Goal: Task Accomplishment & Management: Manage account settings

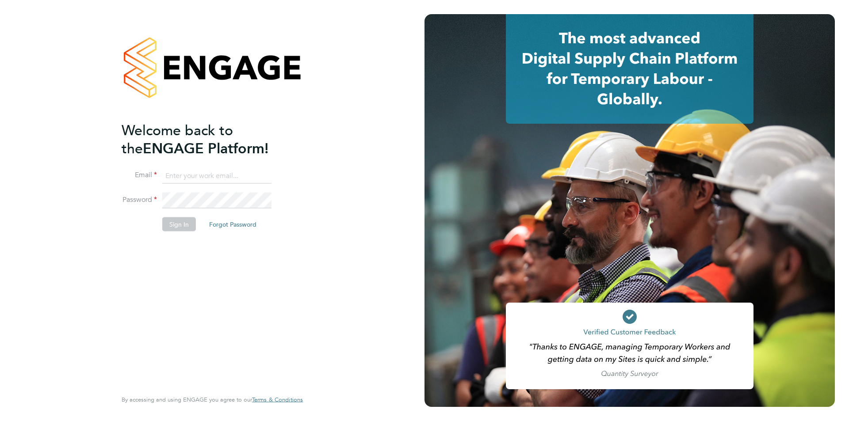
type input "[EMAIL_ADDRESS][DOMAIN_NAME]"
click at [182, 223] on button "Sign In" at bounding box center [179, 224] width 34 height 14
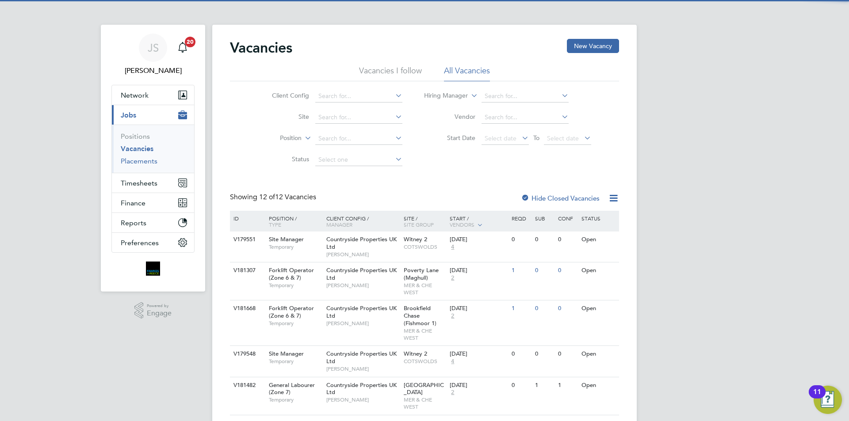
click at [137, 161] on link "Placements" at bounding box center [139, 161] width 37 height 8
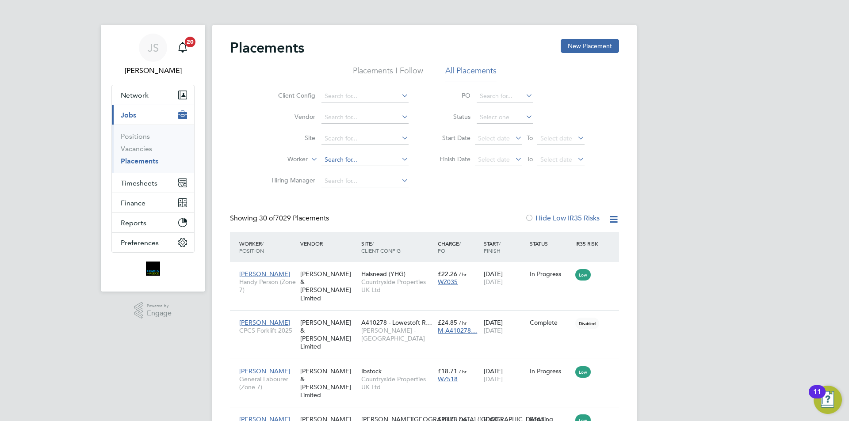
click at [339, 162] on input at bounding box center [365, 160] width 87 height 12
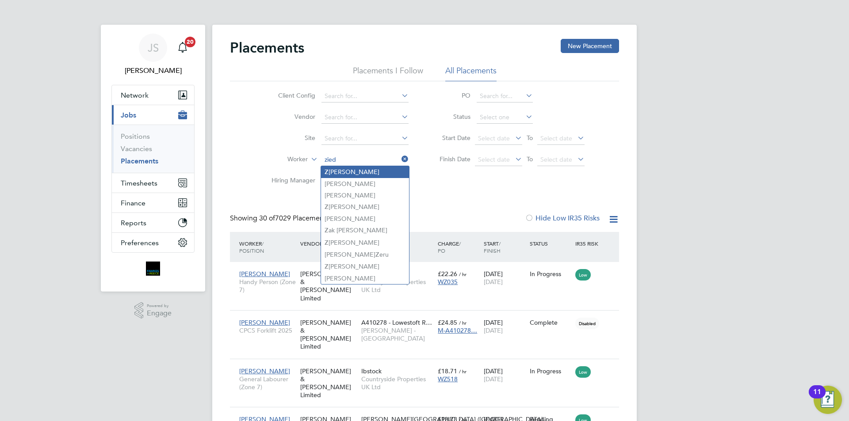
click at [357, 168] on li "Z iedinos Mitrovskis" at bounding box center [365, 172] width 88 height 12
type input "Ziedinos Mitrovskis"
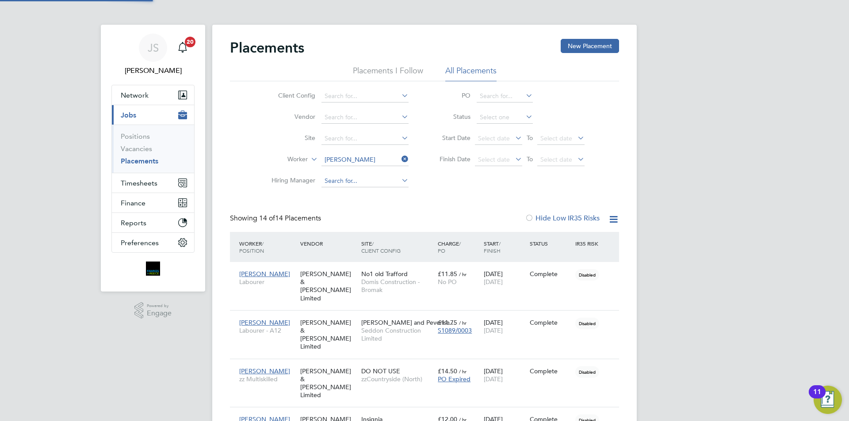
scroll to position [26, 61]
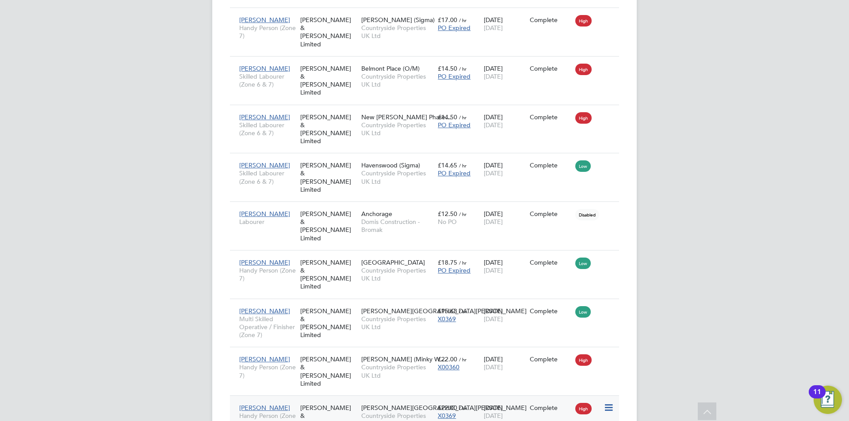
click at [514, 400] on div "14 Jan 2025 15 Jan 2025" at bounding box center [505, 412] width 46 height 25
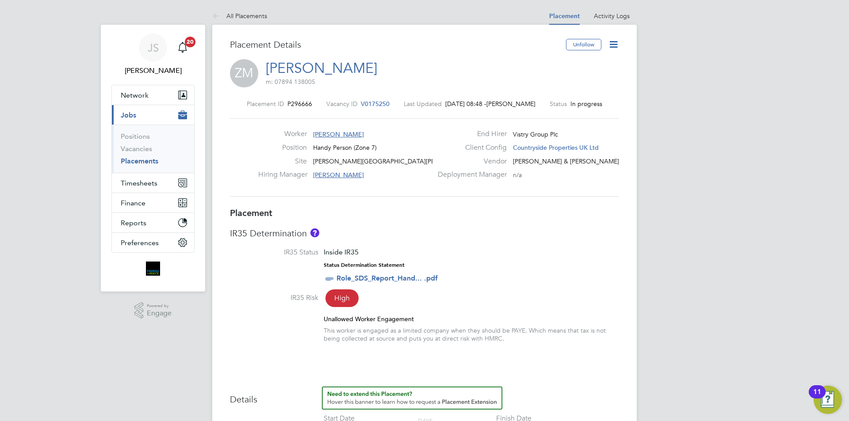
click at [618, 46] on icon at bounding box center [613, 44] width 11 height 11
click at [579, 66] on li "Edit Placement e" at bounding box center [584, 65] width 65 height 12
type input "[PERSON_NAME]"
type input "Alex Pierce"
type input "30 Jun 2025"
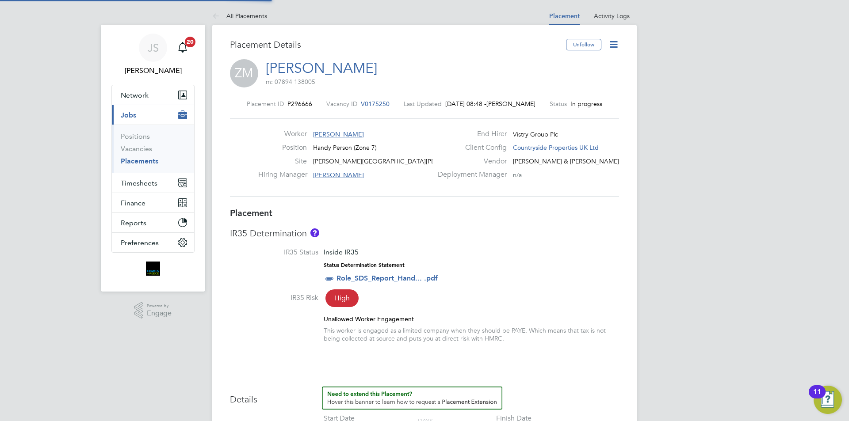
type input "[DATE]"
type input "07:30"
type input "16:30"
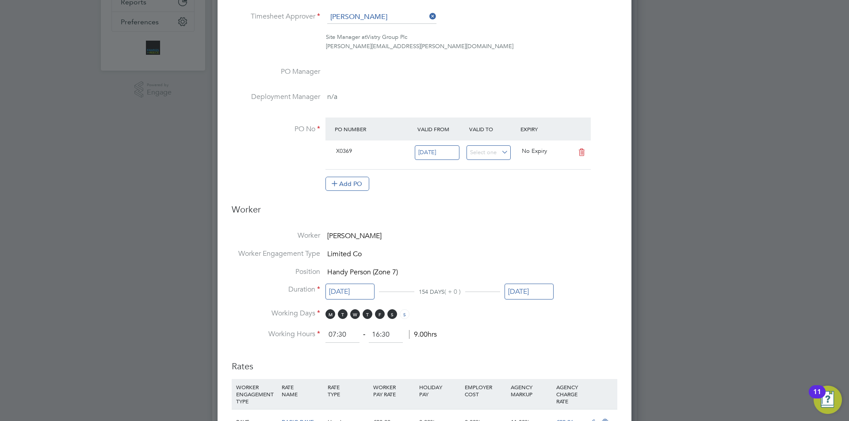
click at [544, 291] on input "[DATE]" at bounding box center [529, 292] width 49 height 16
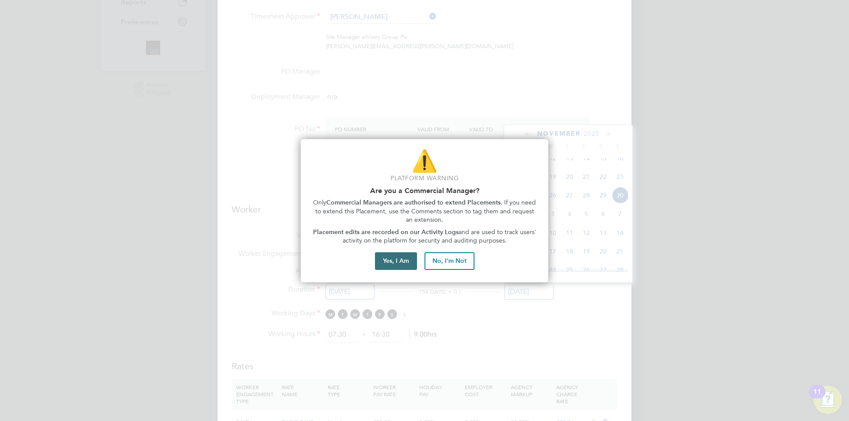
click at [392, 263] on button "Yes, I Am" at bounding box center [396, 262] width 42 height 18
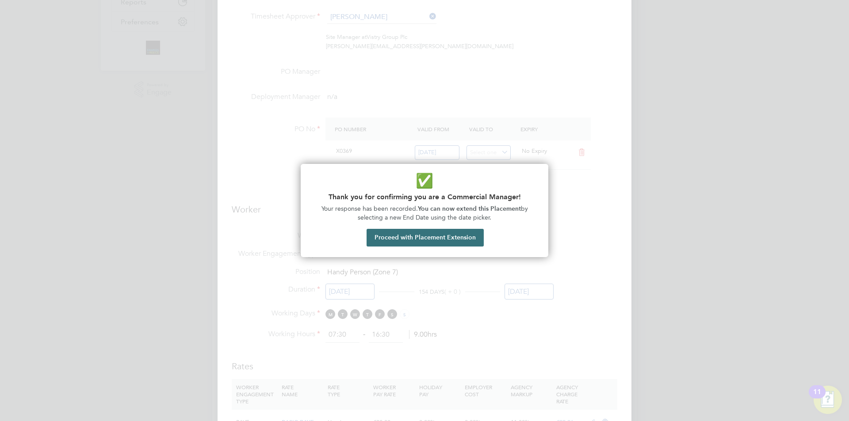
click at [432, 240] on button "Proceed with Placement Extension" at bounding box center [425, 238] width 117 height 18
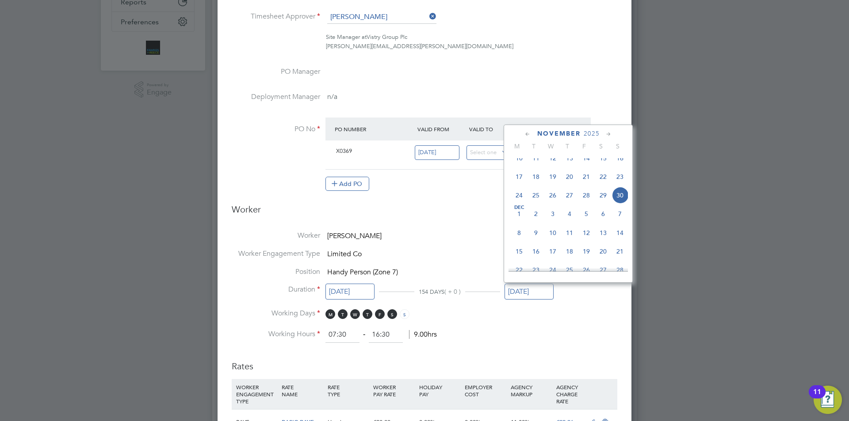
click at [608, 133] on icon at bounding box center [609, 135] width 8 height 10
click at [554, 221] on span "24" at bounding box center [552, 213] width 17 height 17
type input "24 Dec 2025"
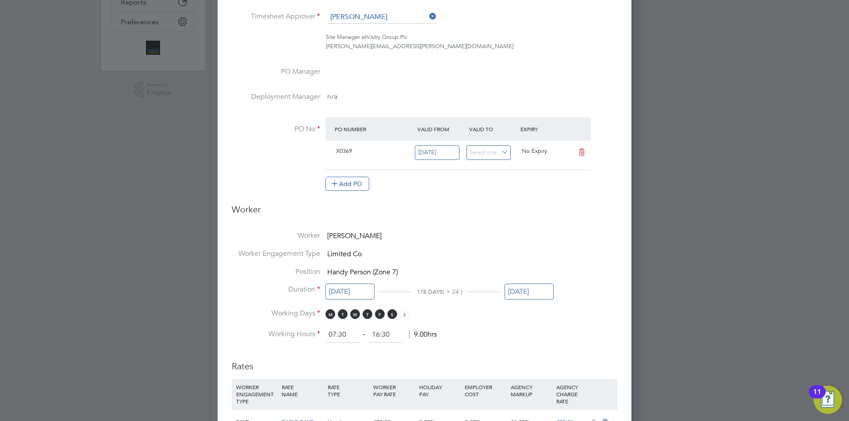
click at [568, 345] on ng-form "Deployment End Hirer Vistry Group Plc Client Config Countryside Properties UK L…" at bounding box center [425, 311] width 386 height 895
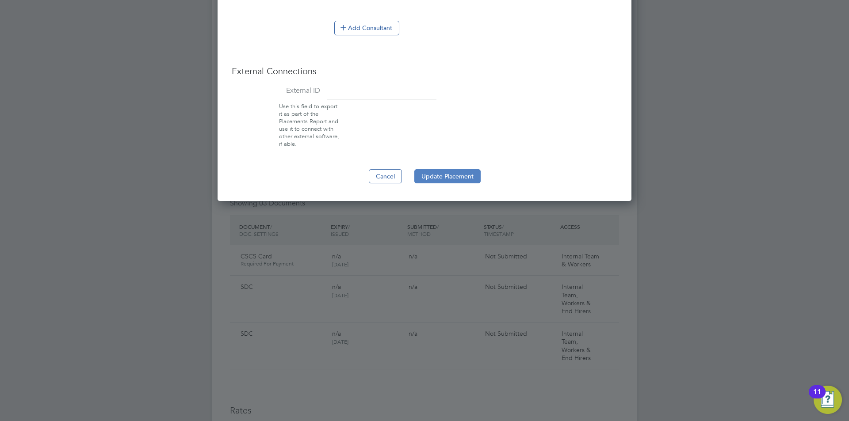
click at [456, 178] on button "Update Placement" at bounding box center [447, 176] width 66 height 14
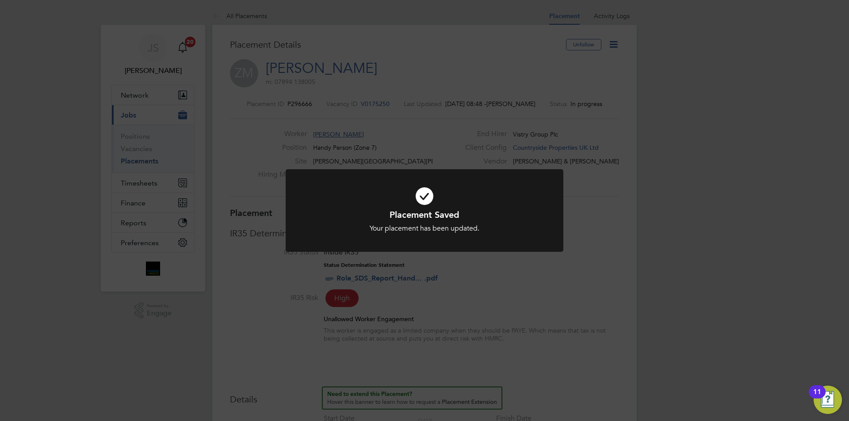
drag, startPoint x: 485, startPoint y: 273, endPoint x: 486, endPoint y: 279, distance: 5.8
click at [486, 278] on div "Placement Saved Your placement has been updated. Cancel Okay" at bounding box center [424, 210] width 849 height 421
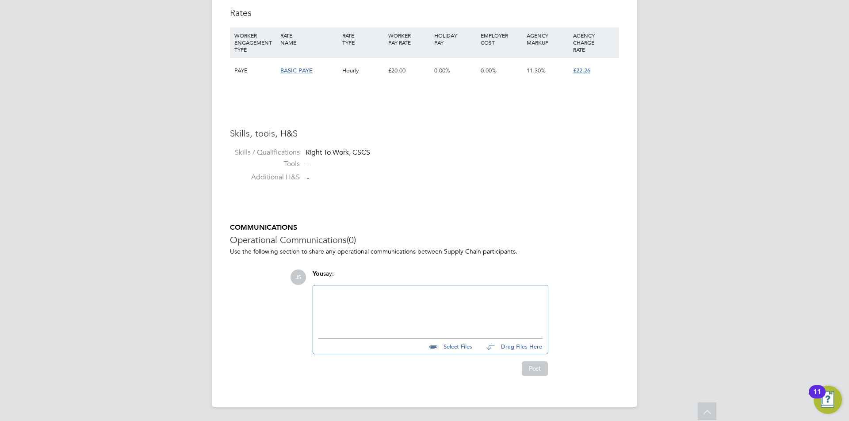
click at [392, 308] on div at bounding box center [430, 310] width 224 height 38
click at [543, 369] on button "Post" at bounding box center [535, 369] width 26 height 14
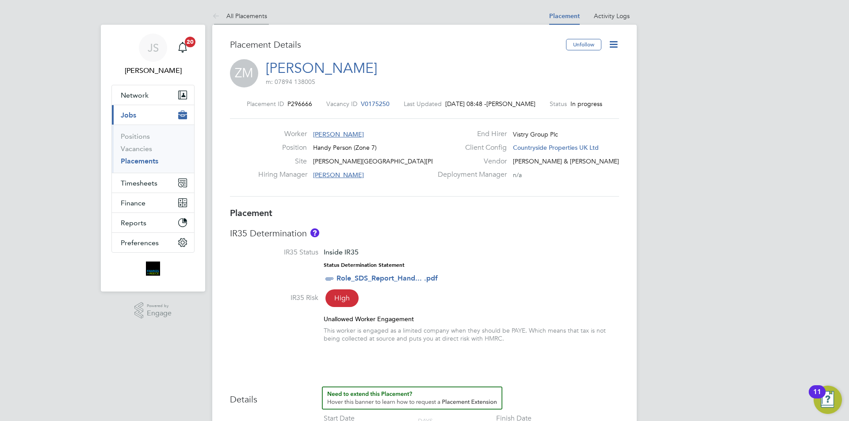
click at [257, 16] on link "All Placements" at bounding box center [239, 16] width 55 height 8
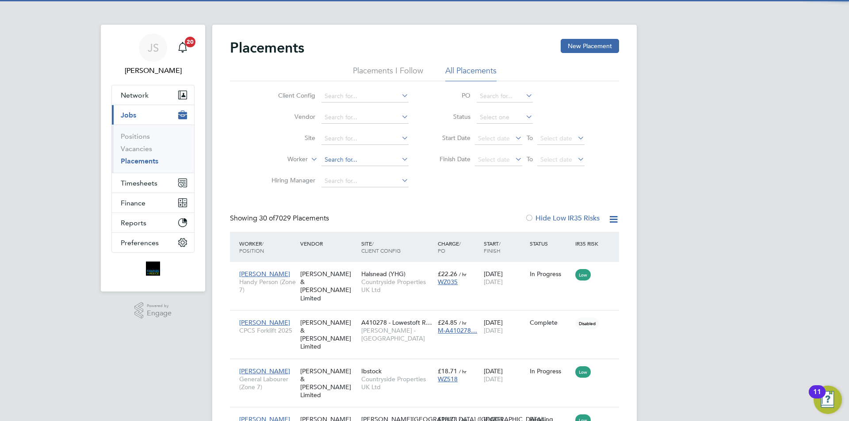
scroll to position [26, 77]
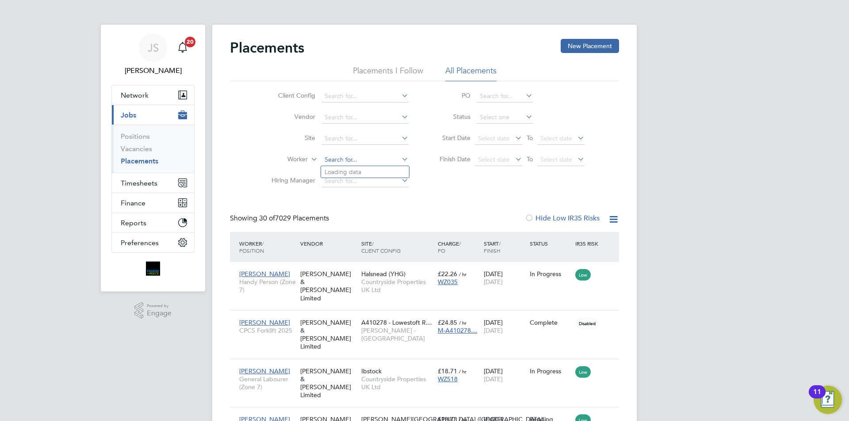
click at [340, 162] on input at bounding box center [365, 160] width 87 height 12
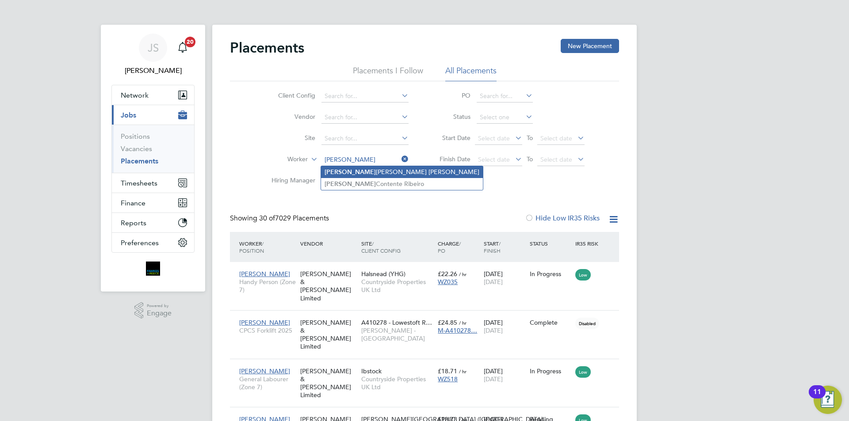
click at [352, 167] on li "Luis Armando Torres Navarro" at bounding box center [402, 172] width 162 height 12
type input "Luis Armando Torres Navarro"
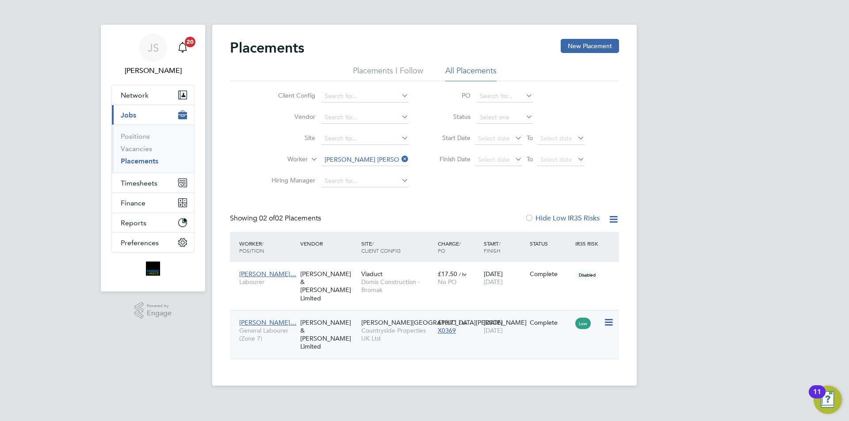
click at [530, 319] on div "Complete" at bounding box center [551, 323] width 42 height 8
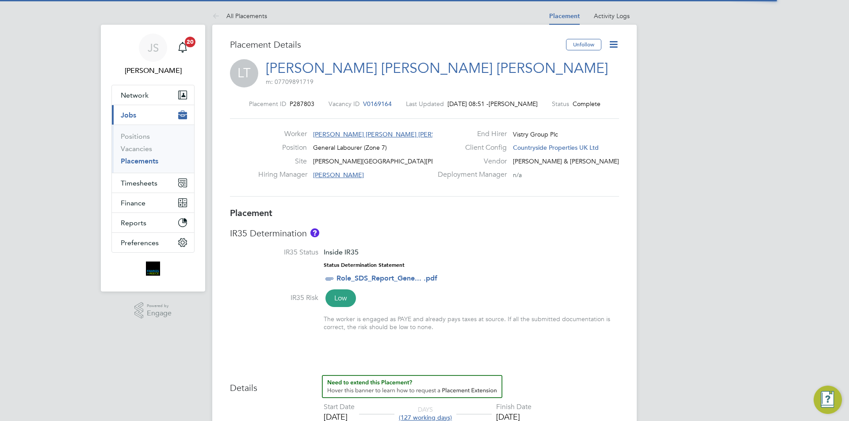
click at [615, 47] on icon at bounding box center [613, 44] width 11 height 11
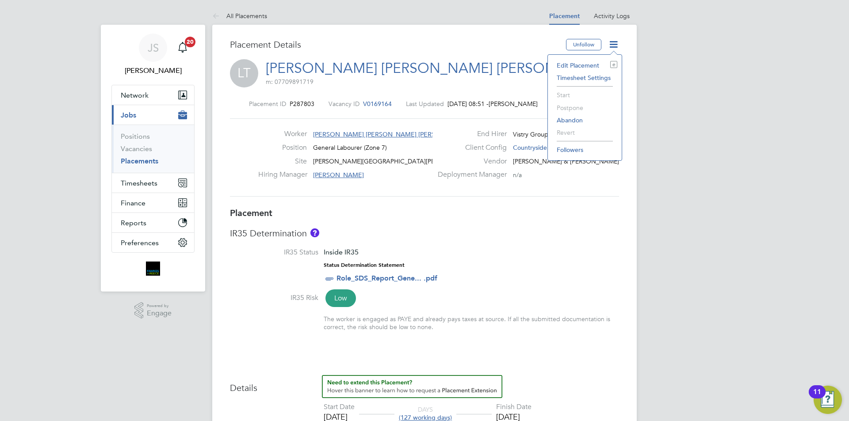
click at [580, 66] on li "Edit Placement e" at bounding box center [584, 65] width 65 height 12
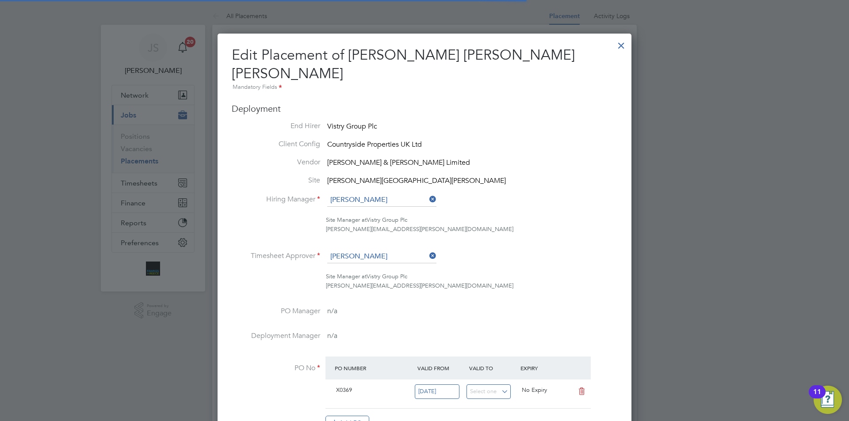
scroll to position [4, 4]
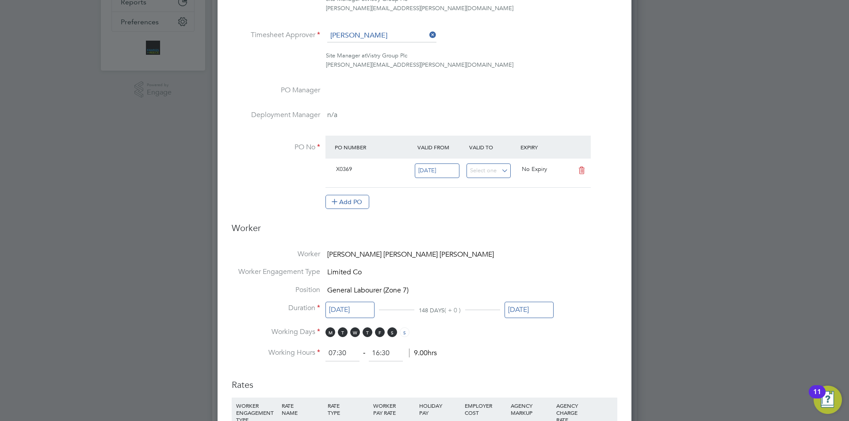
click at [531, 302] on input "[DATE]" at bounding box center [529, 310] width 49 height 16
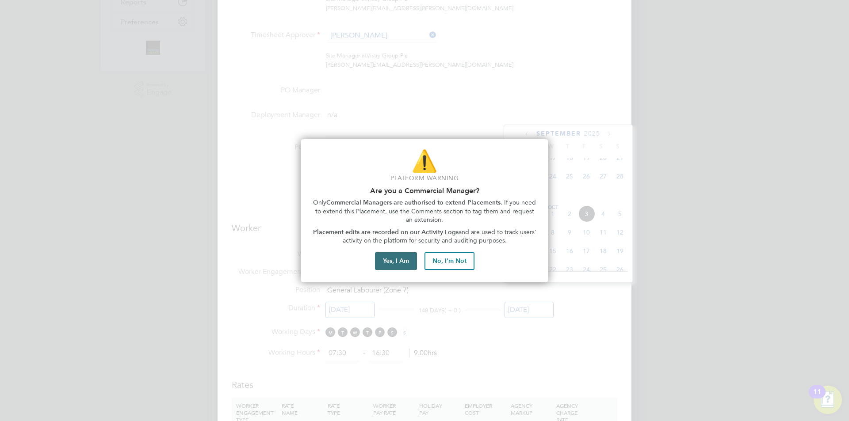
click at [407, 266] on button "Yes, I Am" at bounding box center [396, 262] width 42 height 18
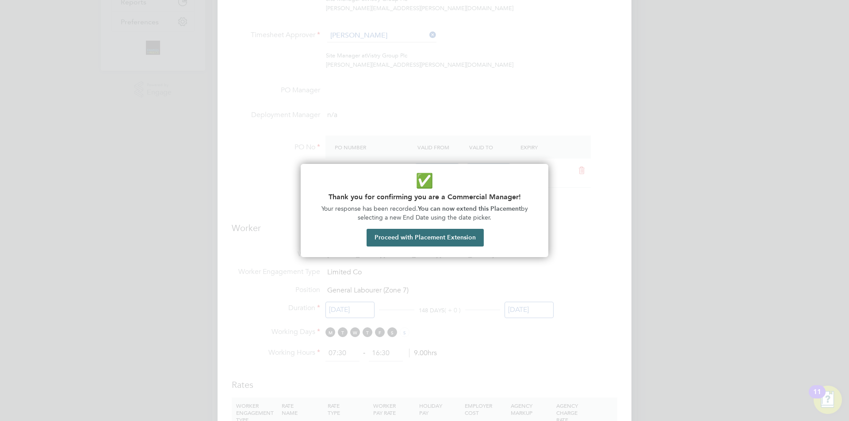
click at [463, 235] on button "Proceed with Placement Extension" at bounding box center [425, 238] width 117 height 18
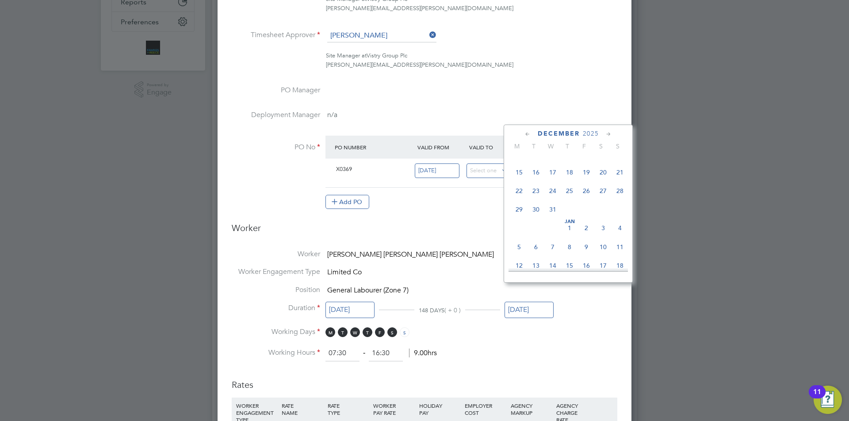
click at [555, 199] on span "24" at bounding box center [552, 191] width 17 height 17
type input "24 Dec 2025"
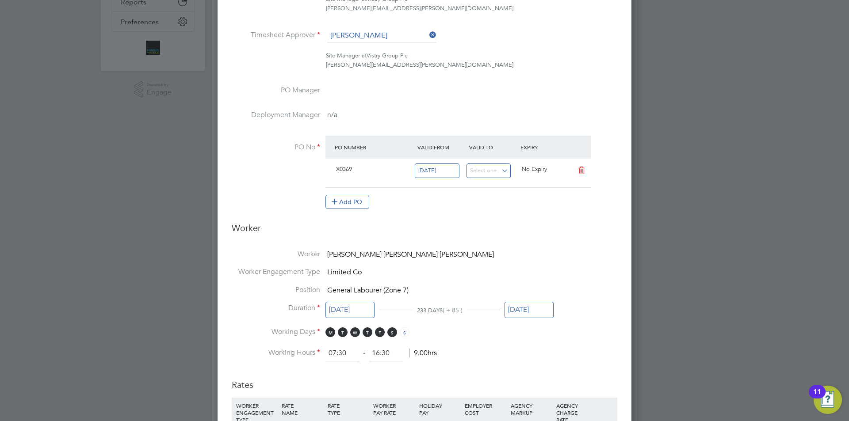
click at [537, 346] on li "Working Hours 07:30 ‐ 16:30 9.00hrs" at bounding box center [425, 354] width 386 height 16
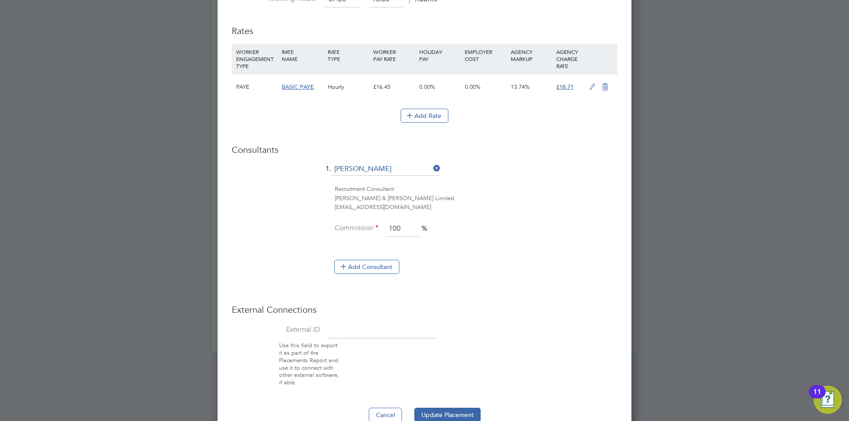
drag, startPoint x: 466, startPoint y: 396, endPoint x: 465, endPoint y: 389, distance: 7.1
click at [466, 408] on button "Update Placement" at bounding box center [447, 415] width 66 height 14
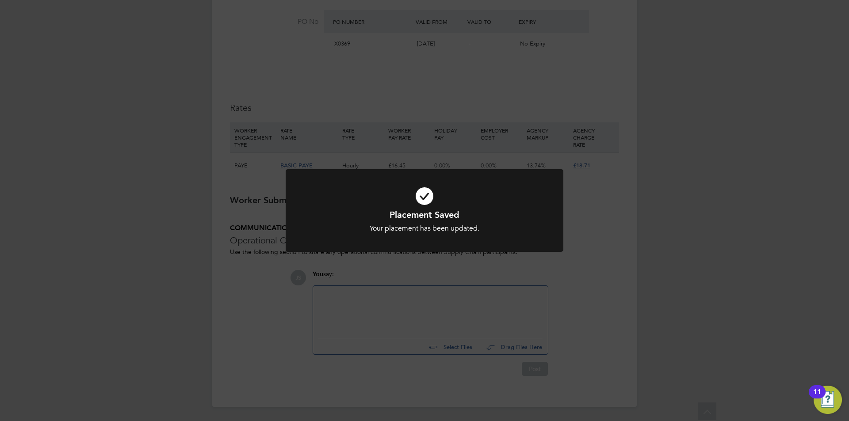
click at [424, 281] on div "Placement Saved Your placement has been updated. Cancel Okay" at bounding box center [424, 210] width 849 height 421
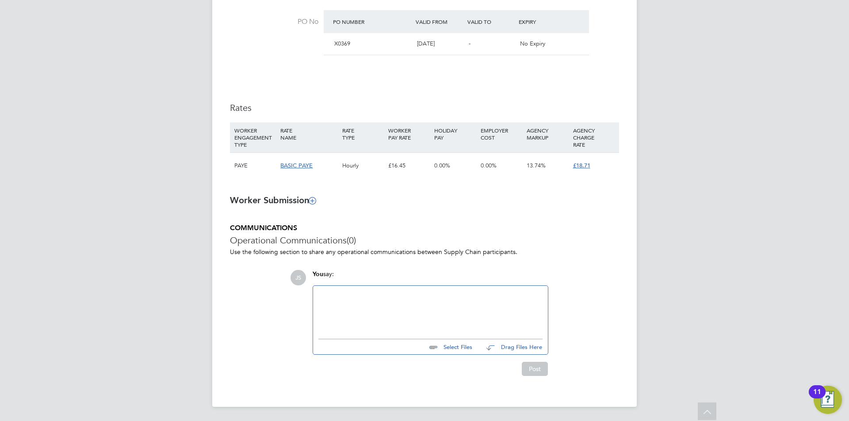
click at [430, 306] on div "Placement Saved Your placement has been updated. Cancel Okay" at bounding box center [424, 210] width 849 height 421
click at [430, 306] on div at bounding box center [430, 310] width 224 height 38
drag, startPoint x: 448, startPoint y: 295, endPoint x: 287, endPoint y: 296, distance: 161.0
click at [268, 295] on div "COMMUNICATIONS Operational Communications (0) Use the following section to shar…" at bounding box center [424, 300] width 389 height 153
copy div "confirmed with josh yates QS extend until xmas"
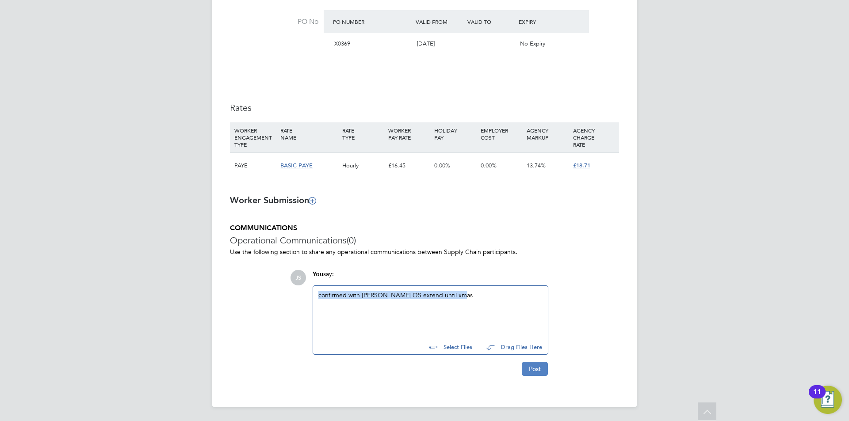
click at [534, 370] on button "Post" at bounding box center [535, 369] width 26 height 14
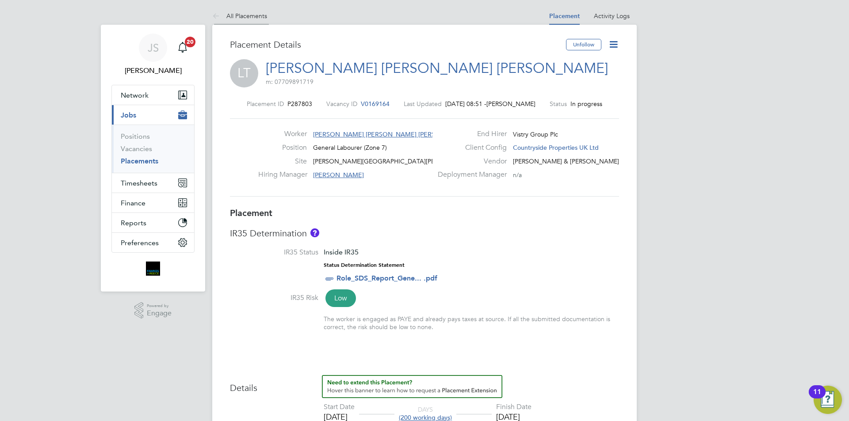
click at [261, 15] on link "All Placements" at bounding box center [239, 16] width 55 height 8
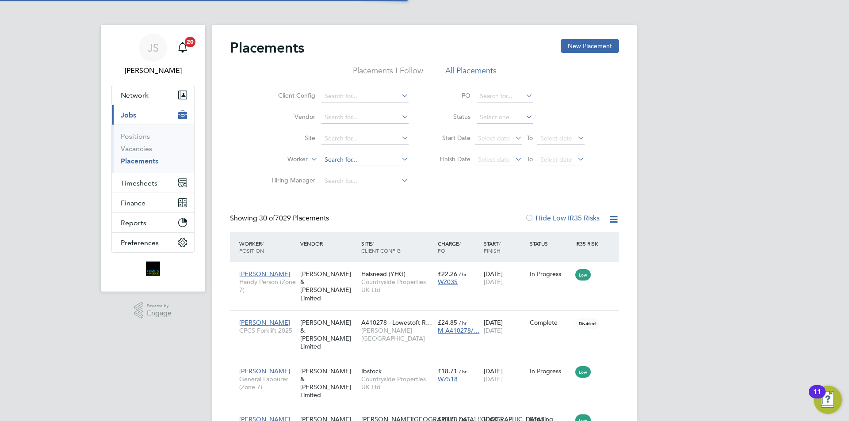
click at [339, 158] on input at bounding box center [365, 160] width 87 height 12
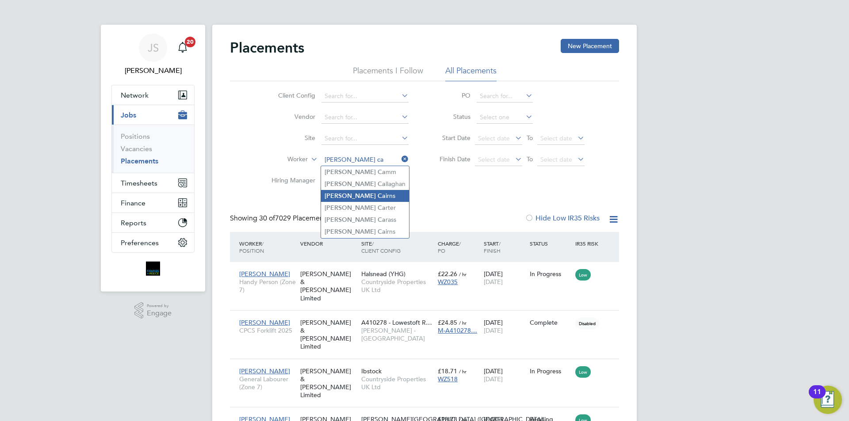
click at [351, 195] on li "Paul Ca irns" at bounding box center [365, 196] width 88 height 12
type input "Paul Cairns"
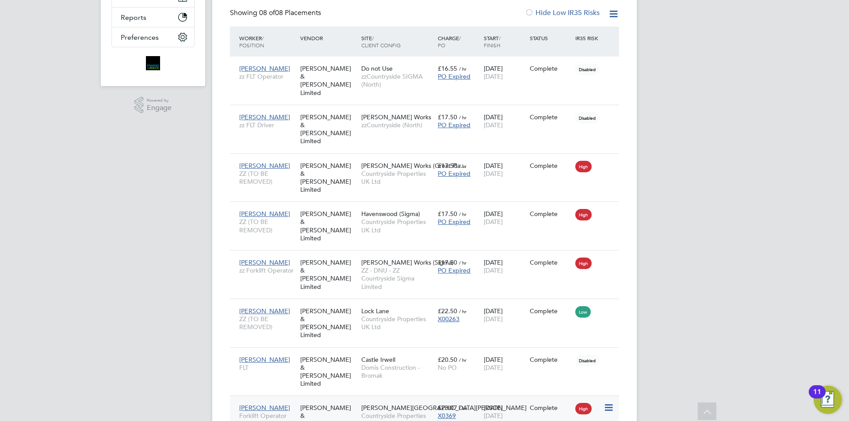
click at [503, 412] on span "[DATE]" at bounding box center [493, 416] width 19 height 8
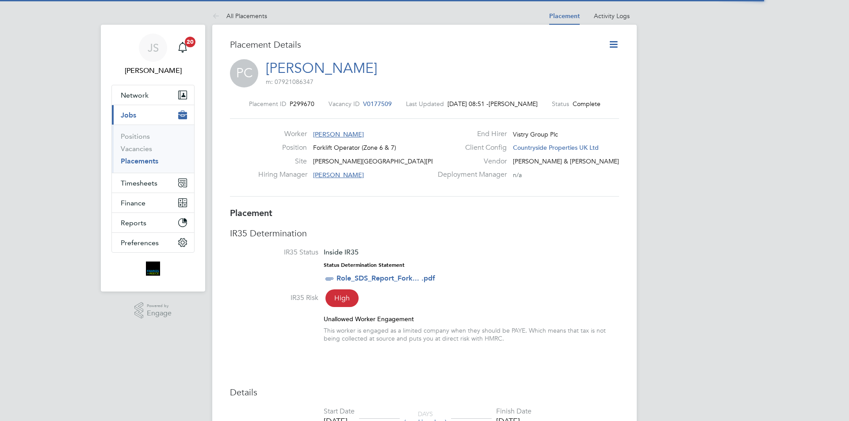
click at [612, 42] on icon at bounding box center [613, 44] width 11 height 11
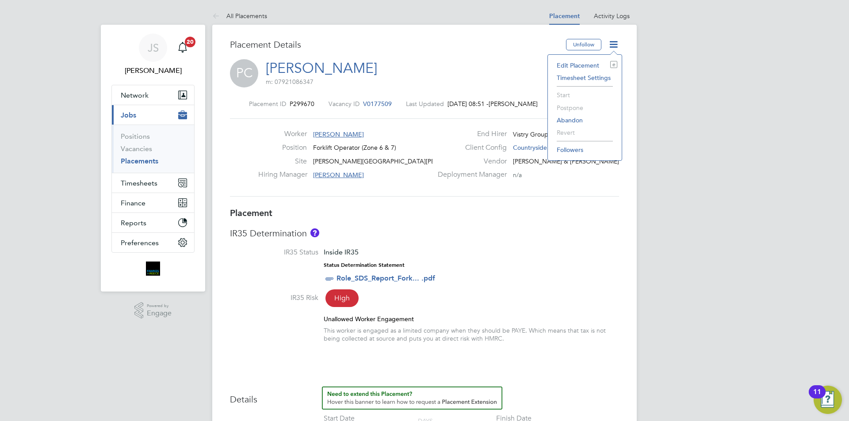
click at [574, 67] on li "Edit Placement e" at bounding box center [584, 65] width 65 height 12
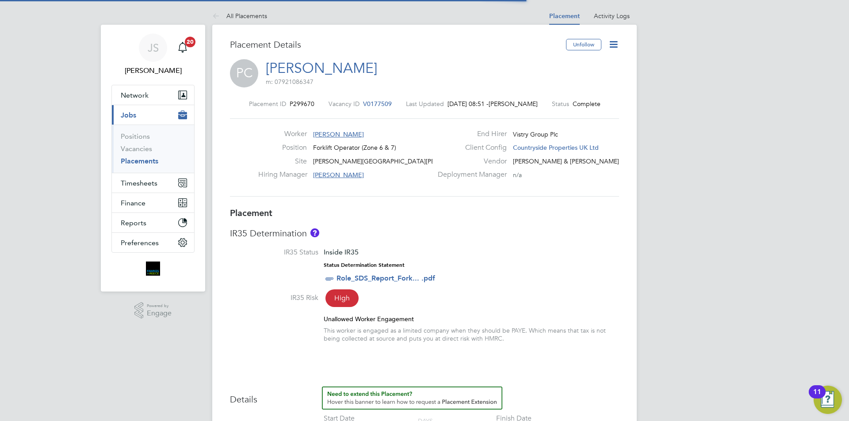
scroll to position [4, 4]
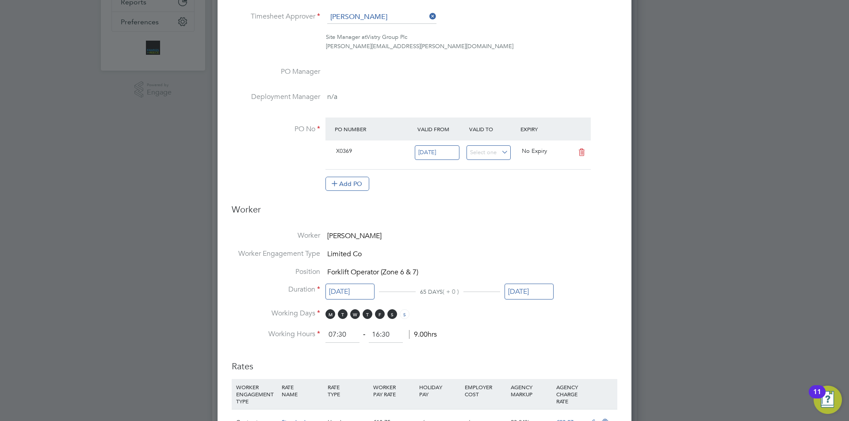
click at [532, 294] on input "[DATE]" at bounding box center [529, 292] width 49 height 16
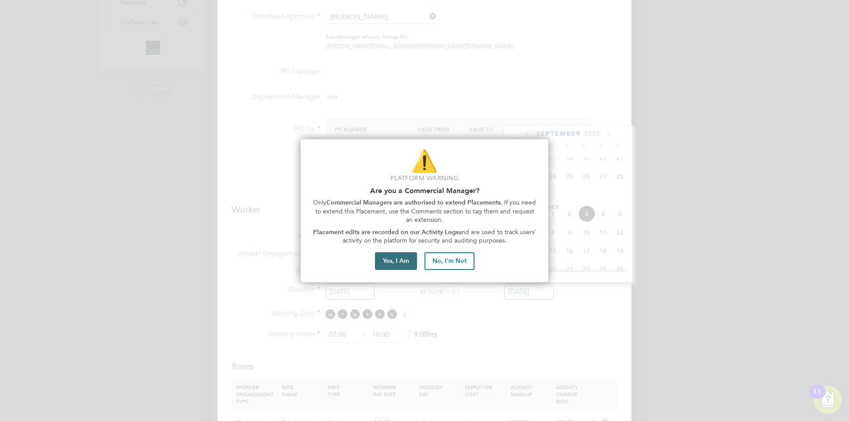
click at [396, 259] on button "Yes, I Am" at bounding box center [396, 262] width 42 height 18
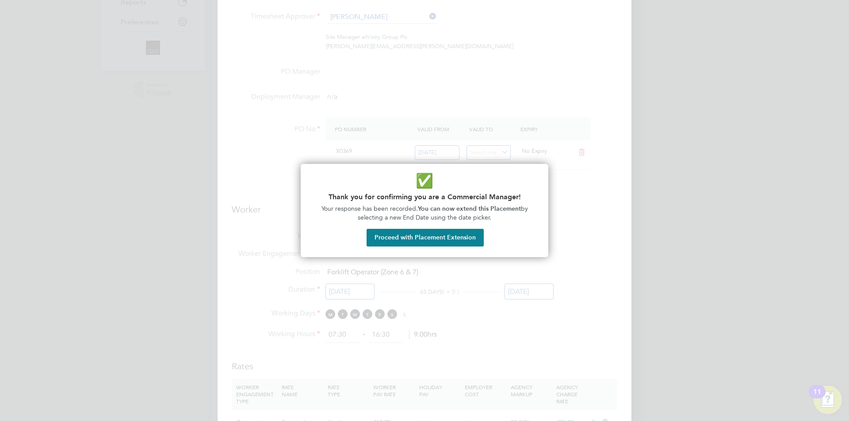
click at [424, 235] on button "Proceed with Placement Extension" at bounding box center [425, 238] width 117 height 18
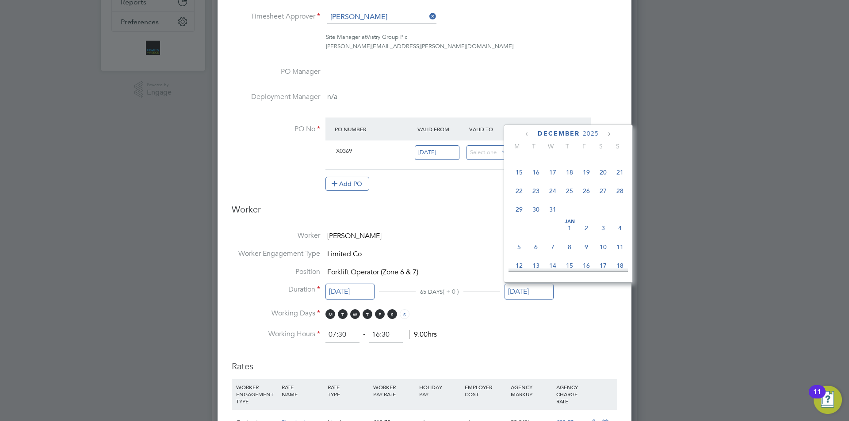
click at [556, 199] on span "24" at bounding box center [552, 191] width 17 height 17
type input "[DATE]"
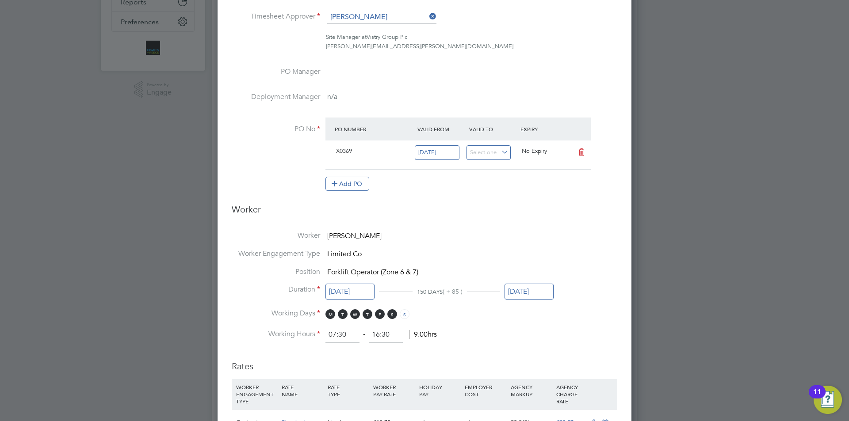
click at [572, 337] on li "Working Hours 07:30 ‐ 16:30 9.00hrs" at bounding box center [425, 335] width 386 height 16
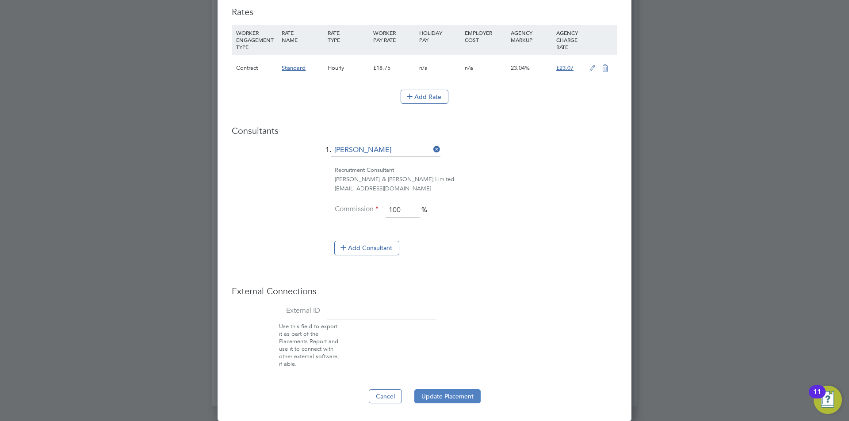
click at [451, 392] on button "Update Placement" at bounding box center [447, 397] width 66 height 14
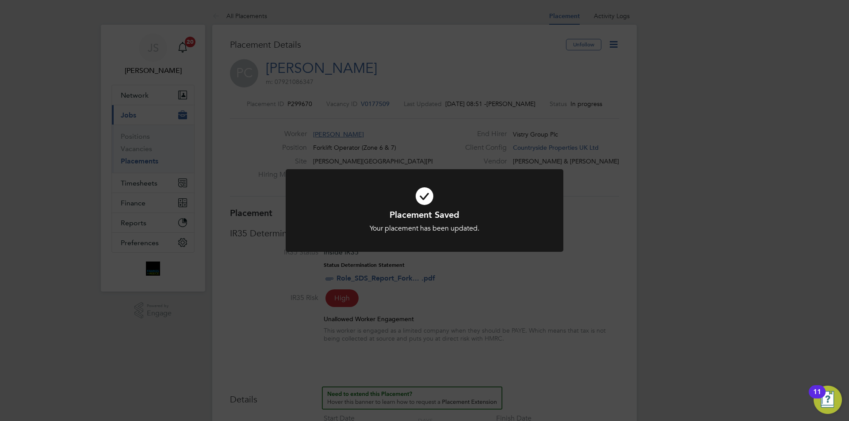
click at [527, 308] on div "Placement Saved Your placement has been updated. Cancel Okay" at bounding box center [424, 210] width 849 height 421
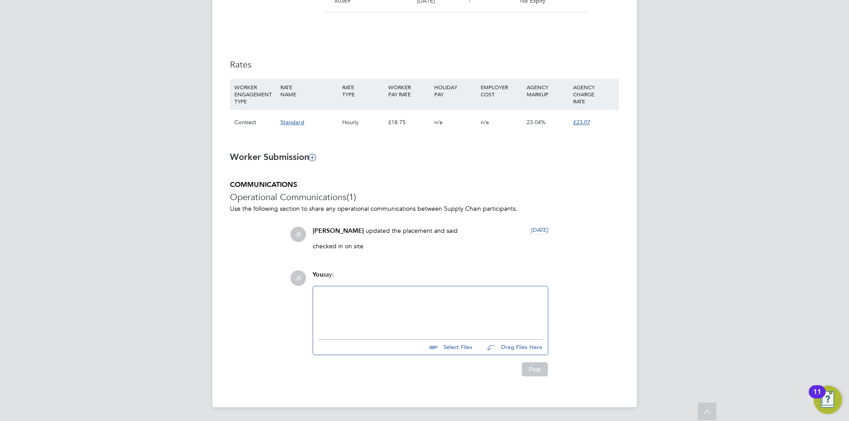
click at [406, 309] on div at bounding box center [430, 311] width 224 height 38
paste div
click at [542, 370] on button "Post" at bounding box center [535, 370] width 26 height 14
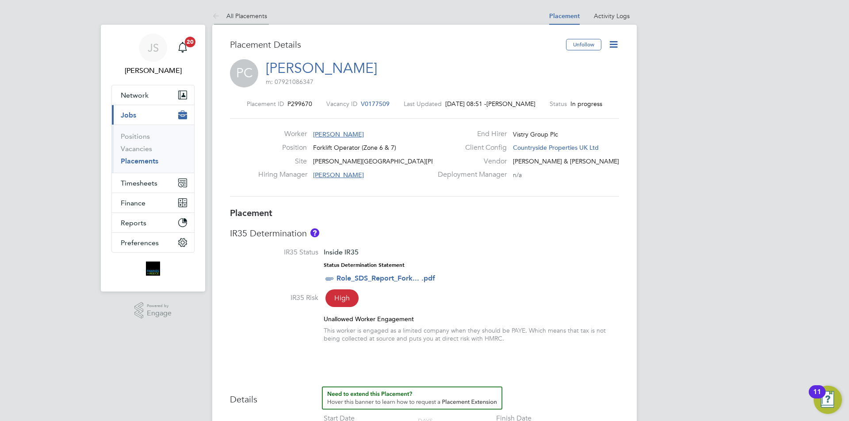
click at [260, 18] on link "All Placements" at bounding box center [239, 16] width 55 height 8
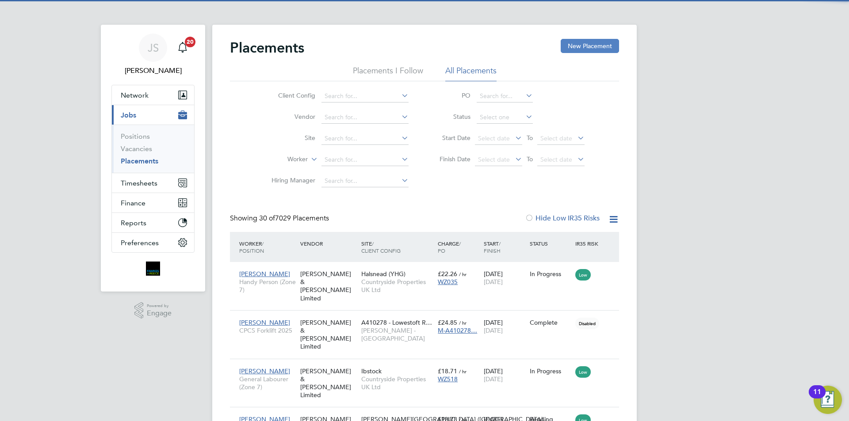
drag, startPoint x: 578, startPoint y: 42, endPoint x: 487, endPoint y: 19, distance: 93.8
click at [576, 42] on button "New Placement" at bounding box center [590, 46] width 58 height 14
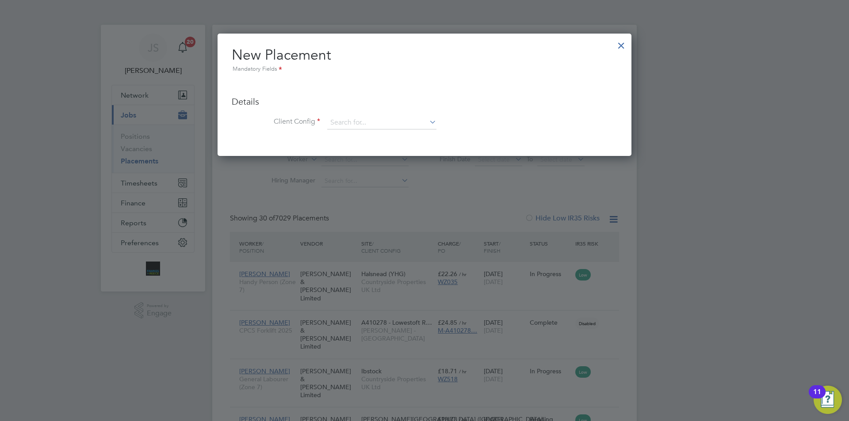
click at [620, 42] on div at bounding box center [621, 43] width 16 height 16
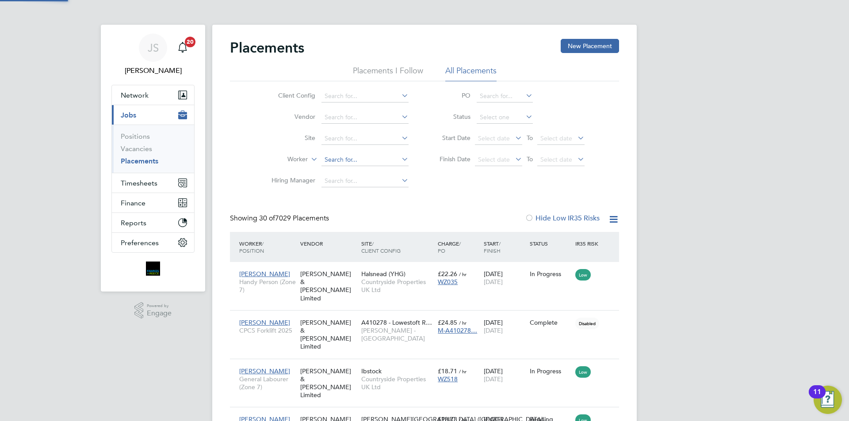
click at [334, 163] on input at bounding box center [365, 160] width 87 height 12
click at [345, 172] on b "Hammed" at bounding box center [338, 172] width 26 height 8
type input "Hammed Omolaoye"
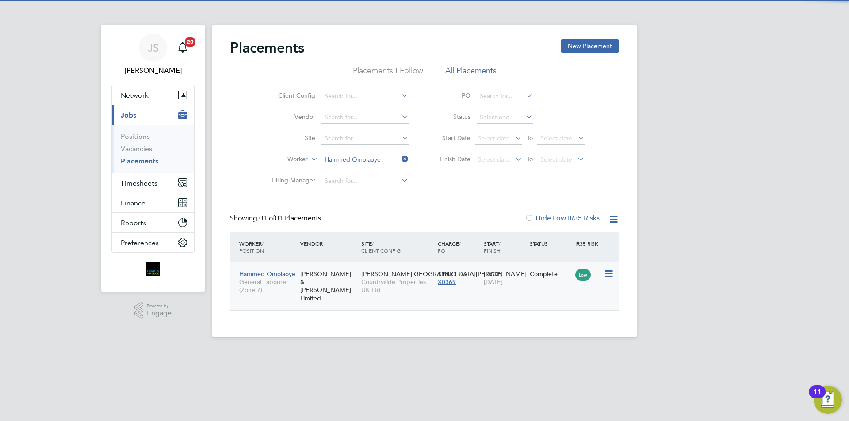
click at [503, 283] on span "[DATE]" at bounding box center [493, 282] width 19 height 8
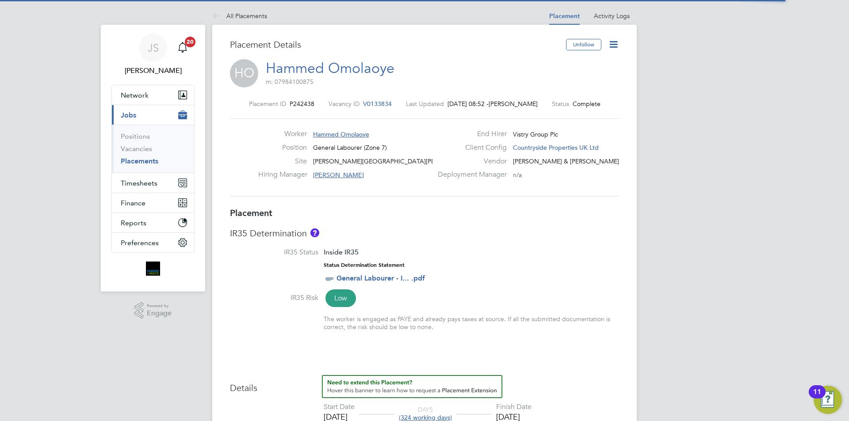
click at [612, 44] on icon at bounding box center [613, 44] width 11 height 11
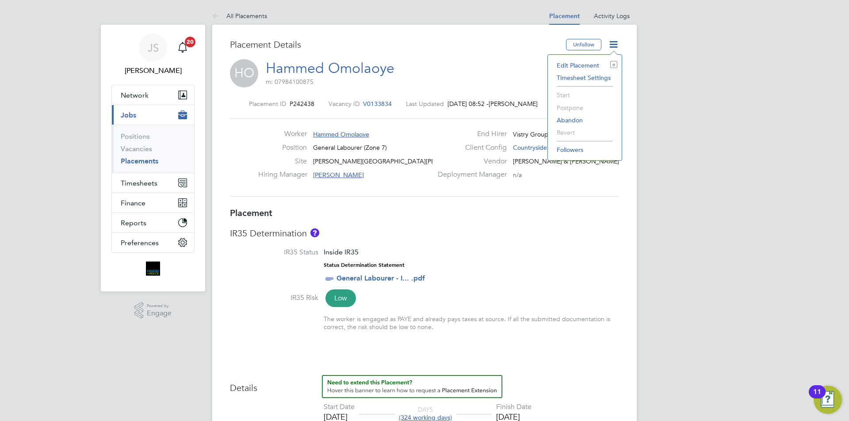
click at [574, 67] on li "Edit Placement e" at bounding box center [584, 65] width 65 height 12
type input "Josh Maxwell"
type input "Alex Pierce"
type input "18 Sep 2024"
type input "30 Sep 2025"
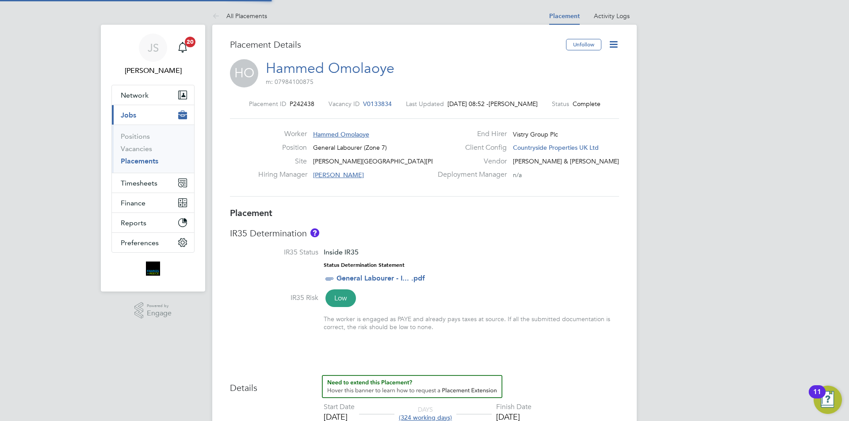
type input "07:30"
type input "16:30"
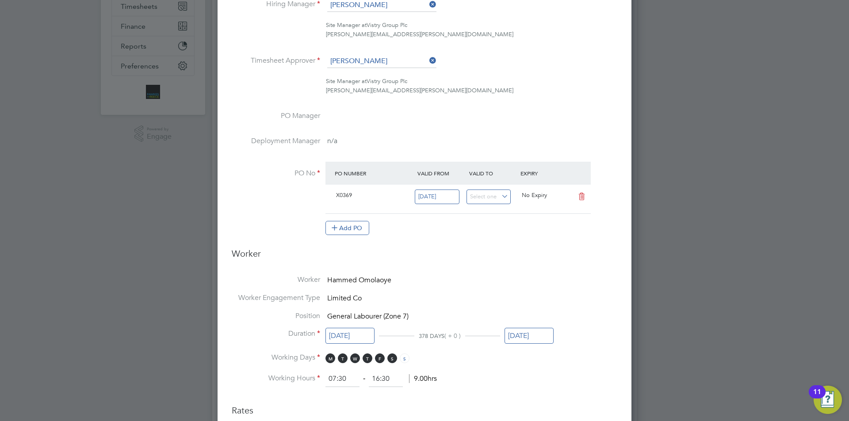
click at [536, 336] on input "30 Sep 2025" at bounding box center [529, 336] width 49 height 16
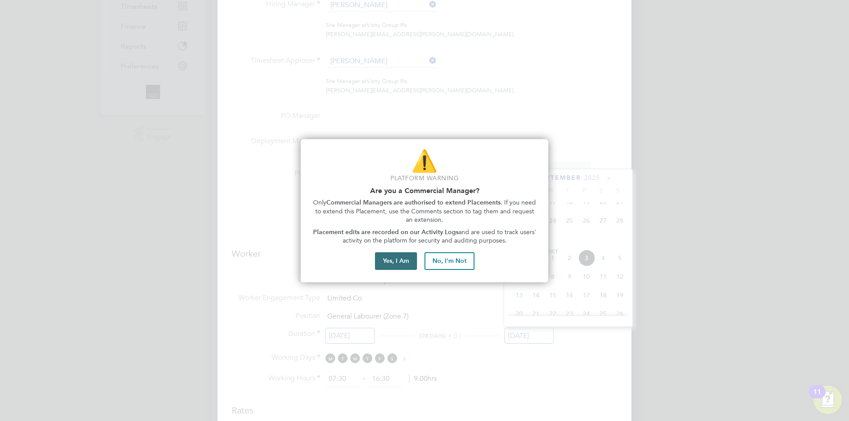
click at [387, 261] on button "Yes, I Am" at bounding box center [396, 262] width 42 height 18
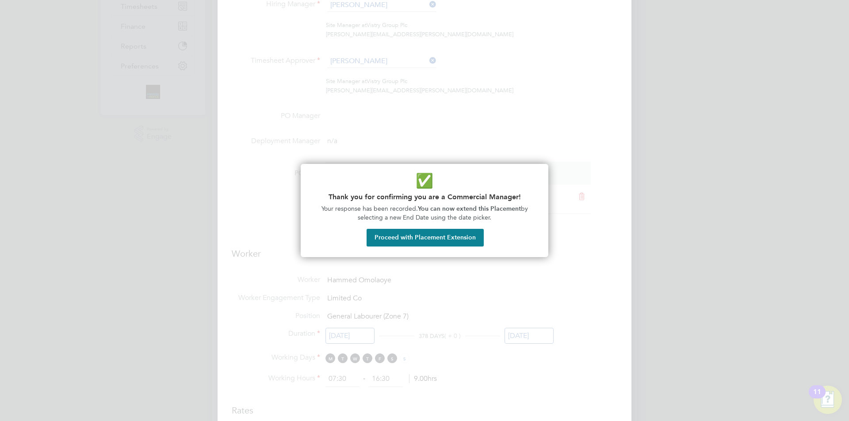
click at [445, 237] on button "Proceed with Placement Extension" at bounding box center [425, 238] width 117 height 18
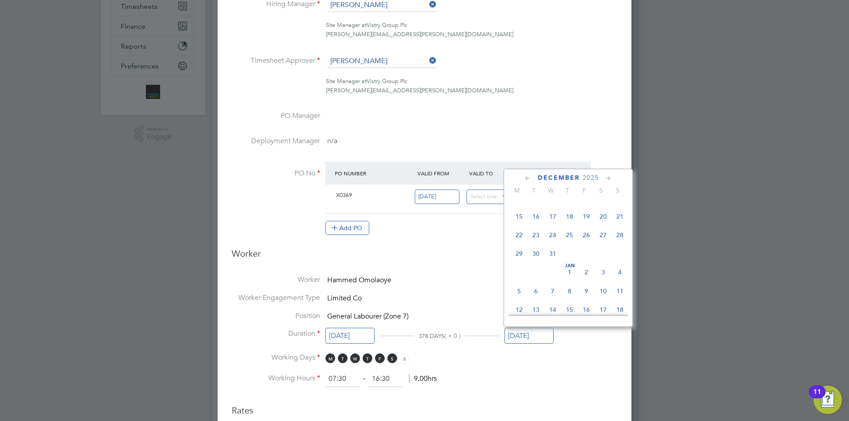
click at [557, 244] on span "24" at bounding box center [552, 235] width 17 height 17
type input "24 Dec 2025"
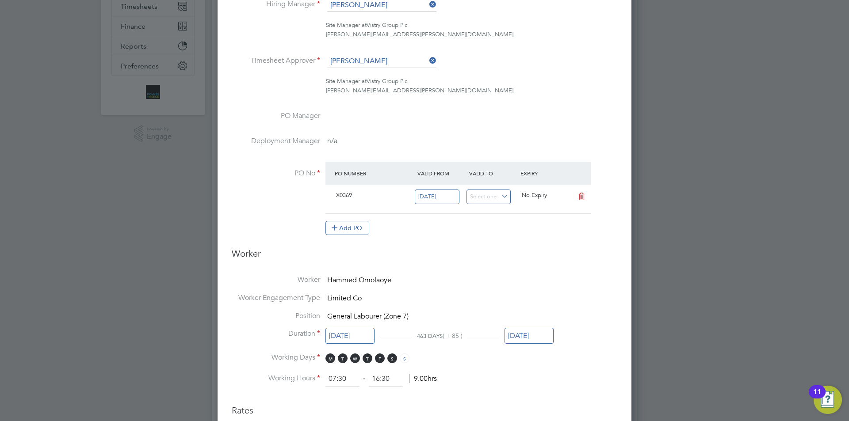
click at [501, 261] on h3 "Worker" at bounding box center [425, 257] width 386 height 19
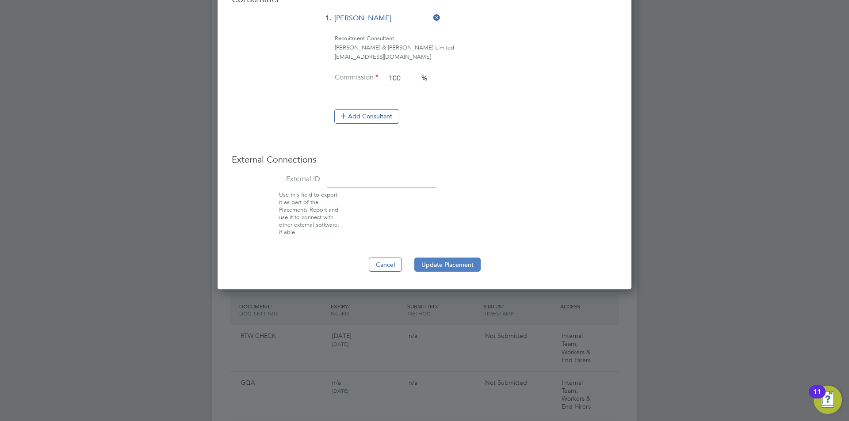
click at [459, 259] on button "Update Placement" at bounding box center [447, 265] width 66 height 14
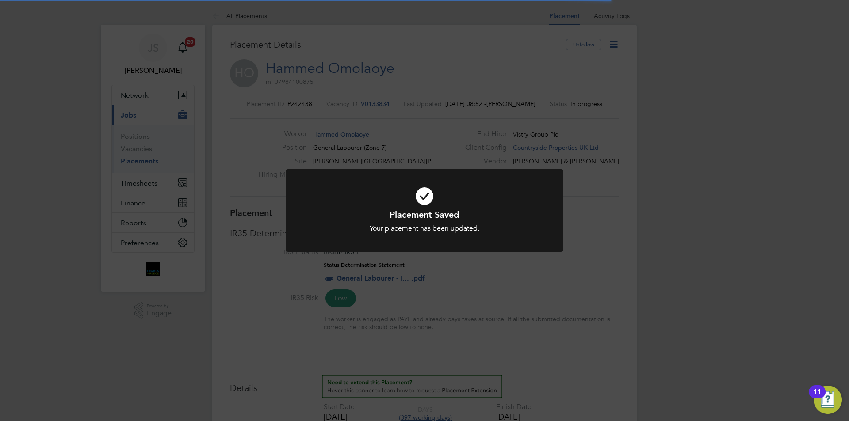
click at [471, 306] on div "Placement Saved Your placement has been updated. Cancel Okay" at bounding box center [424, 210] width 849 height 421
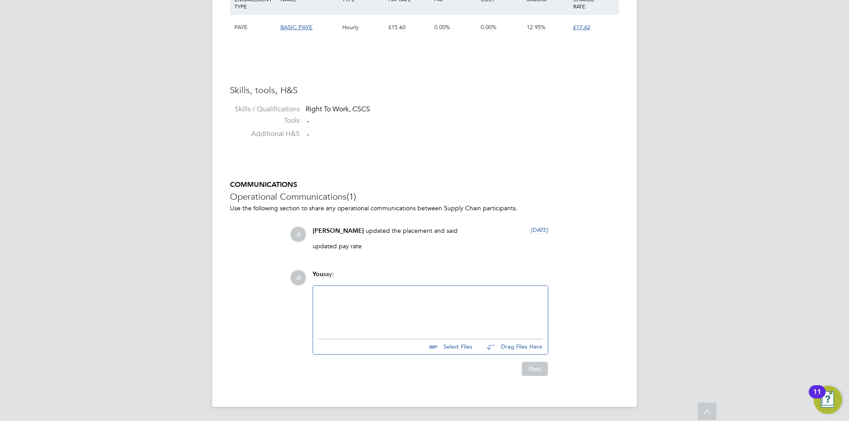
click at [414, 309] on div at bounding box center [430, 310] width 224 height 38
paste div
click at [535, 374] on button "Post" at bounding box center [535, 369] width 26 height 14
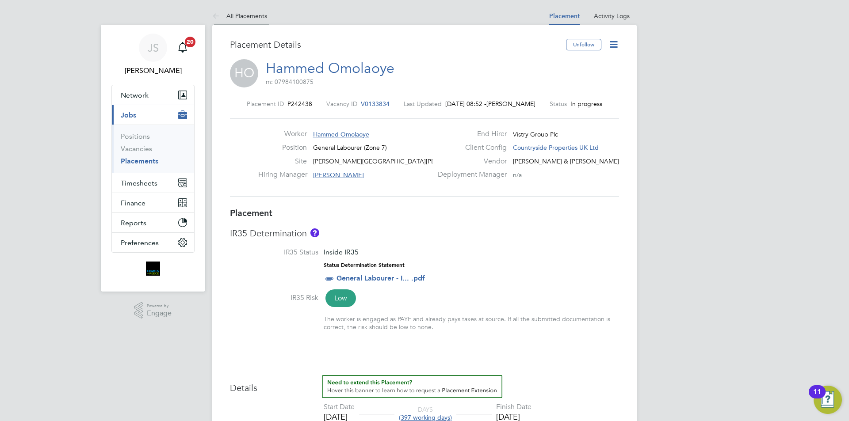
click at [251, 10] on li "All Placements" at bounding box center [239, 16] width 55 height 18
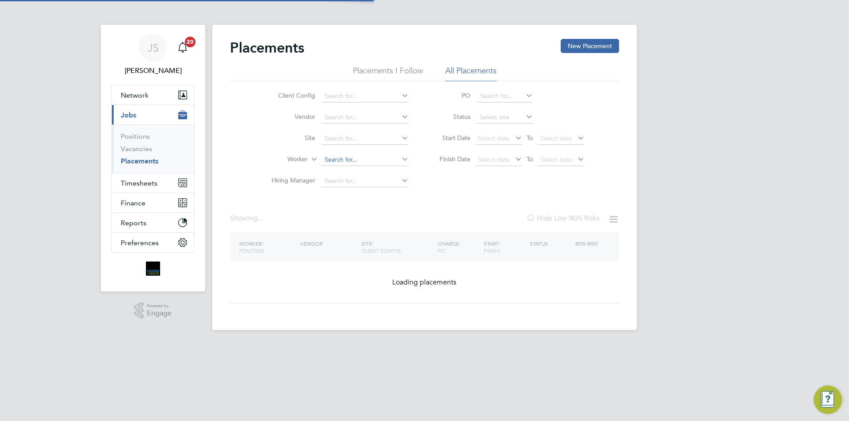
click at [337, 161] on input at bounding box center [365, 160] width 87 height 12
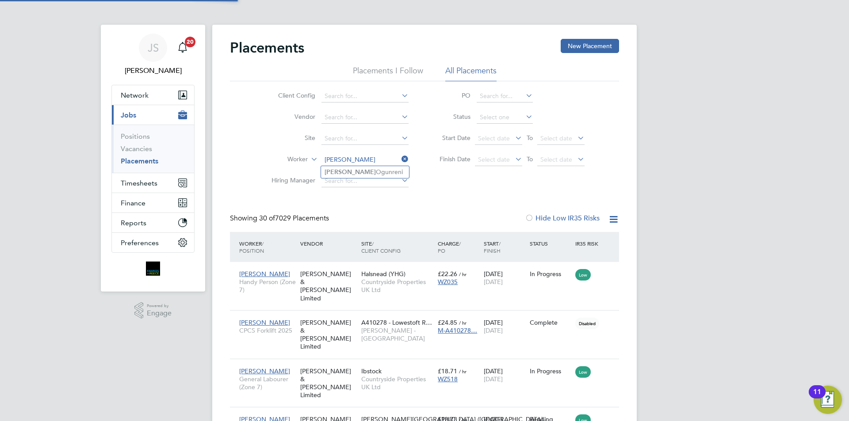
click at [360, 171] on li "Habeeb Ogunreni" at bounding box center [365, 172] width 88 height 12
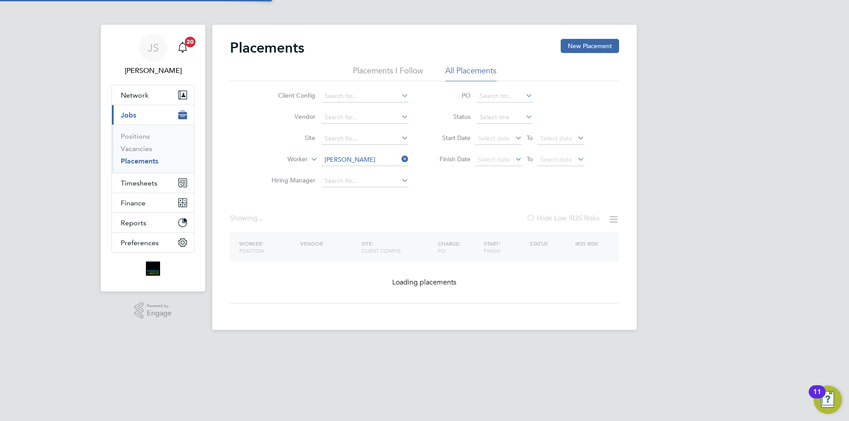
type input "Habeeb Ogunreni"
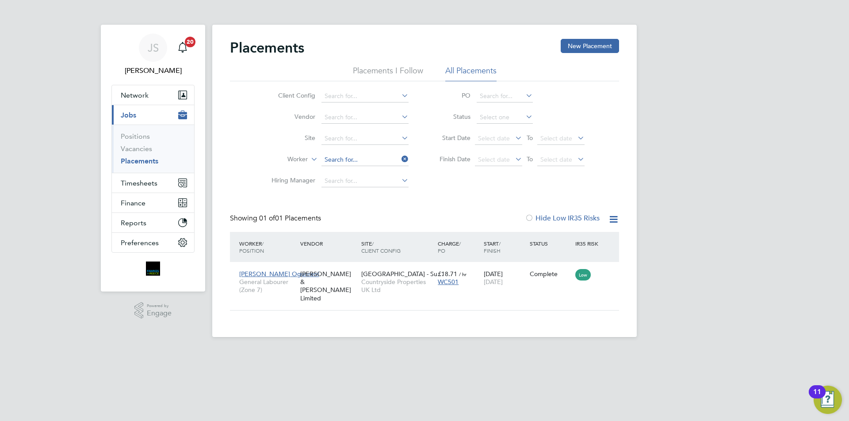
click at [379, 159] on input at bounding box center [365, 160] width 87 height 12
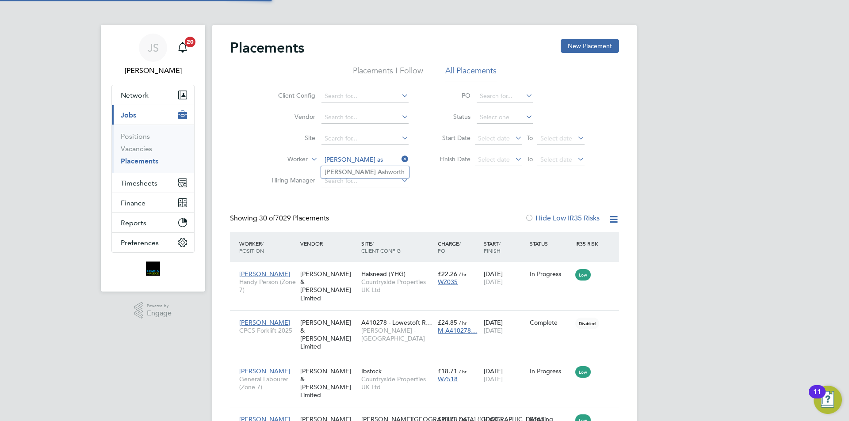
click at [360, 171] on li "Liam As hworth" at bounding box center [365, 172] width 88 height 12
type input "Liam Ashworth"
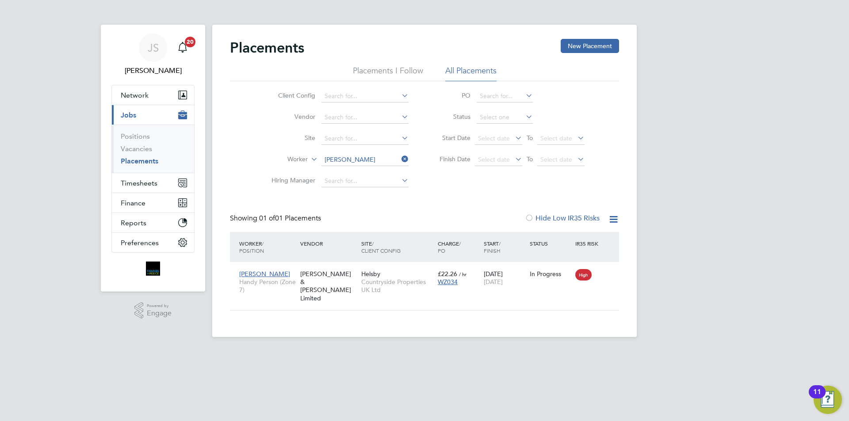
drag, startPoint x: 407, startPoint y: 157, endPoint x: 381, endPoint y: 160, distance: 26.6
click at [400, 157] on icon at bounding box center [400, 159] width 0 height 12
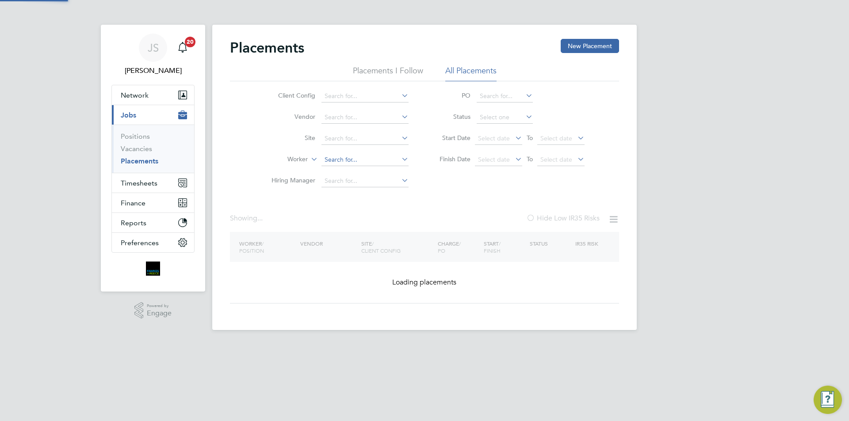
click at [360, 160] on input at bounding box center [365, 160] width 87 height 12
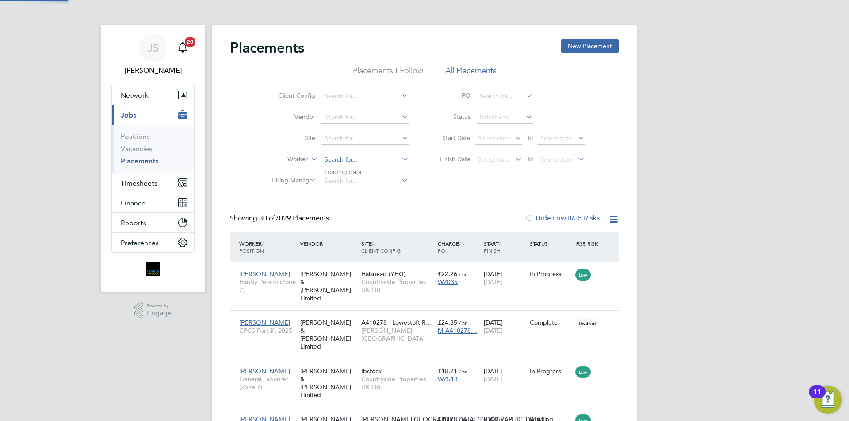
scroll to position [26, 77]
click at [358, 172] on li "Pawel Biel ski" at bounding box center [365, 172] width 88 height 12
type input "Pawel Bielski"
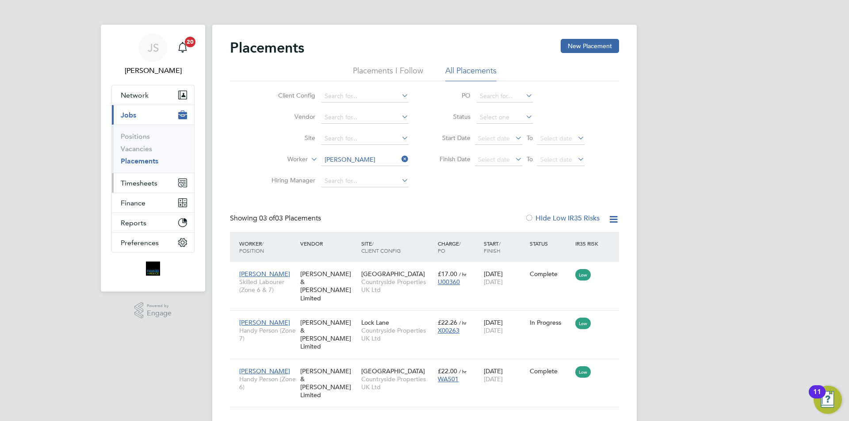
click at [158, 183] on button "Timesheets" at bounding box center [153, 182] width 82 height 19
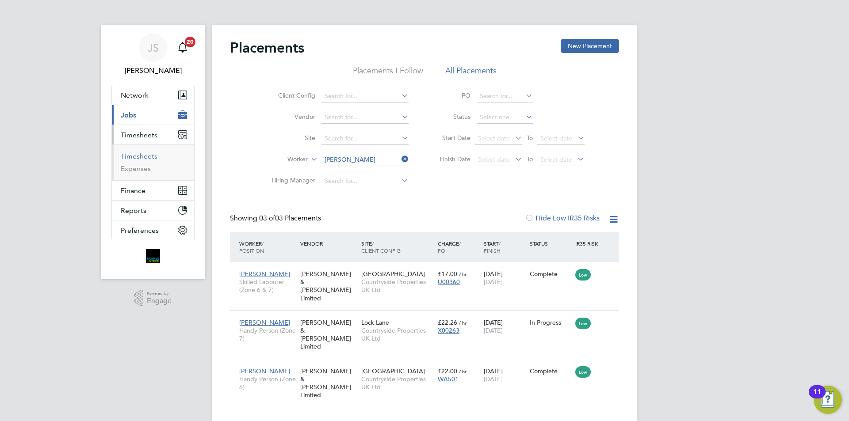
click at [152, 152] on link "Timesheets" at bounding box center [139, 156] width 37 height 8
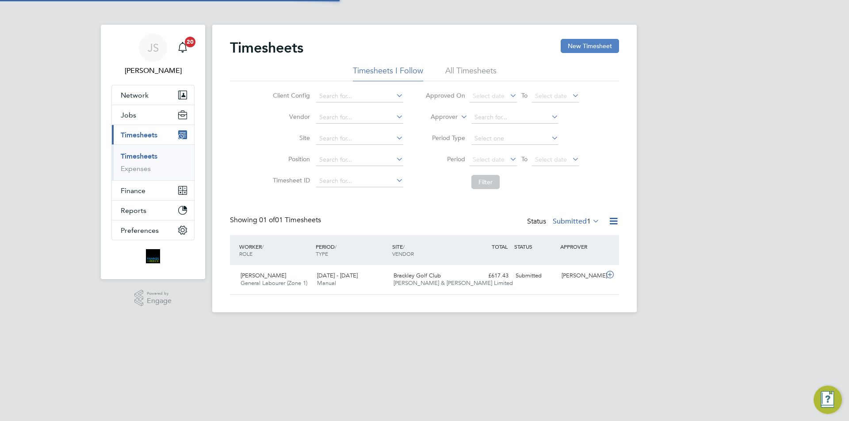
scroll to position [23, 77]
click at [589, 44] on button "New Timesheet" at bounding box center [590, 46] width 58 height 14
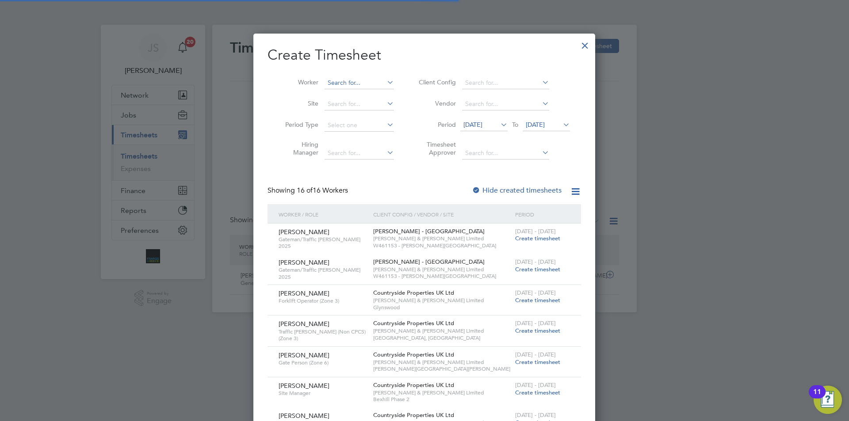
scroll to position [938, 342]
click at [379, 84] on input at bounding box center [359, 83] width 69 height 12
click at [381, 115] on b "Wa" at bounding box center [386, 119] width 10 height 8
type input "[PERSON_NAME]"
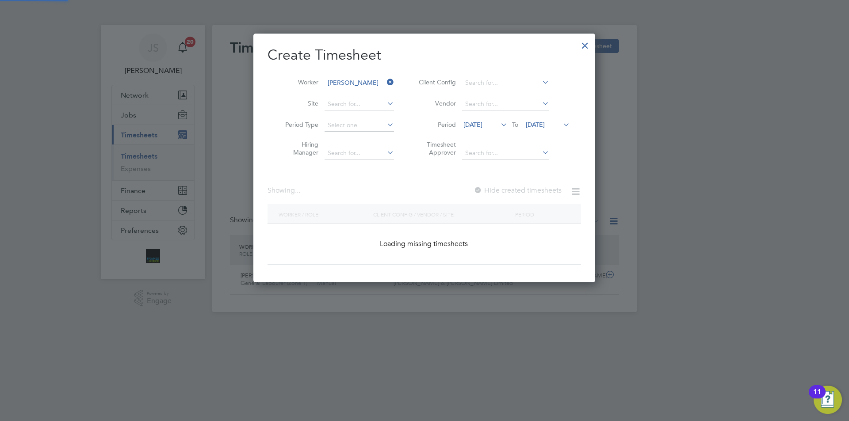
scroll to position [249, 342]
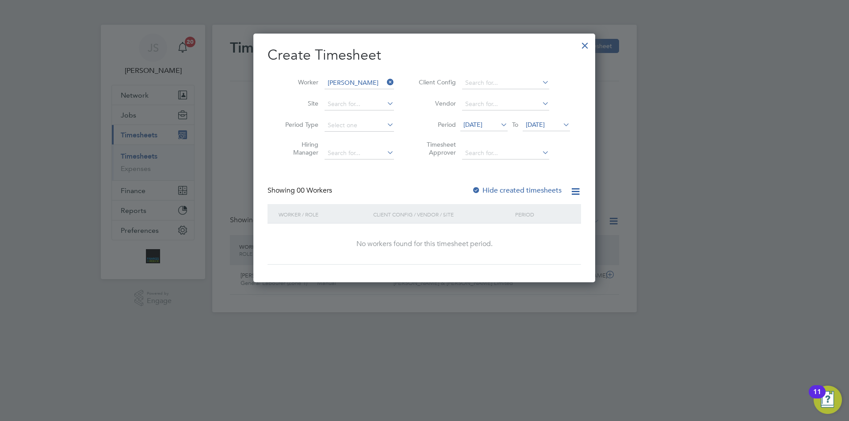
click at [475, 192] on div at bounding box center [476, 191] width 9 height 9
click at [483, 130] on span "[DATE]" at bounding box center [483, 125] width 47 height 12
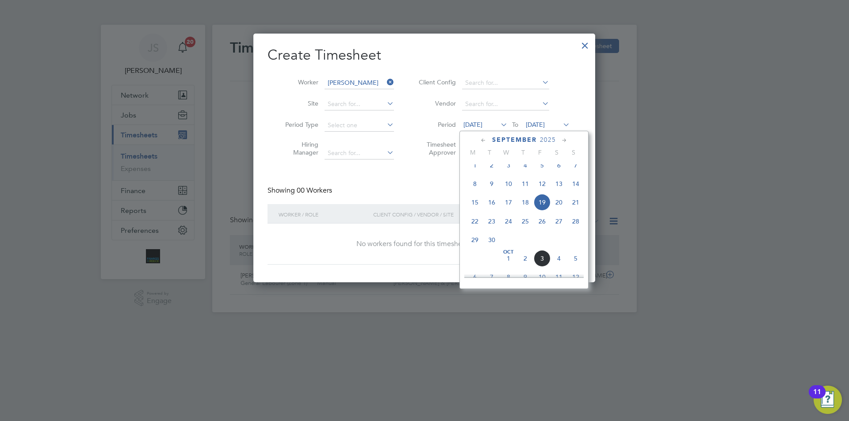
click at [476, 229] on span "22" at bounding box center [475, 221] width 17 height 17
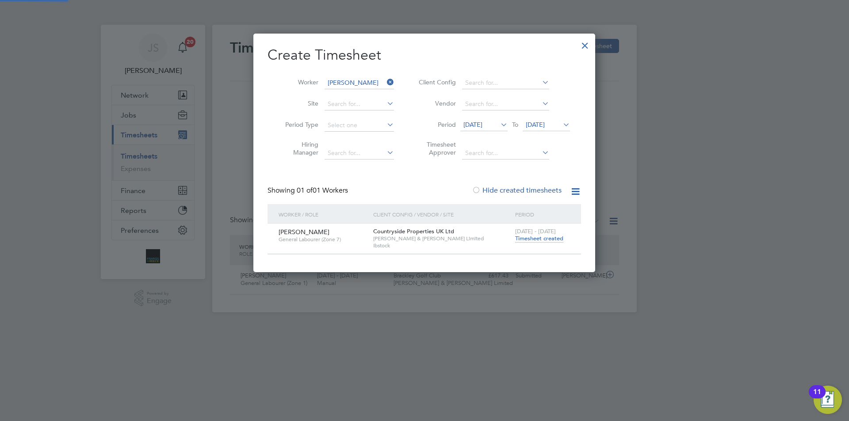
scroll to position [238, 342]
click at [489, 118] on li "Period 22 Sep 2025 To 26 Sep 2025" at bounding box center [493, 125] width 176 height 21
click at [482, 127] on span "[DATE]" at bounding box center [472, 125] width 19 height 8
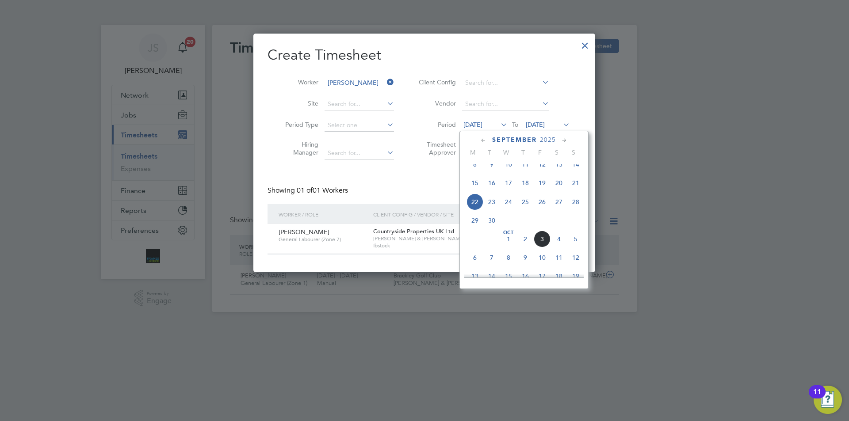
click at [474, 228] on span "29" at bounding box center [475, 220] width 17 height 17
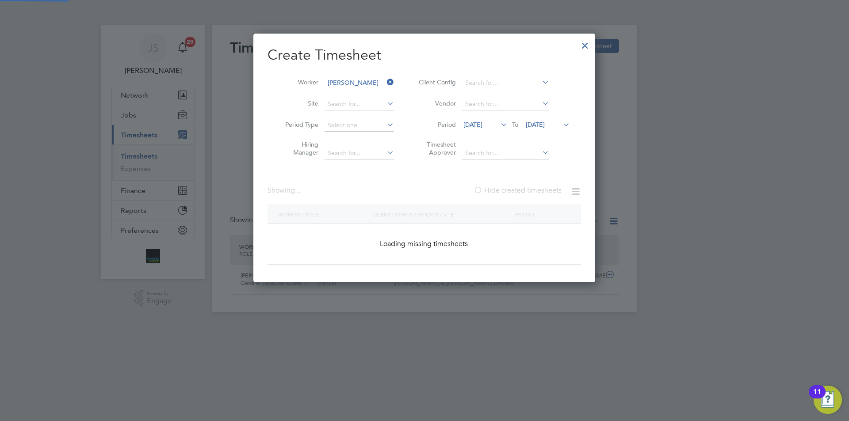
scroll to position [238, 342]
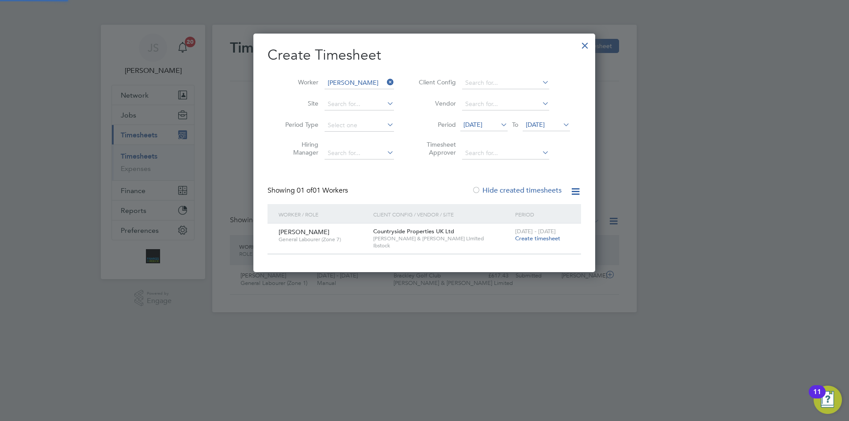
click at [536, 238] on span "Create timesheet" at bounding box center [537, 239] width 45 height 8
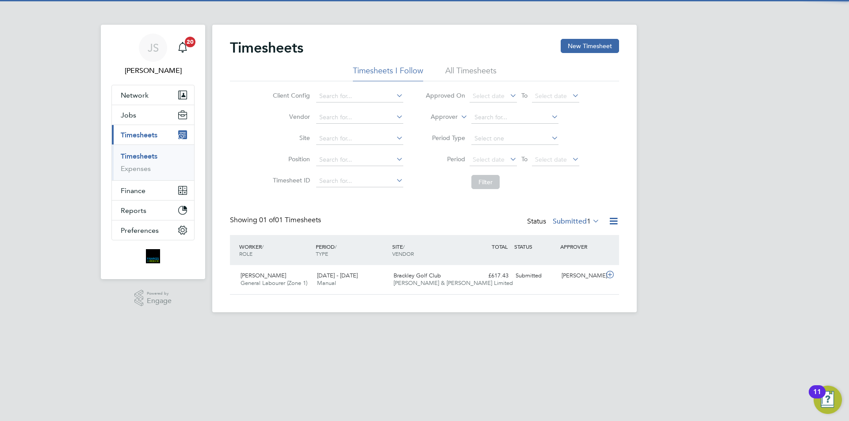
scroll to position [23, 77]
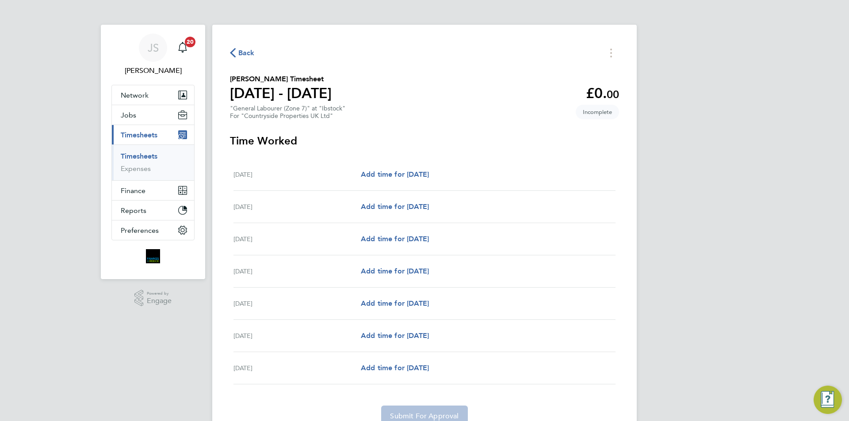
click at [411, 167] on div "Mon 29 Sep Add time for Mon 29 Sep Add time for Mon 29 Sep" at bounding box center [425, 175] width 382 height 32
click at [411, 170] on span "Add time for [DATE]" at bounding box center [395, 174] width 68 height 8
select select "30"
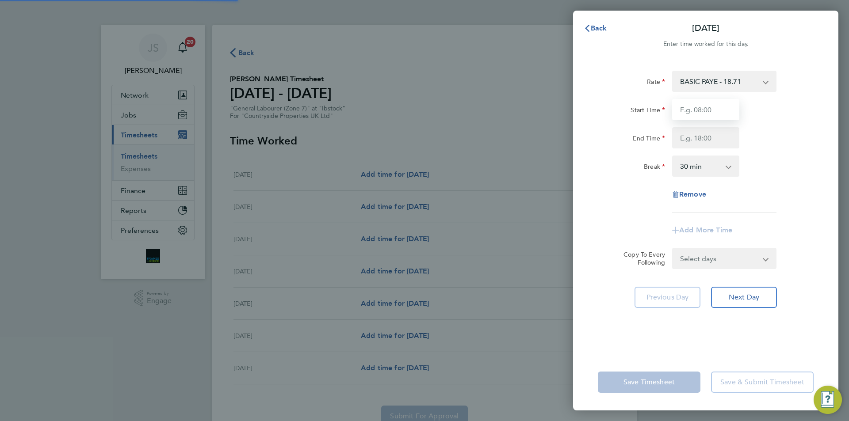
click at [698, 111] on input "Start Time" at bounding box center [705, 109] width 67 height 21
type input "07:30"
click at [696, 131] on input "End Time" at bounding box center [705, 137] width 67 height 21
type input "17:00"
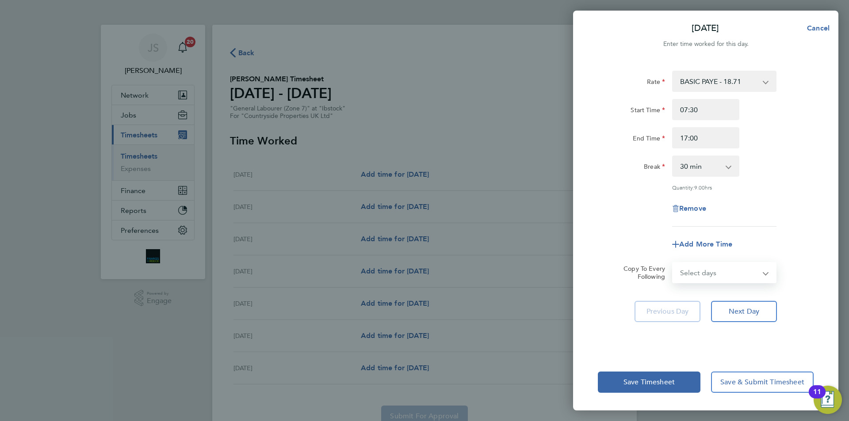
drag, startPoint x: 739, startPoint y: 257, endPoint x: 723, endPoint y: 281, distance: 28.8
click at [739, 257] on form "Rate BASIC PAYE - 18.71 Start Time 07:30 End Time 17:00 Break 0 min 15 min 30 m…" at bounding box center [706, 177] width 216 height 213
select select "WEEKDAY"
click at [673, 263] on select "Select days Day Weekday (Mon-Fri) Weekend (Sat-Sun) [DATE] [DATE] [DATE] [DATE]…" at bounding box center [719, 272] width 93 height 19
select select "[DATE]"
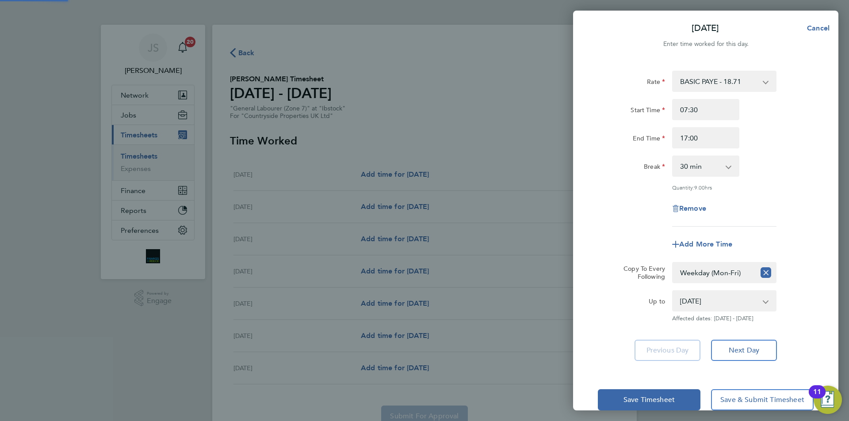
click at [612, 205] on div "Remove" at bounding box center [705, 208] width 223 height 21
click at [627, 408] on button "Save Timesheet" at bounding box center [649, 400] width 103 height 21
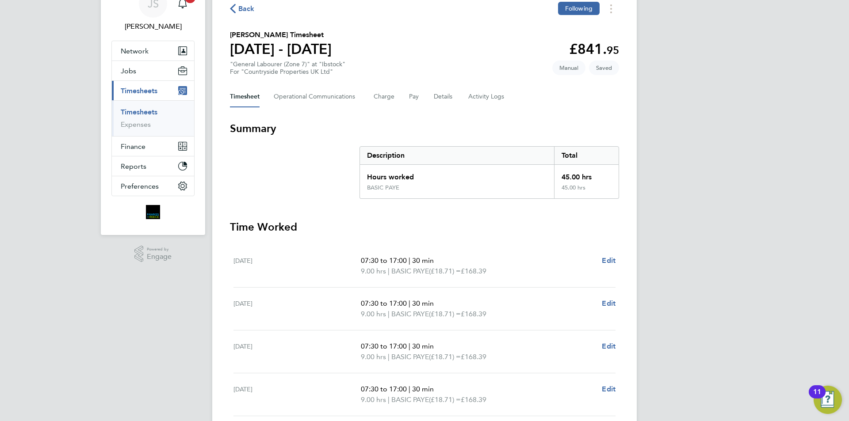
scroll to position [177, 0]
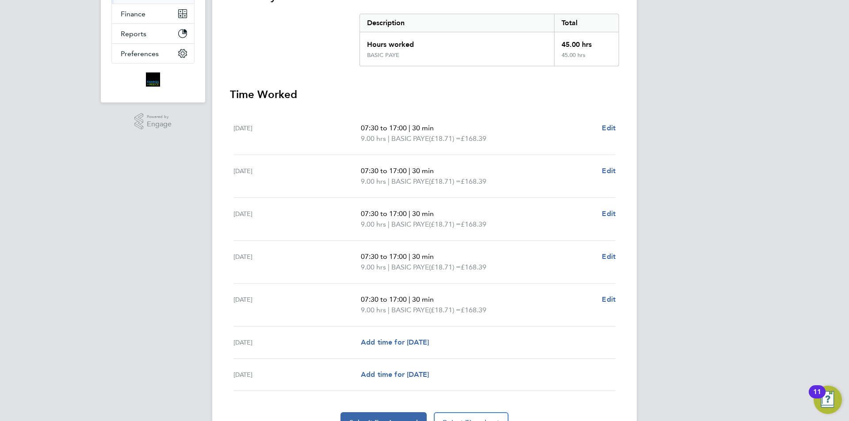
click at [397, 409] on section "Time Worked Mon 29 Sep 07:30 to 17:00 | 30 min 9.00 hrs | BASIC PAYE (£18.71) =…" at bounding box center [424, 261] width 389 height 346
click at [397, 414] on button "Submit For Approval" at bounding box center [384, 423] width 86 height 21
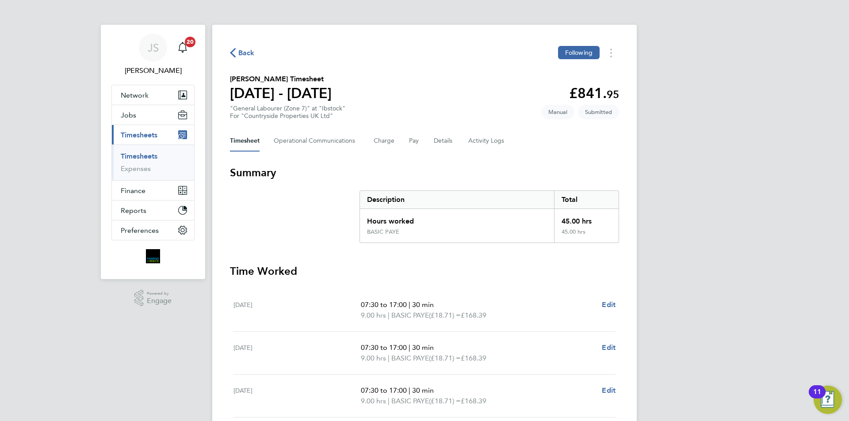
click at [246, 48] on span "Back" at bounding box center [246, 53] width 16 height 11
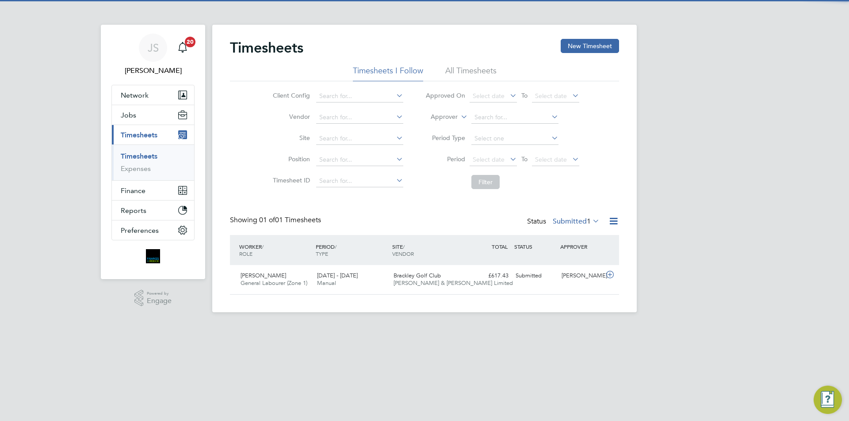
drag, startPoint x: 604, startPoint y: 49, endPoint x: 486, endPoint y: 30, distance: 118.7
click at [604, 48] on button "New Timesheet" at bounding box center [590, 46] width 58 height 14
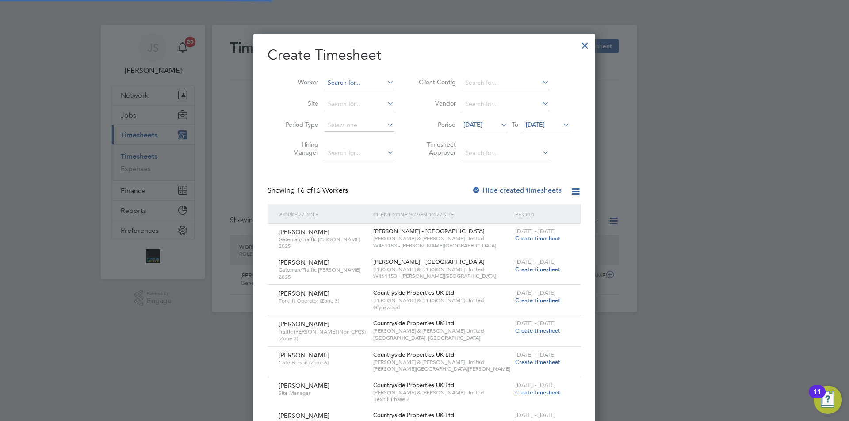
click at [358, 81] on input at bounding box center [359, 83] width 69 height 12
click at [369, 104] on li "Connor Sa ile" at bounding box center [362, 107] width 76 height 12
type input "[PERSON_NAME]"
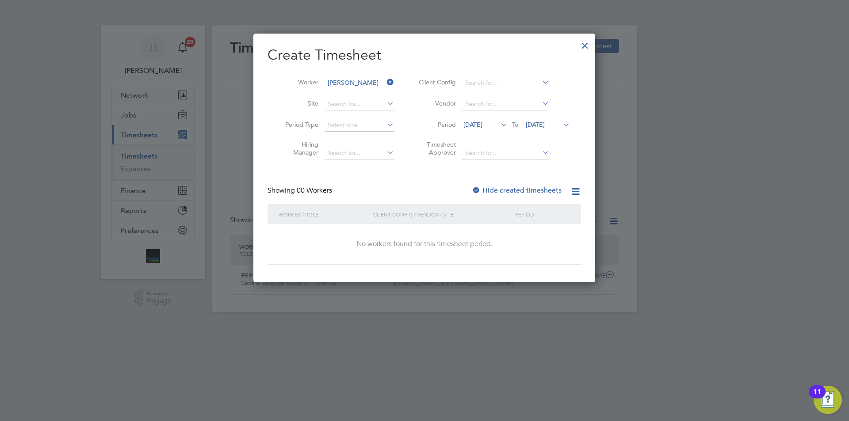
click at [482, 126] on span "[DATE]" at bounding box center [472, 125] width 19 height 8
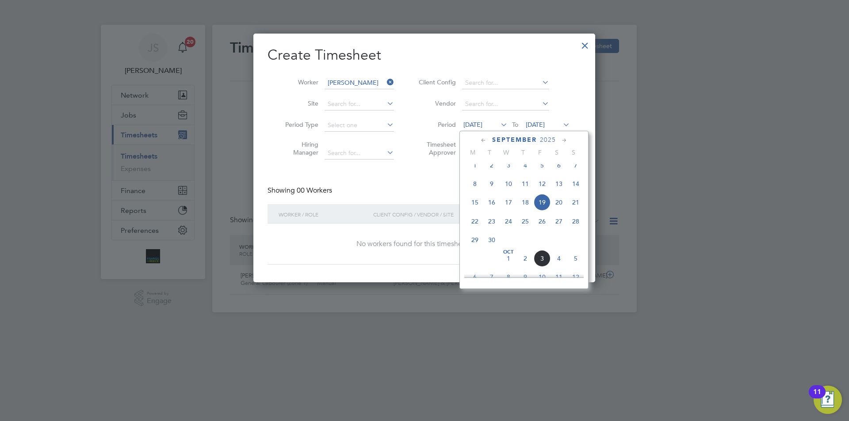
click at [474, 249] on span "29" at bounding box center [475, 240] width 17 height 17
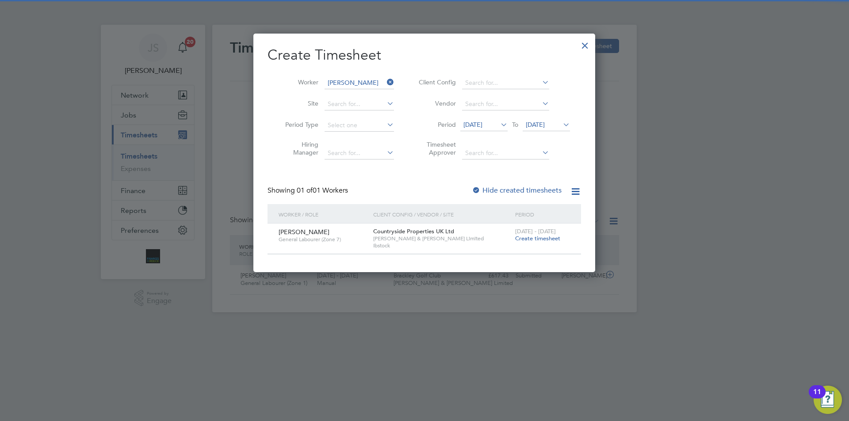
click at [548, 240] on span "Create timesheet" at bounding box center [537, 239] width 45 height 8
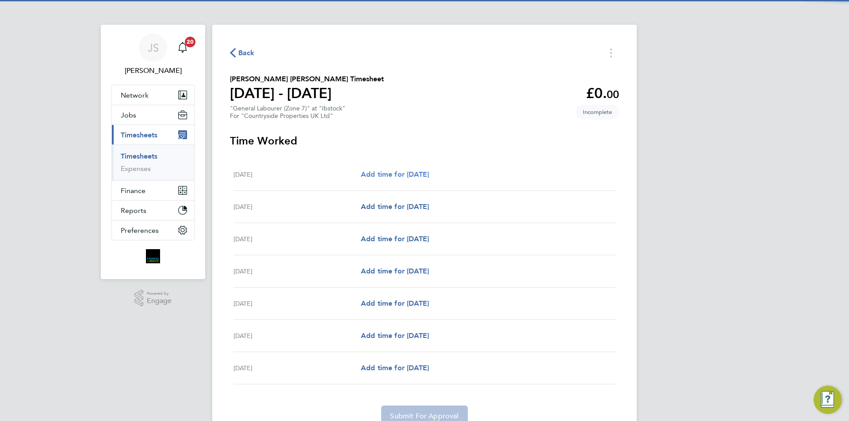
click at [406, 172] on span "Add time for [DATE]" at bounding box center [395, 174] width 68 height 8
select select "30"
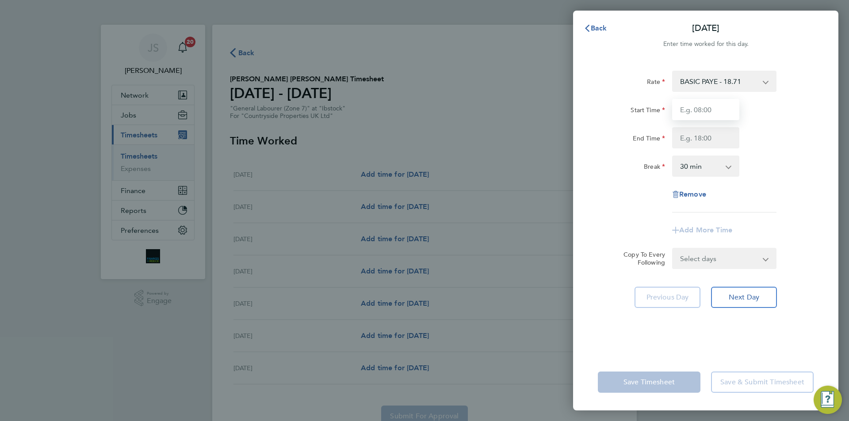
click at [701, 117] on input "Start Time" at bounding box center [705, 109] width 67 height 21
type input "07:30"
click at [689, 141] on input "End Time" at bounding box center [705, 137] width 67 height 21
type input "16:30"
click at [711, 257] on form "Rate BASIC PAYE - 18.71 Start Time 07:30 End Time 16:30 Break 0 min 15 min 30 m…" at bounding box center [706, 170] width 216 height 199
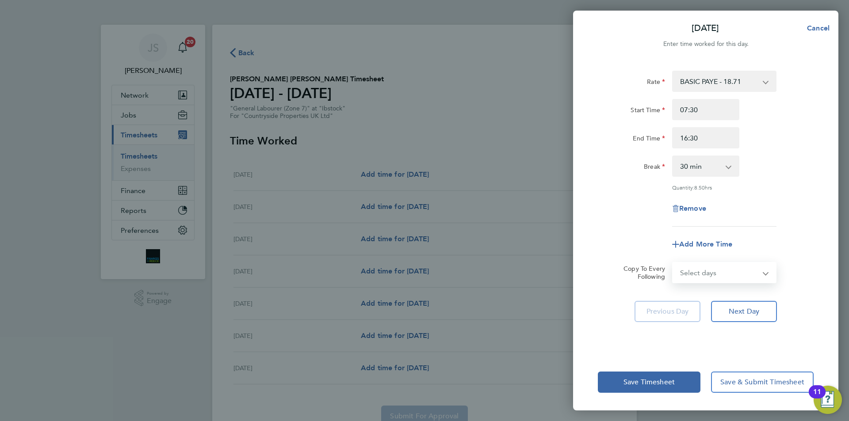
select select "WEEKDAY"
click at [673, 263] on select "Select days Day Weekday (Mon-Fri) Weekend (Sat-Sun) [DATE] [DATE] [DATE] [DATE]…" at bounding box center [719, 272] width 93 height 19
select select "[DATE]"
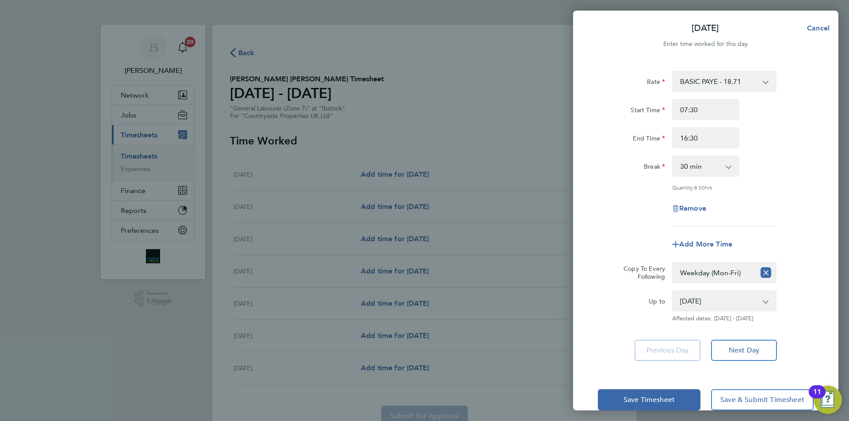
click at [643, 241] on div "Add More Time" at bounding box center [705, 244] width 223 height 21
click at [643, 399] on span "Save Timesheet" at bounding box center [649, 400] width 51 height 9
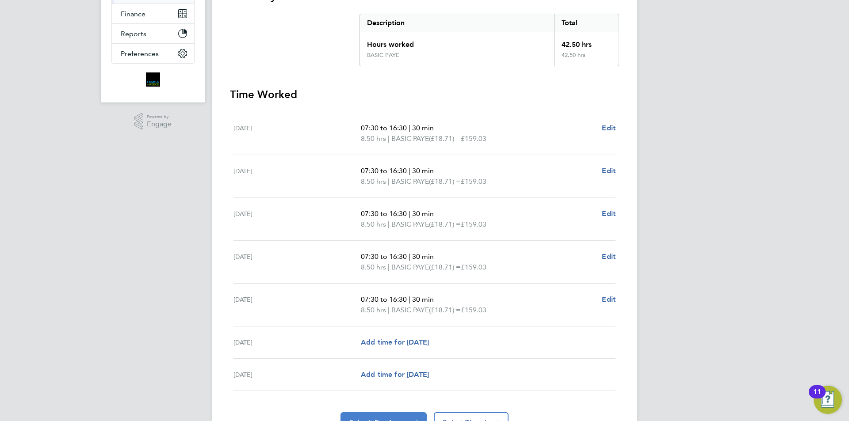
click at [389, 413] on button "Submit For Approval" at bounding box center [384, 423] width 86 height 21
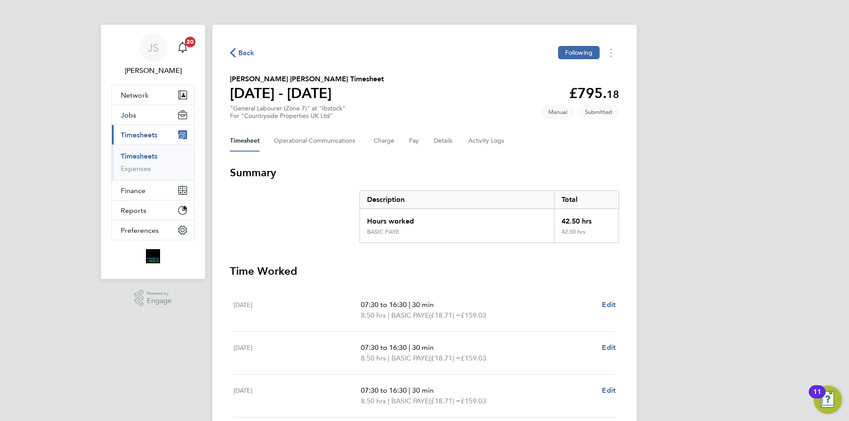
click at [244, 54] on span "Back" at bounding box center [246, 53] width 16 height 11
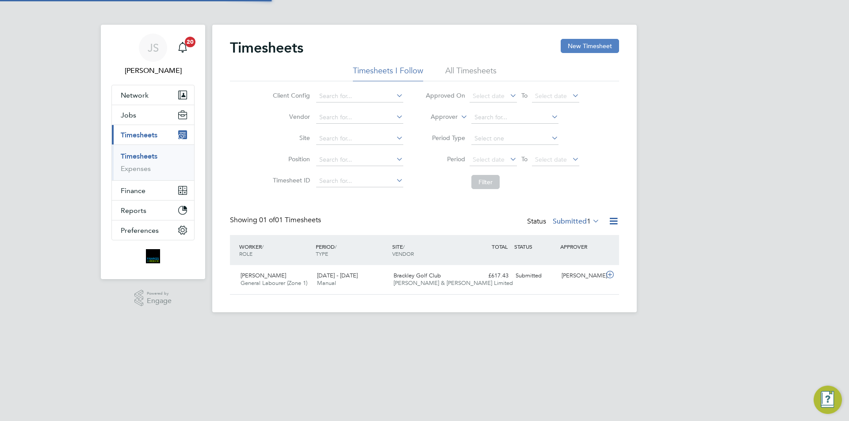
scroll to position [23, 77]
click at [587, 47] on button "New Timesheet" at bounding box center [590, 46] width 58 height 14
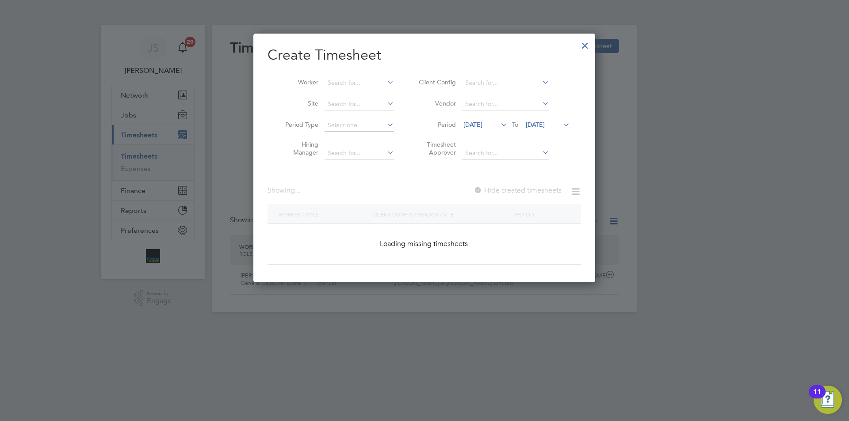
scroll to position [938, 342]
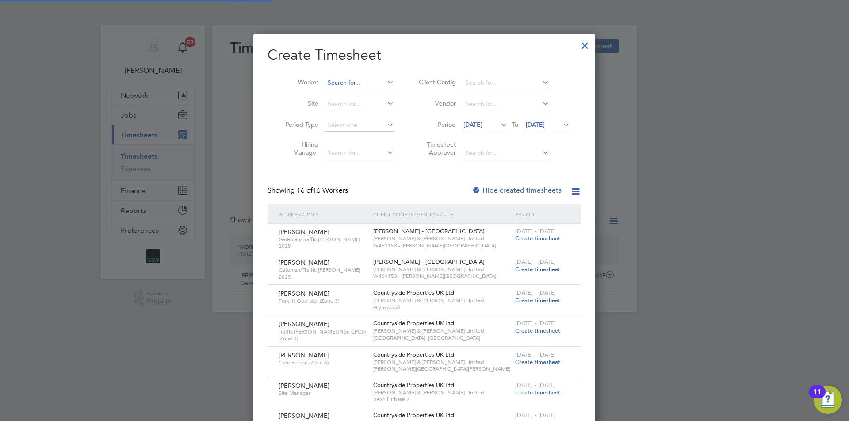
click at [353, 80] on input at bounding box center [359, 83] width 69 height 12
click at [362, 103] on li "Patrick N gamaleu" at bounding box center [368, 107] width 89 height 12
type input "[PERSON_NAME]"
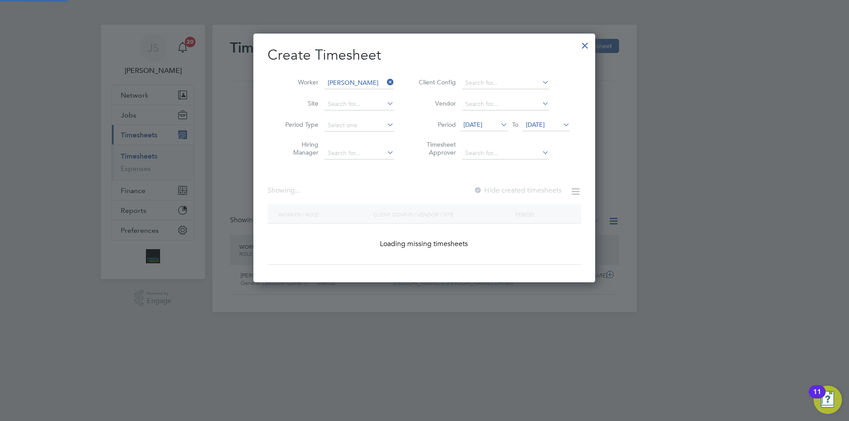
scroll to position [4, 4]
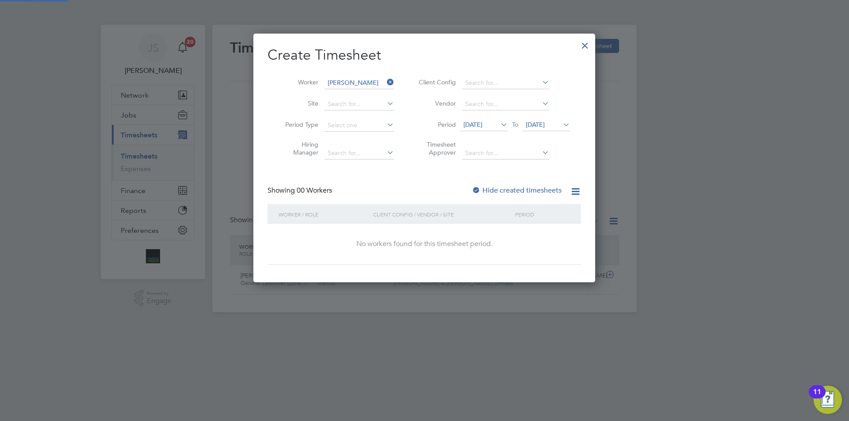
click at [482, 124] on span "[DATE]" at bounding box center [472, 125] width 19 height 8
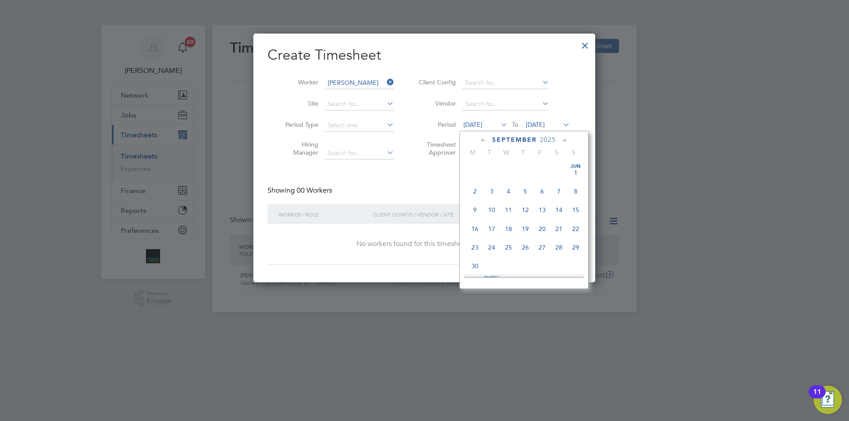
scroll to position [306, 0]
click at [475, 245] on span "29" at bounding box center [475, 240] width 17 height 17
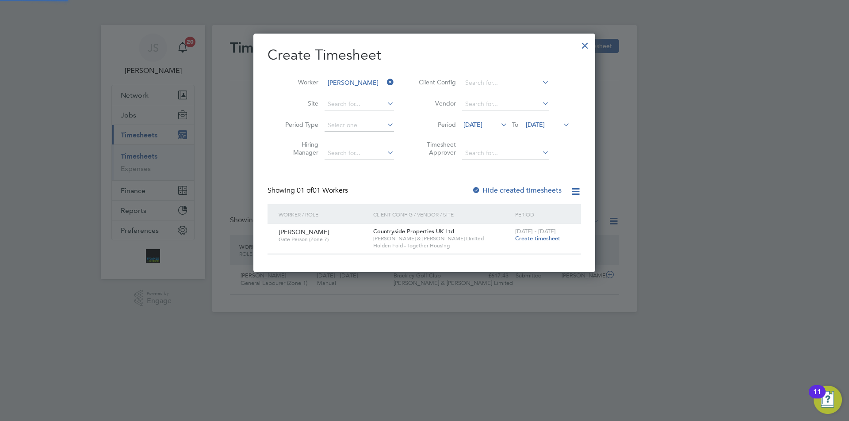
scroll to position [238, 342]
click at [549, 238] on span "Create timesheet" at bounding box center [537, 239] width 45 height 8
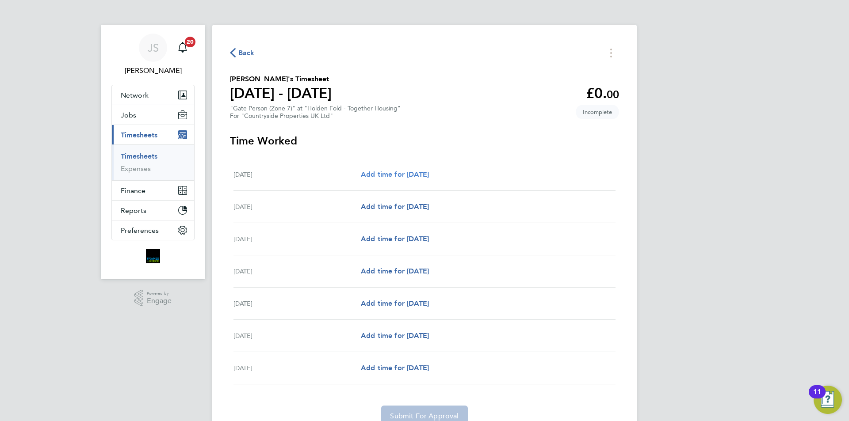
click at [429, 176] on span "Add time for [DATE]" at bounding box center [395, 174] width 68 height 8
select select "30"
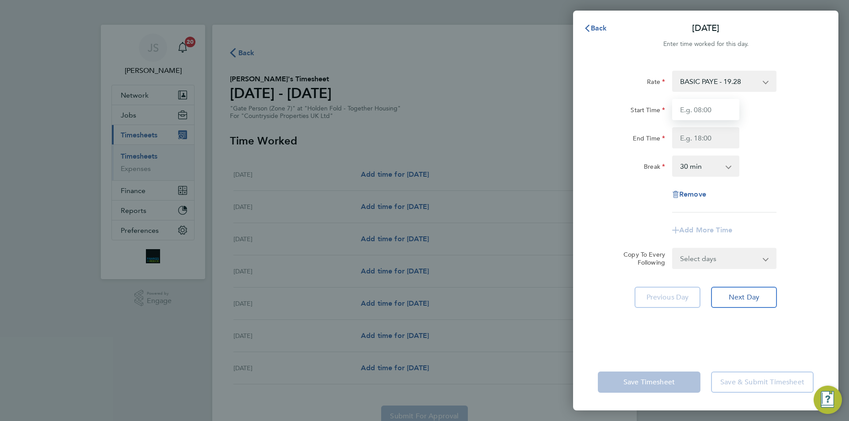
click at [727, 107] on input "Start Time" at bounding box center [705, 109] width 67 height 21
type input "07:30"
click at [712, 141] on input "End Time" at bounding box center [705, 137] width 67 height 21
type input "16:30"
drag, startPoint x: 718, startPoint y: 260, endPoint x: 715, endPoint y: 265, distance: 5.9
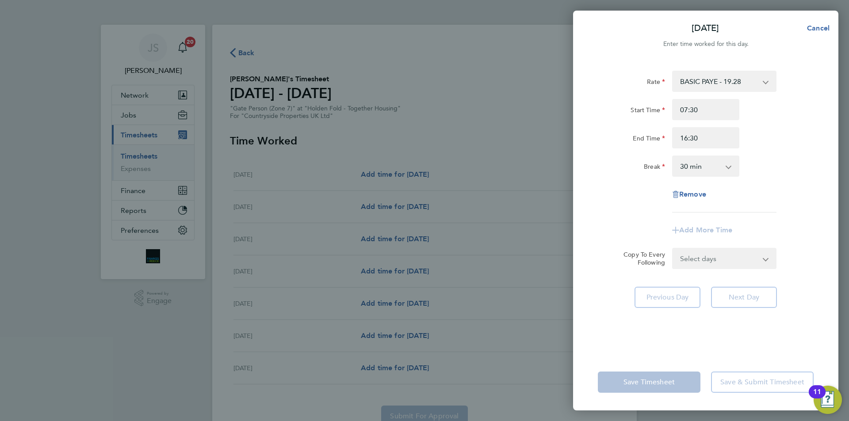
click at [718, 260] on form "Rate BASIC PAYE - 19.28 Start Time 07:30 End Time 16:30 Break 0 min 15 min 30 m…" at bounding box center [706, 170] width 216 height 199
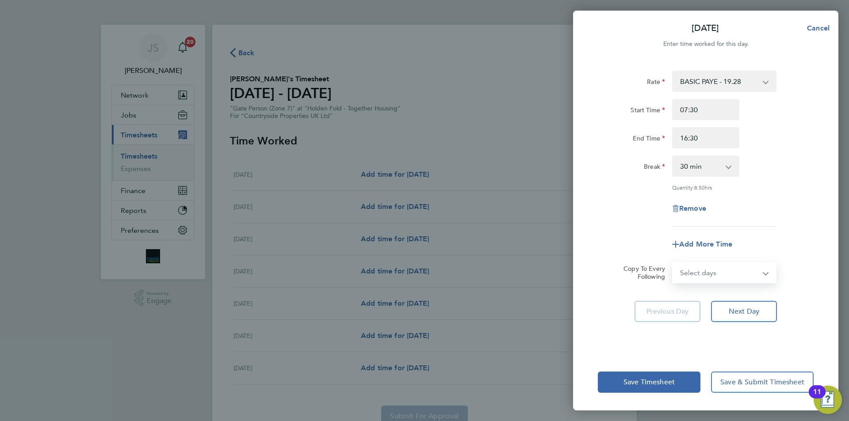
select select "WEEKDAY"
click at [673, 263] on select "Select days Day Weekday (Mon-Fri) Weekend (Sat-Sun) [DATE] [DATE] [DATE] [DATE]…" at bounding box center [719, 272] width 93 height 19
select select "[DATE]"
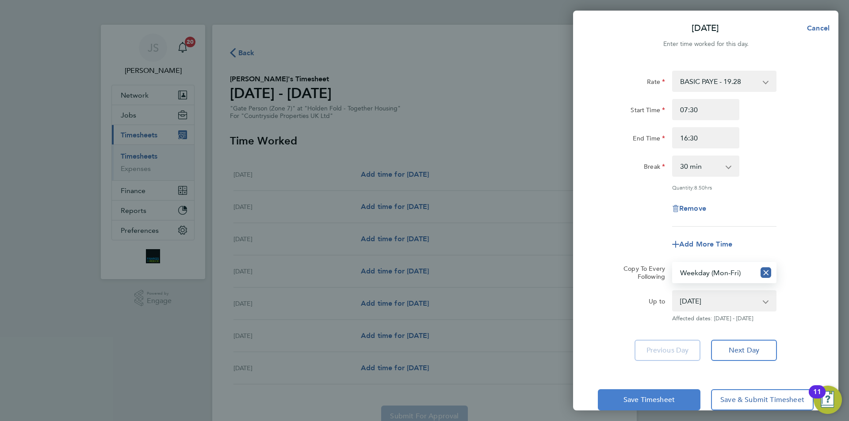
click at [624, 210] on div "Remove" at bounding box center [705, 208] width 223 height 21
click at [641, 398] on span "Save Timesheet" at bounding box center [649, 400] width 51 height 9
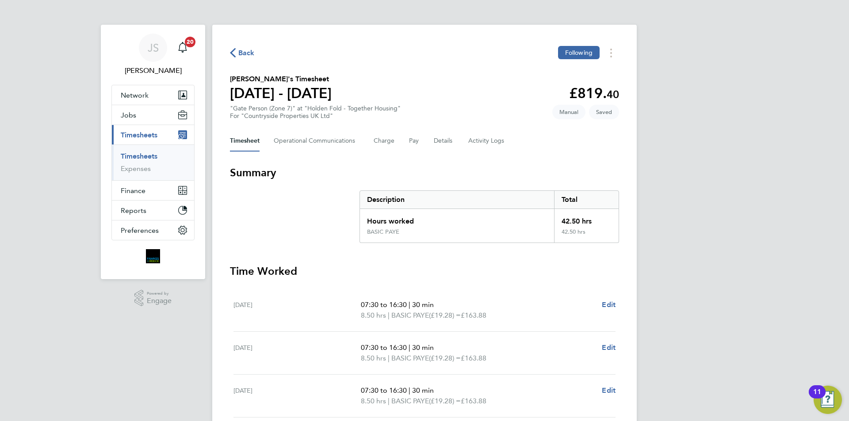
click at [431, 138] on div "Timesheet Operational Communications Charge Pay Details Activity Logs" at bounding box center [424, 140] width 389 height 21
click at [445, 138] on button "Details" at bounding box center [444, 140] width 20 height 21
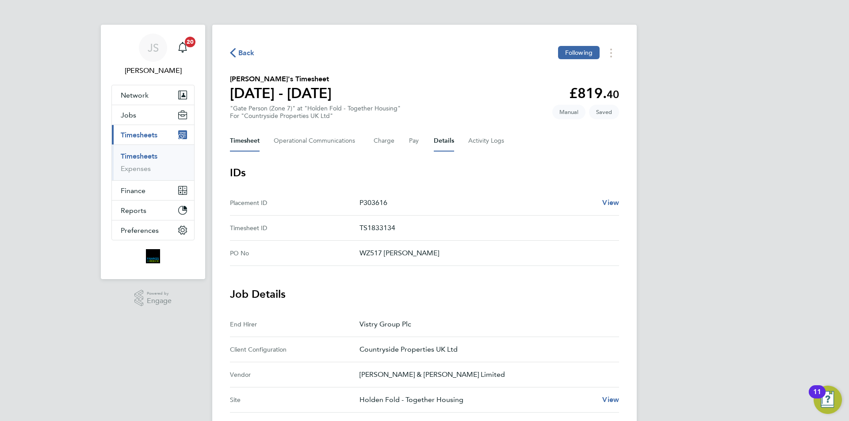
click at [244, 138] on button "Timesheet" at bounding box center [245, 140] width 30 height 21
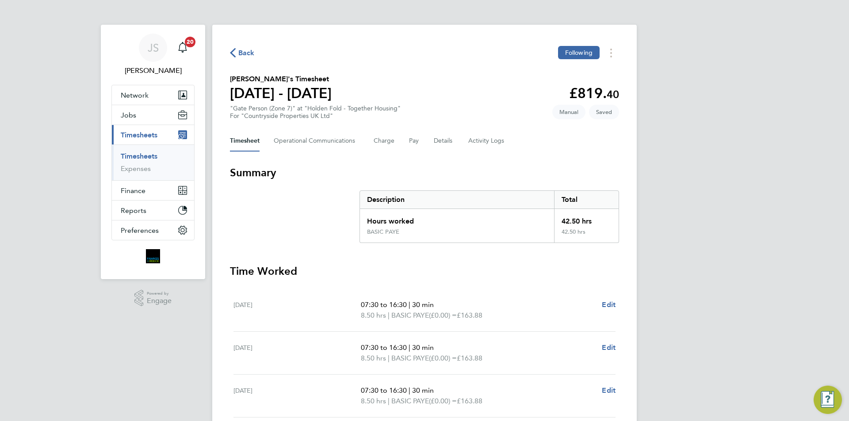
scroll to position [221, 0]
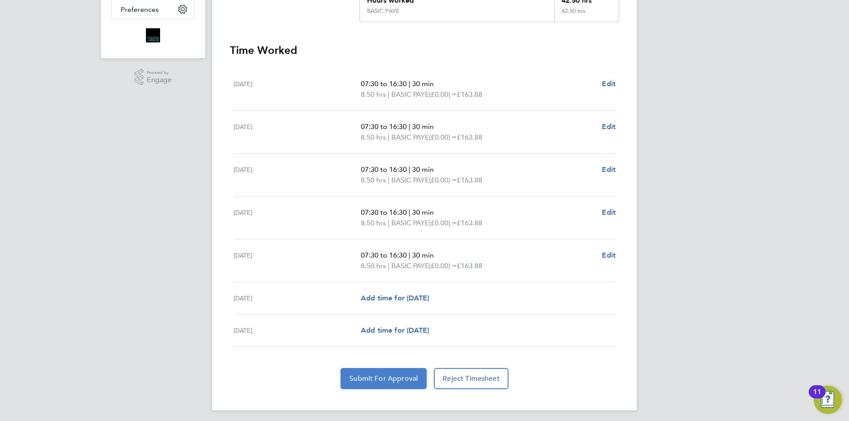
click at [394, 382] on span "Submit For Approval" at bounding box center [383, 379] width 69 height 9
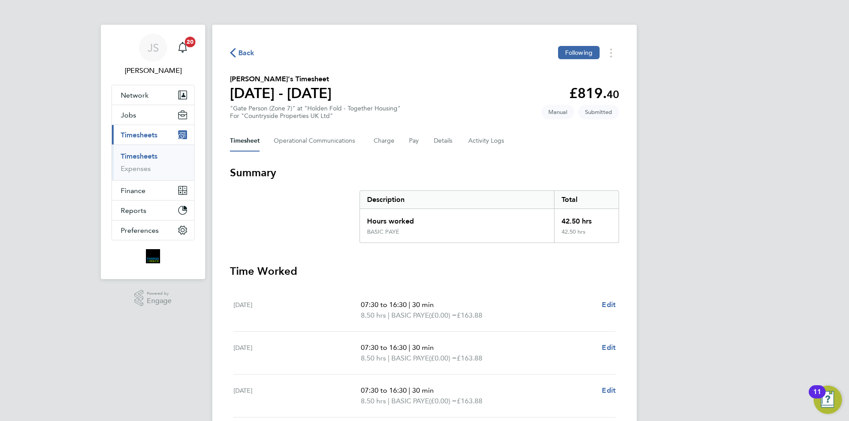
click at [239, 52] on span "Back" at bounding box center [246, 53] width 16 height 11
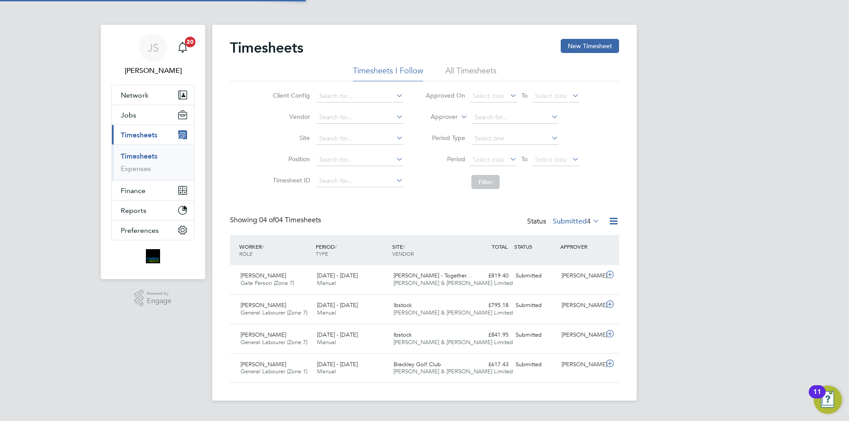
scroll to position [4, 4]
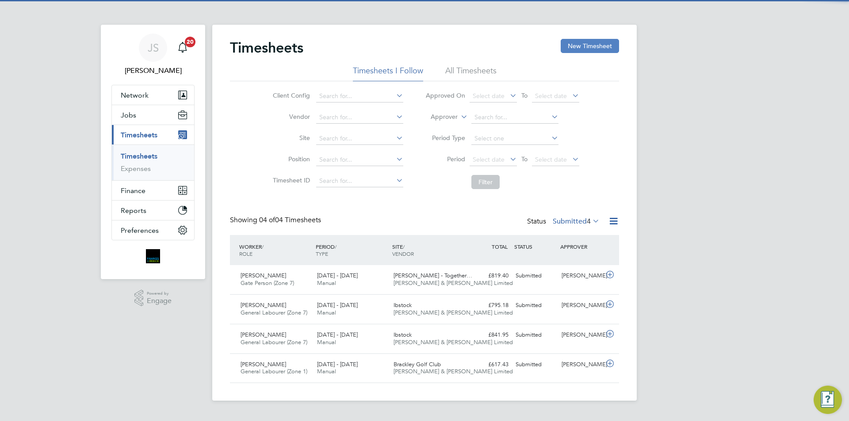
click at [579, 47] on button "New Timesheet" at bounding box center [590, 46] width 58 height 14
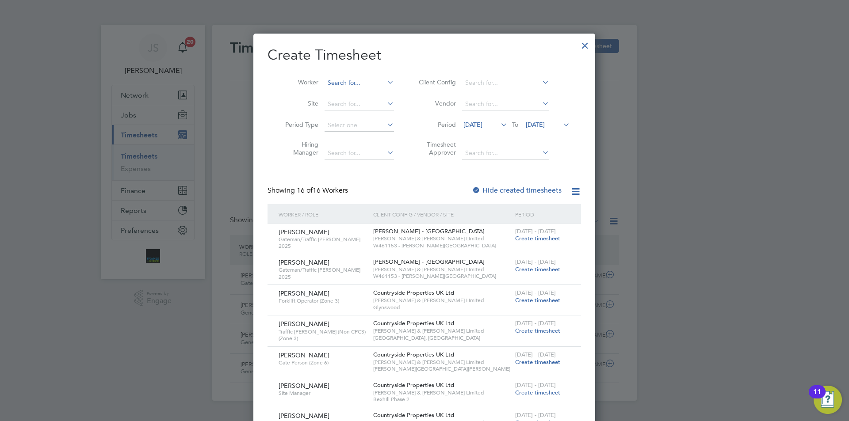
click at [335, 84] on input at bounding box center [359, 83] width 69 height 12
click at [381, 93] on b "Sw" at bounding box center [385, 95] width 8 height 8
type input "[PERSON_NAME]"
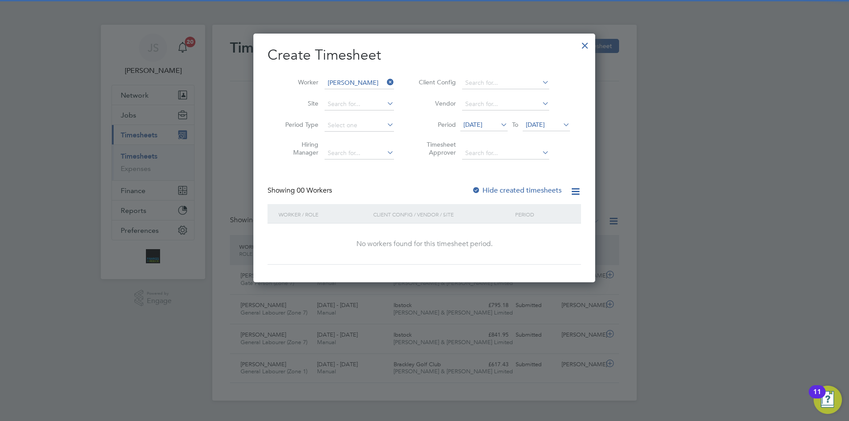
click at [482, 128] on span "[DATE]" at bounding box center [472, 125] width 19 height 8
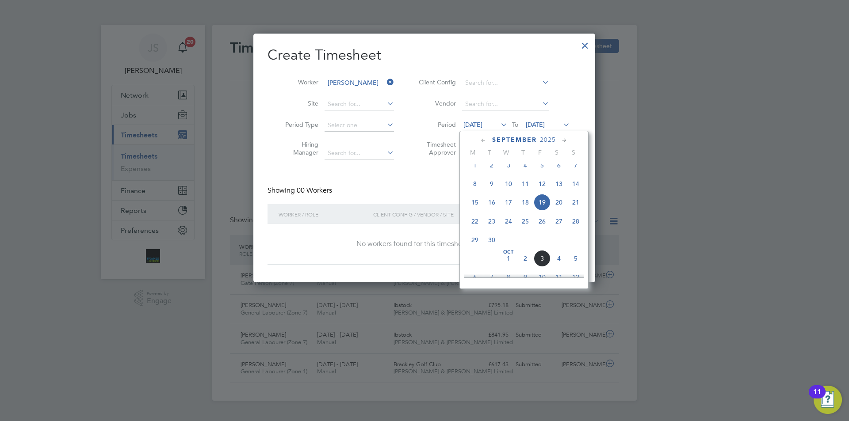
click at [475, 244] on span "29" at bounding box center [475, 240] width 17 height 17
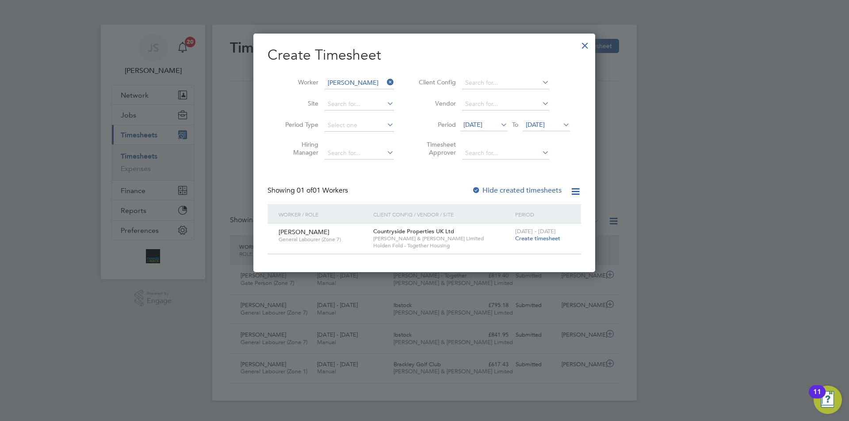
click at [528, 239] on span "Create timesheet" at bounding box center [537, 239] width 45 height 8
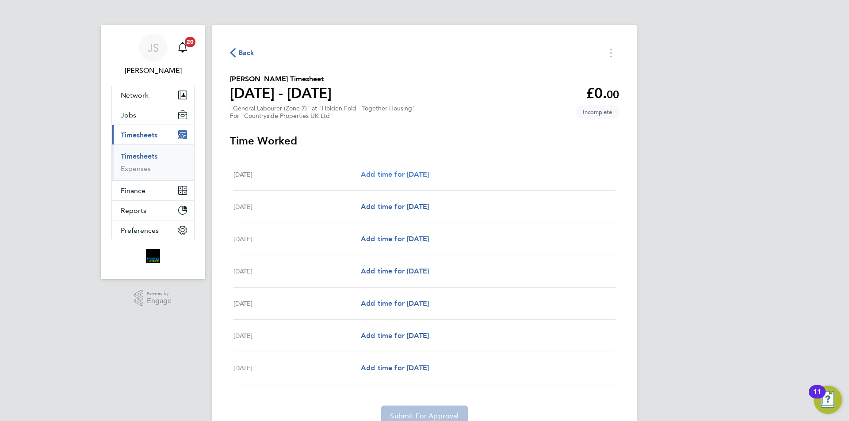
click at [429, 177] on span "Add time for [DATE]" at bounding box center [395, 174] width 68 height 8
select select "30"
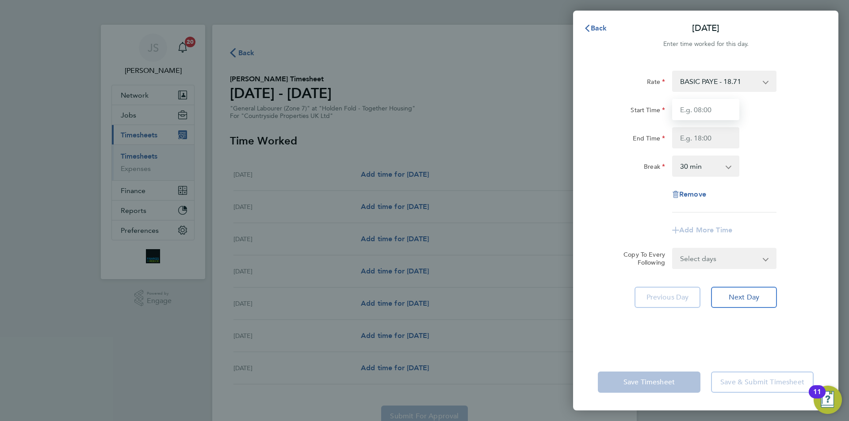
click at [681, 111] on input "Start Time" at bounding box center [705, 109] width 67 height 21
type input "07:30"
click at [689, 143] on input "End Time" at bounding box center [705, 137] width 67 height 21
type input "16:30"
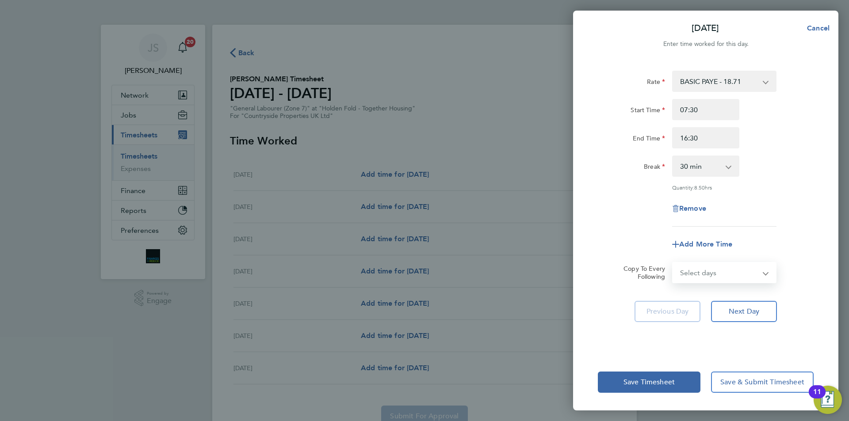
drag, startPoint x: 737, startPoint y: 255, endPoint x: 735, endPoint y: 268, distance: 12.5
click at [737, 255] on form "Rate BASIC PAYE - 18.71 Start Time 07:30 End Time 16:30 Break 0 min 15 min 30 m…" at bounding box center [706, 177] width 216 height 213
select select "WEEKDAY"
click at [673, 263] on select "Select days Day Weekday (Mon-Fri) Weekend (Sat-Sun) [DATE] [DATE] [DATE] [DATE]…" at bounding box center [719, 272] width 93 height 19
select select "[DATE]"
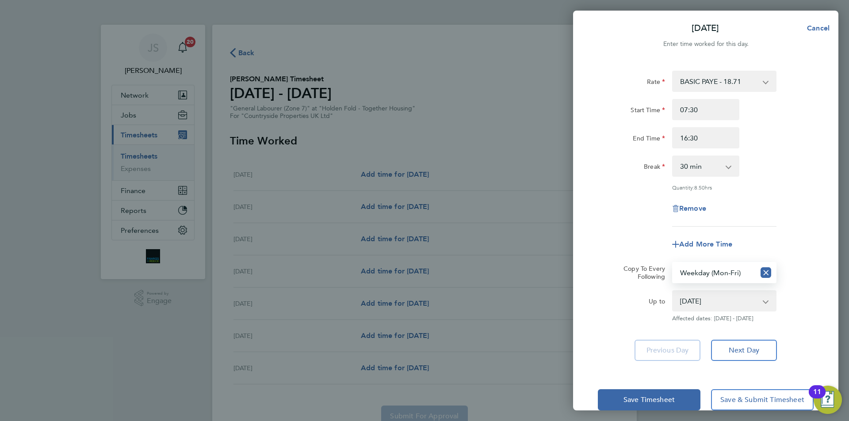
click at [628, 228] on app-timesheet-line-form-group "Rate BASIC PAYE - 18.71 Start Time 07:30 End Time 16:30 Break 0 min 15 min 30 m…" at bounding box center [706, 163] width 216 height 184
click at [655, 396] on span "Save Timesheet" at bounding box center [649, 400] width 51 height 9
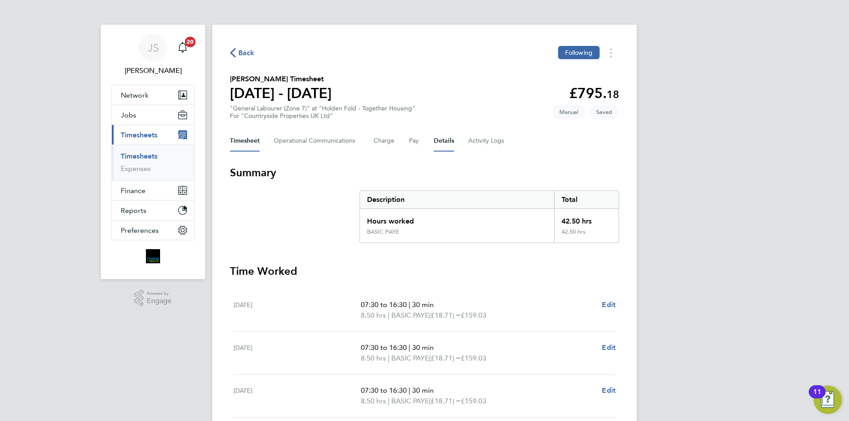
click at [443, 140] on button "Details" at bounding box center [444, 140] width 20 height 21
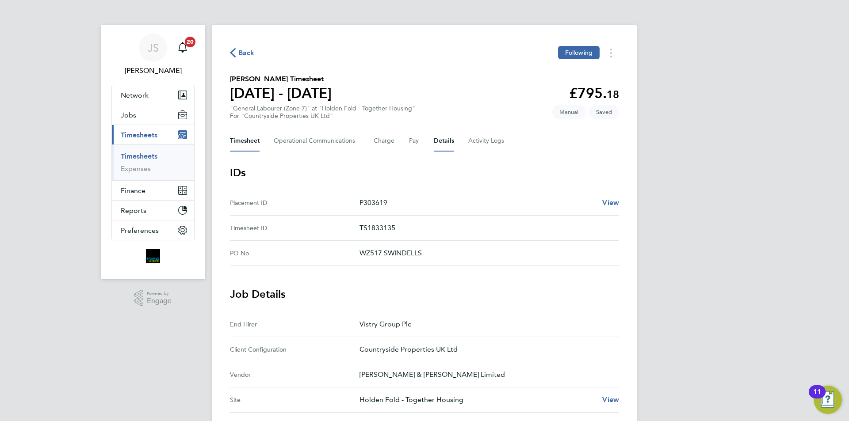
click at [254, 140] on button "Timesheet" at bounding box center [245, 140] width 30 height 21
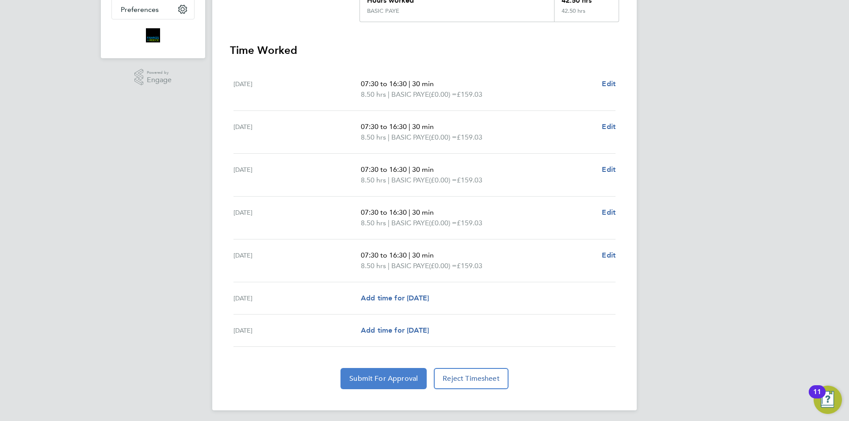
click at [409, 381] on span "Submit For Approval" at bounding box center [383, 379] width 69 height 9
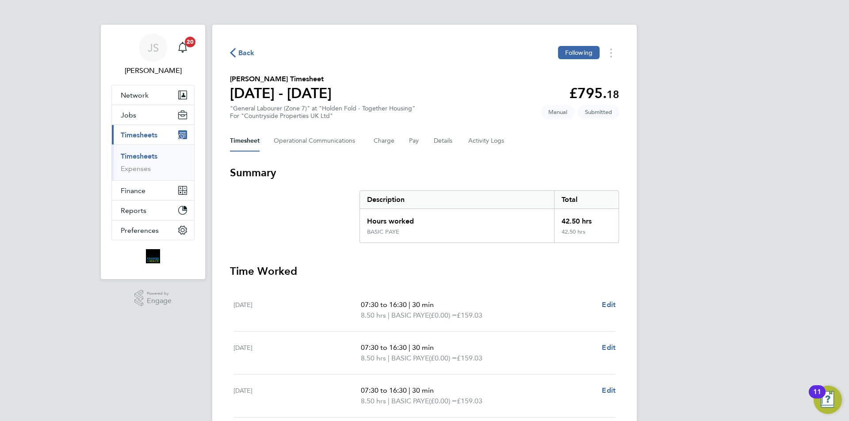
click at [242, 55] on span "Back" at bounding box center [246, 53] width 16 height 11
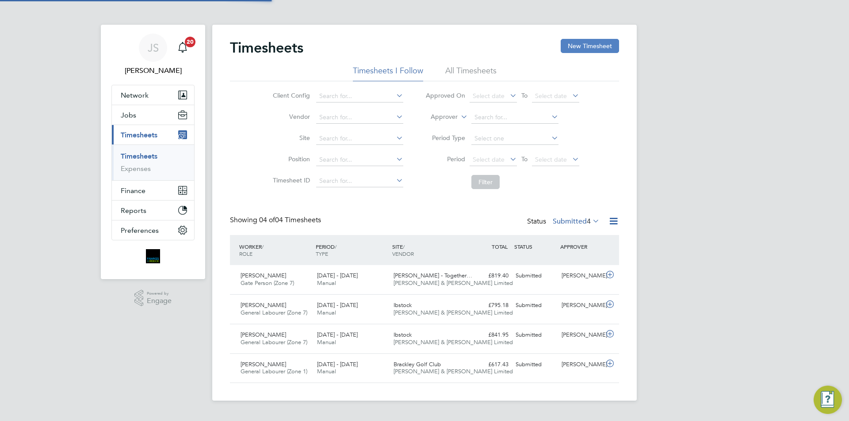
scroll to position [23, 77]
click at [575, 49] on button "New Timesheet" at bounding box center [590, 46] width 58 height 14
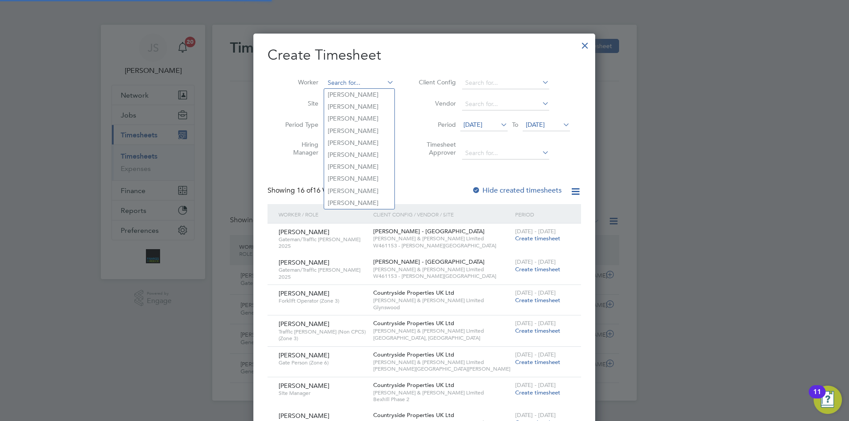
click at [366, 81] on input at bounding box center [359, 83] width 69 height 12
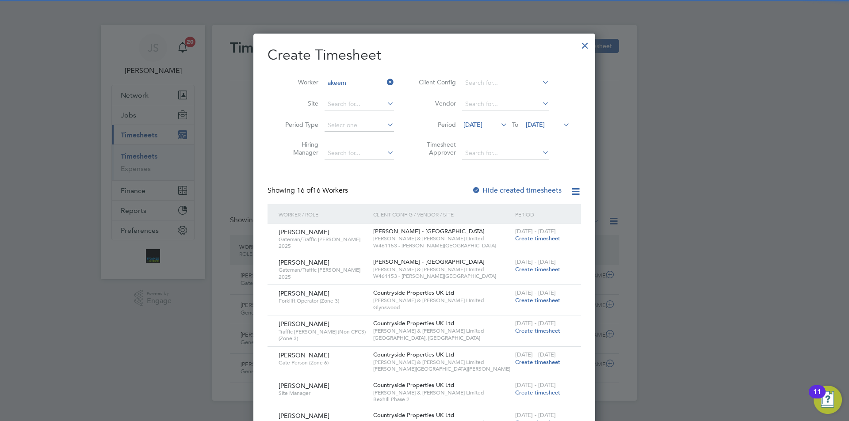
click at [358, 93] on li "Akeem Abiodun Ali" at bounding box center [378, 95] width 109 height 12
type input "[PERSON_NAME] [PERSON_NAME]"
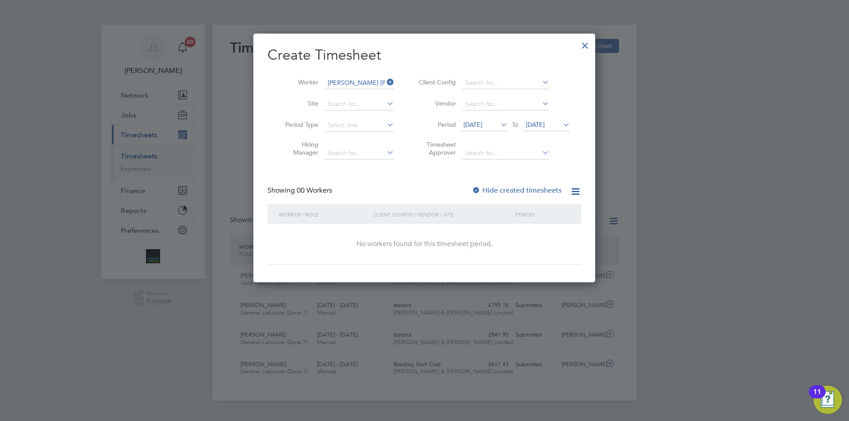
scroll to position [249, 342]
click at [482, 124] on span "[DATE]" at bounding box center [472, 125] width 19 height 8
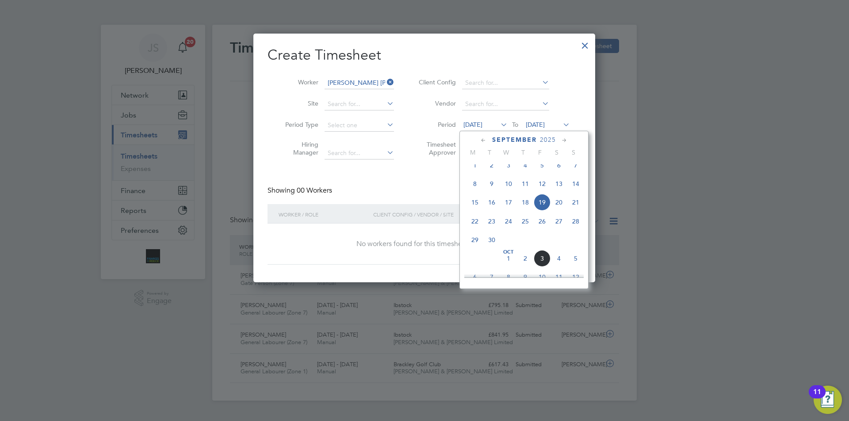
click at [475, 249] on span "29" at bounding box center [475, 240] width 17 height 17
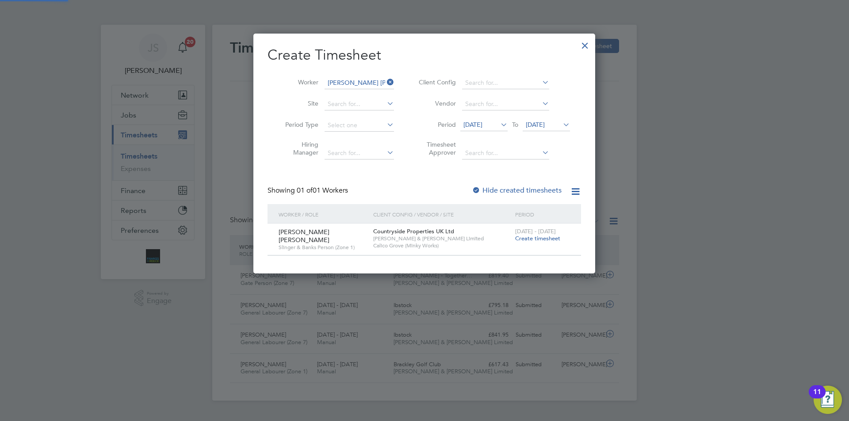
scroll to position [4, 4]
click at [518, 240] on span "Create timesheet" at bounding box center [537, 239] width 45 height 8
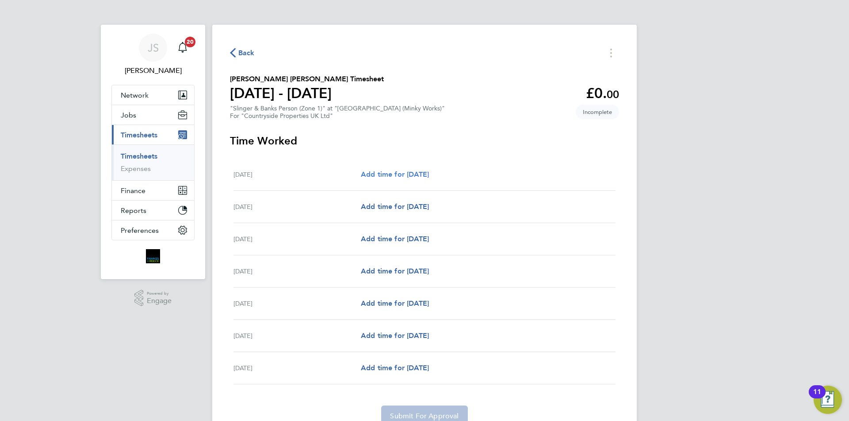
click at [424, 177] on span "Add time for [DATE]" at bounding box center [395, 174] width 68 height 8
select select "30"
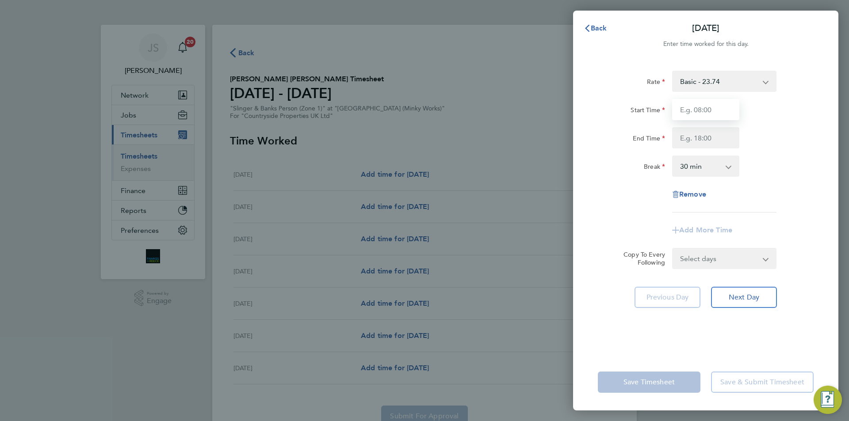
click at [718, 114] on input "Start Time" at bounding box center [705, 109] width 67 height 21
type input "07:30"
click at [708, 139] on input "End Time" at bounding box center [705, 137] width 67 height 21
click at [723, 258] on form "Rate Basic - 23.74 Start Time 07:30 End Time 16.00 Break 0 min 15 min 30 min 45…" at bounding box center [706, 170] width 216 height 199
type input "16:00"
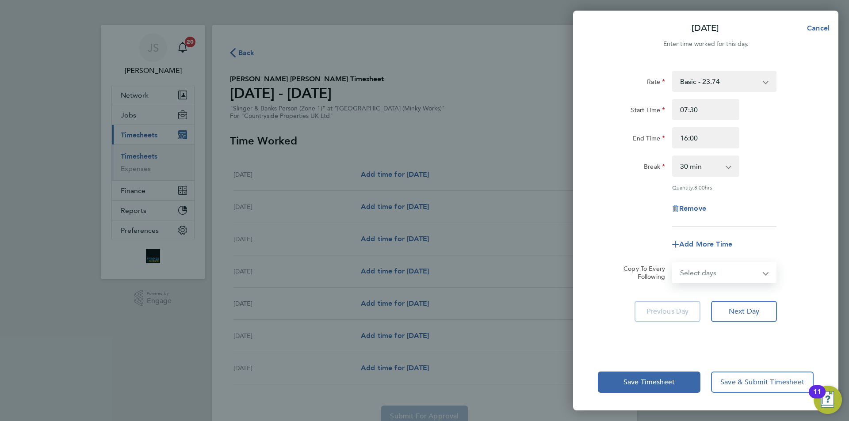
select select "WEEKDAY"
click at [673, 263] on select "Select days Day Weekday (Mon-Fri) Weekend (Sat-Sun) [DATE] [DATE] [DATE] [DATE]…" at bounding box center [719, 272] width 93 height 19
select select "[DATE]"
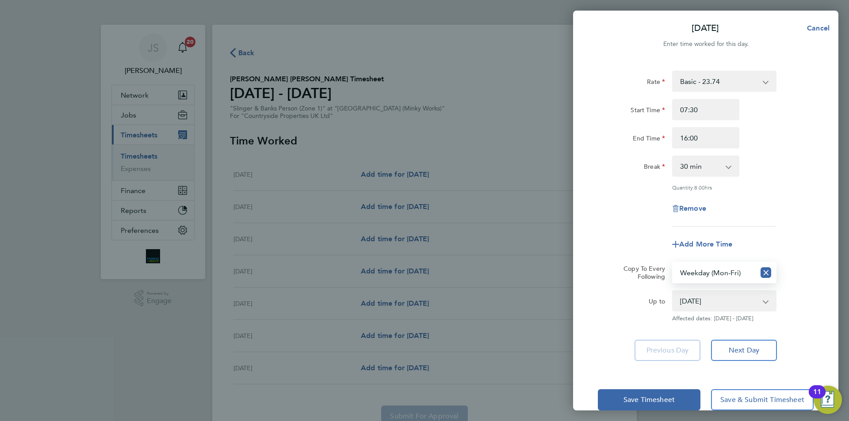
click at [628, 208] on div "Remove" at bounding box center [705, 208] width 223 height 21
click at [647, 392] on button "Save Timesheet" at bounding box center [649, 400] width 103 height 21
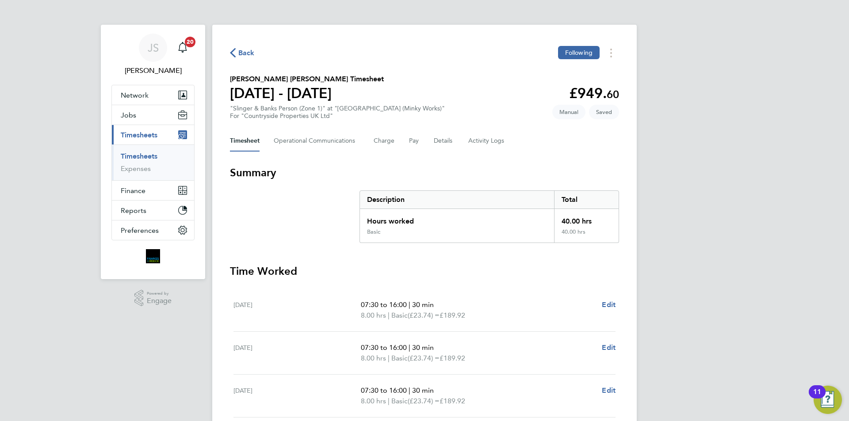
scroll to position [225, 0]
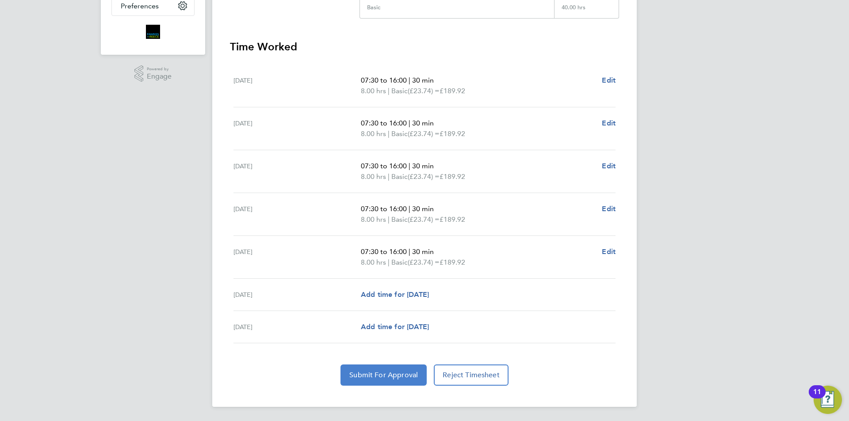
click at [387, 371] on span "Submit For Approval" at bounding box center [383, 375] width 69 height 9
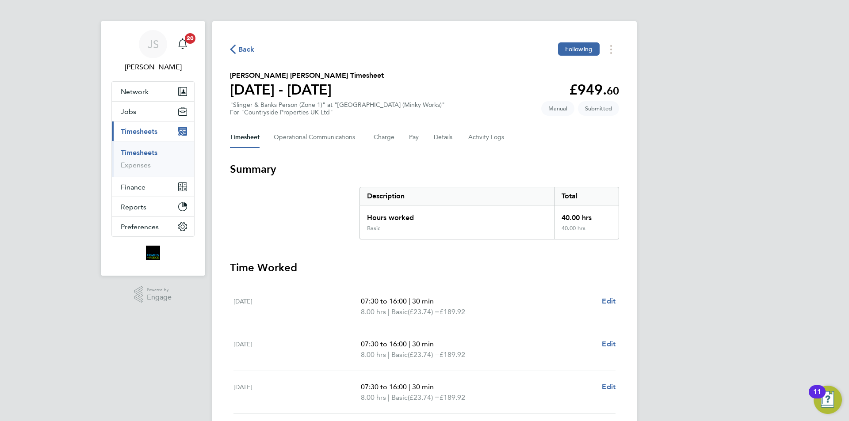
click at [256, 48] on div "Back Following" at bounding box center [424, 49] width 389 height 14
click at [250, 49] on span "Back" at bounding box center [246, 49] width 16 height 11
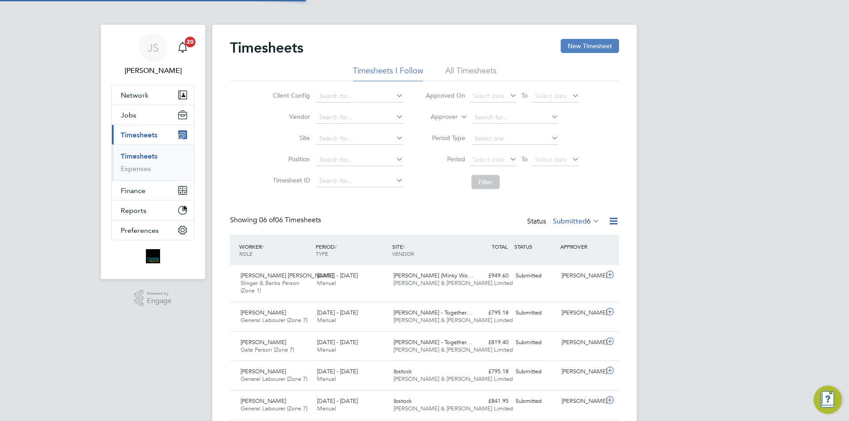
scroll to position [4, 4]
click at [595, 50] on button "New Timesheet" at bounding box center [590, 46] width 58 height 14
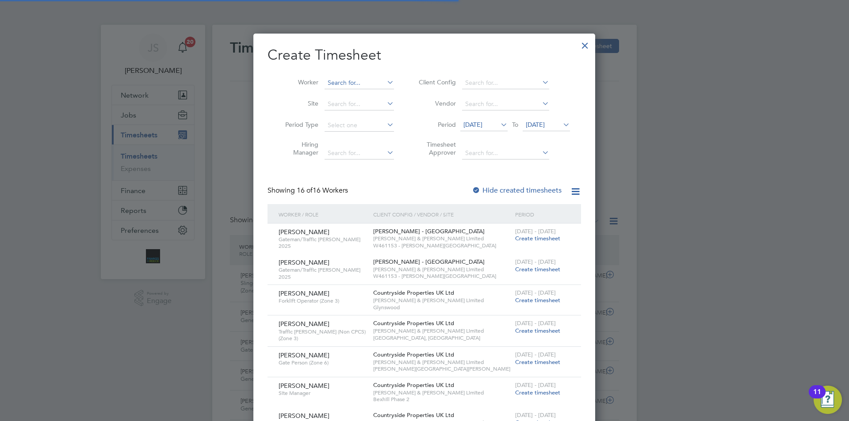
click at [353, 83] on input at bounding box center [359, 83] width 69 height 12
click at [338, 92] on li "Andrew Dovest on" at bounding box center [366, 95] width 85 height 12
type input "[PERSON_NAME]"
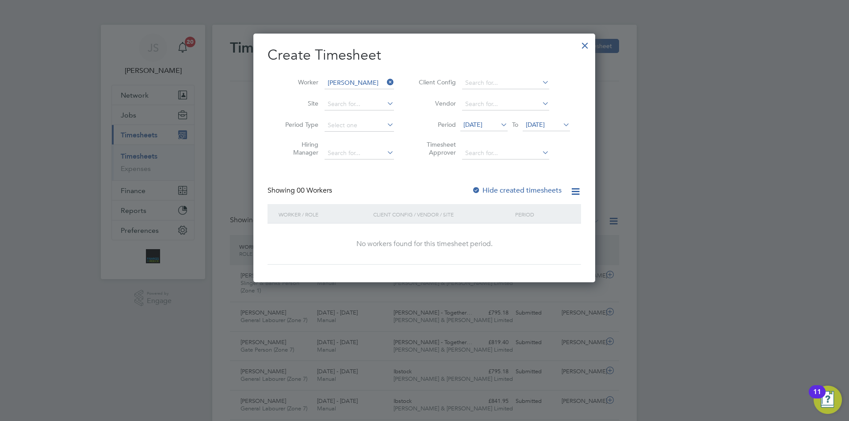
click at [482, 125] on span "[DATE]" at bounding box center [472, 125] width 19 height 8
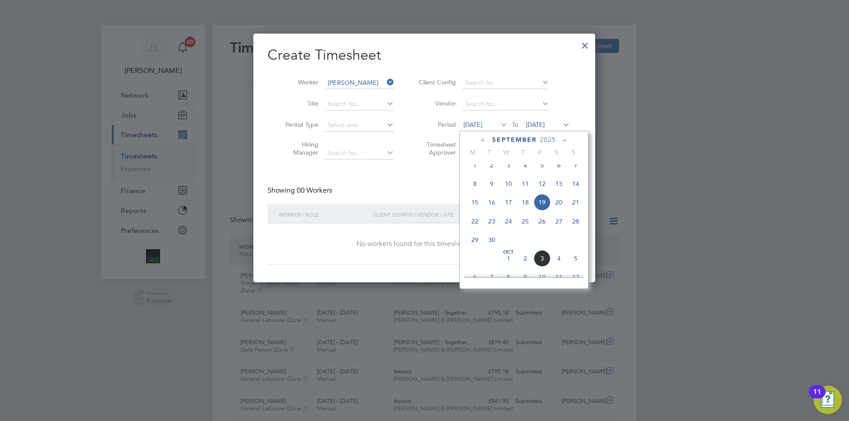
click at [475, 245] on span "29" at bounding box center [475, 240] width 17 height 17
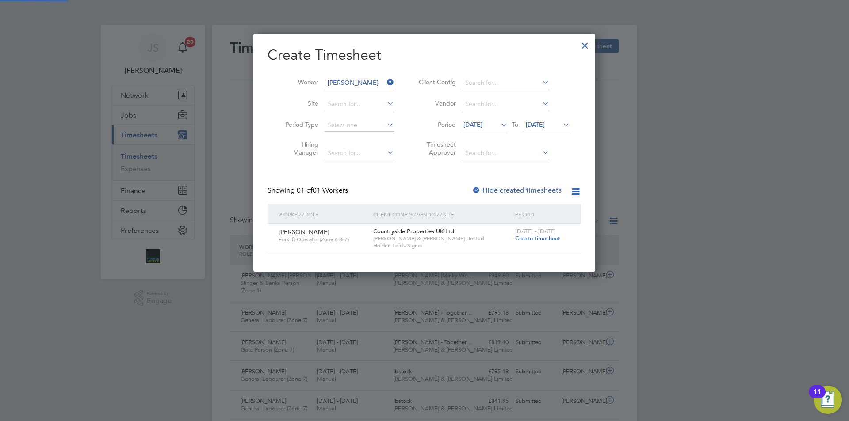
click at [526, 244] on div "29 Sep - 5 Oct 2025 Create timesheet" at bounding box center [542, 236] width 59 height 24
click at [528, 238] on span "Create timesheet" at bounding box center [537, 239] width 45 height 8
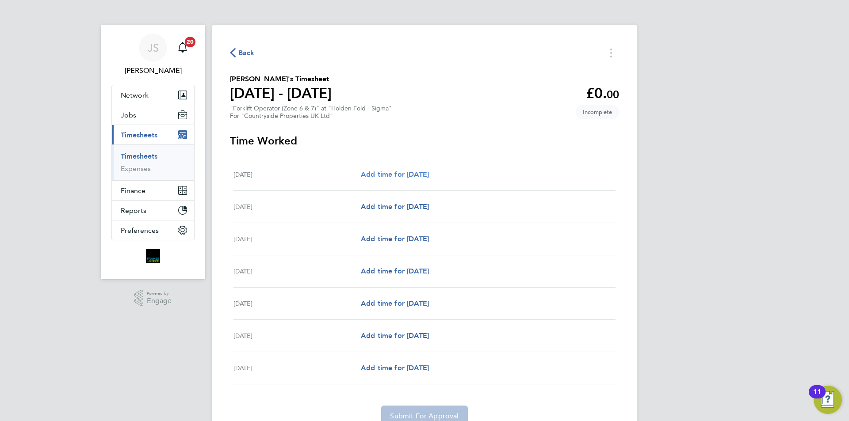
click at [383, 174] on span "Add time for [DATE]" at bounding box center [395, 174] width 68 height 8
select select "30"
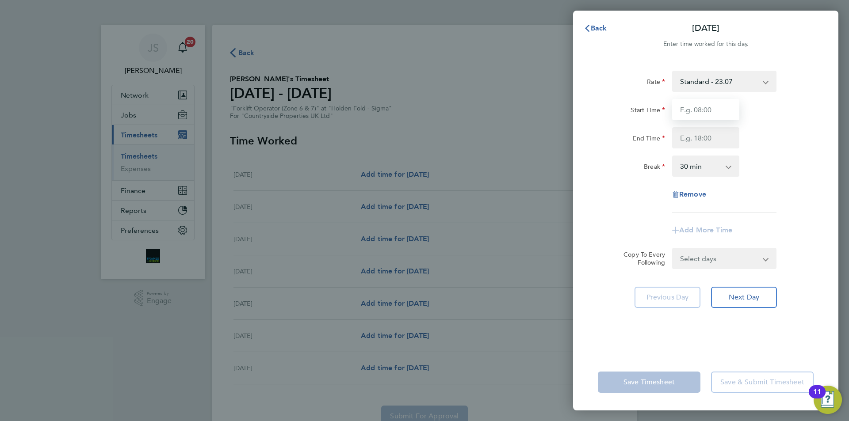
click at [686, 112] on input "Start Time" at bounding box center [705, 109] width 67 height 21
type input "07:00"
click at [710, 136] on input "End Time" at bounding box center [705, 137] width 67 height 21
type input "17:00"
drag, startPoint x: 714, startPoint y: 256, endPoint x: 713, endPoint y: 268, distance: 12.4
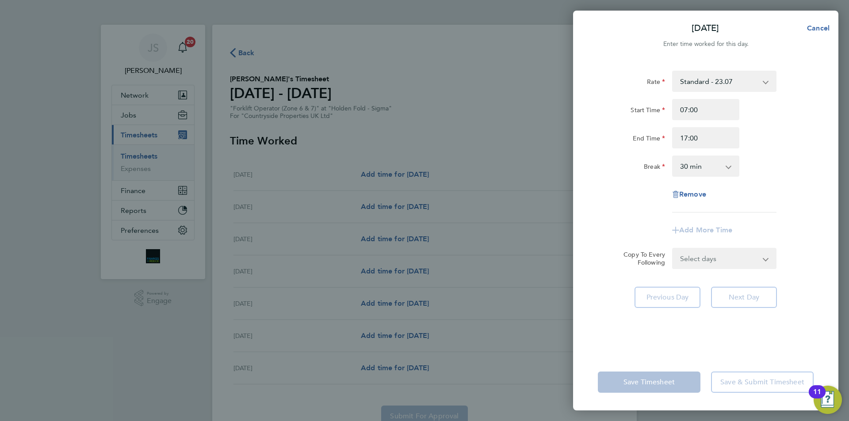
click at [714, 256] on form "Rate Standard - 23.07 Start Time 07:00 End Time 17:00 Break 0 min 15 min 30 min…" at bounding box center [706, 170] width 216 height 199
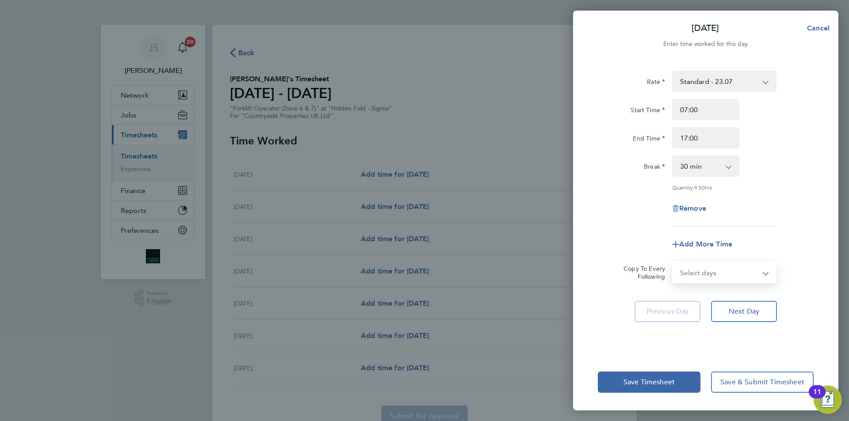
select select "WEEKDAY"
click at [673, 263] on select "Select days Day Weekday (Mon-Fri) Weekend (Sat-Sun) [DATE] [DATE] [DATE] [DATE]…" at bounding box center [719, 272] width 93 height 19
click at [617, 207] on div "Remove" at bounding box center [705, 208] width 223 height 21
select select "[DATE]"
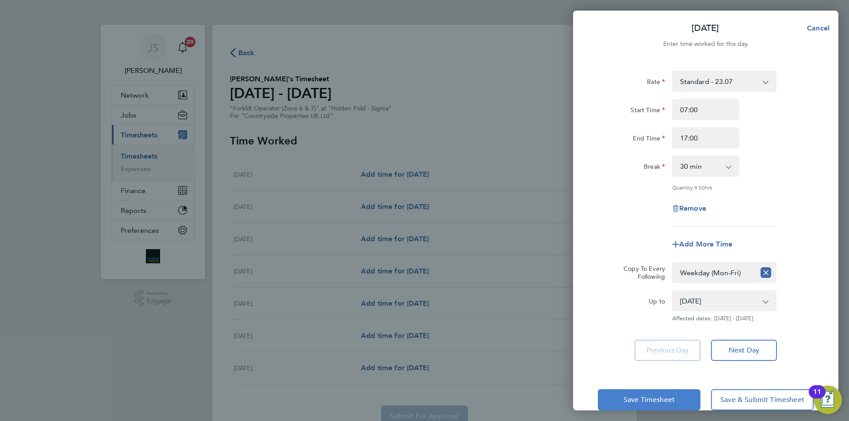
click at [651, 392] on button "Save Timesheet" at bounding box center [649, 400] width 103 height 21
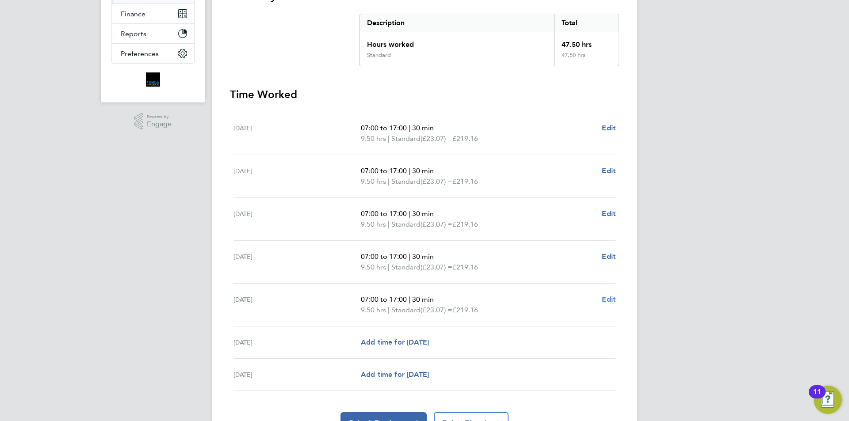
click at [605, 303] on span "Edit" at bounding box center [609, 299] width 14 height 8
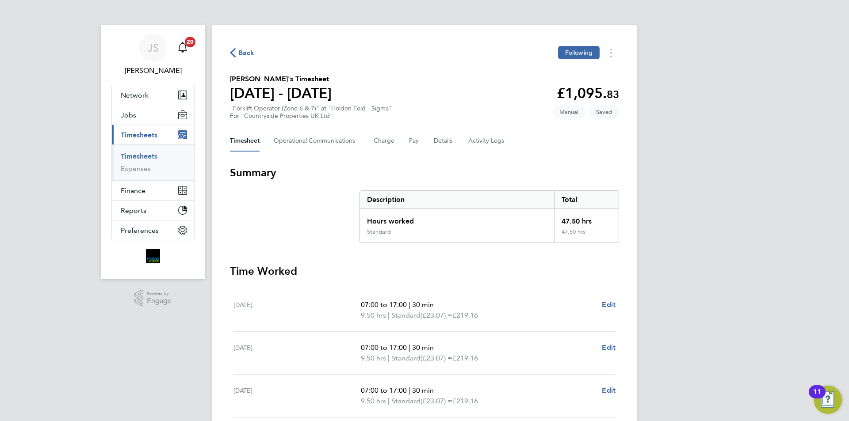
select select "30"
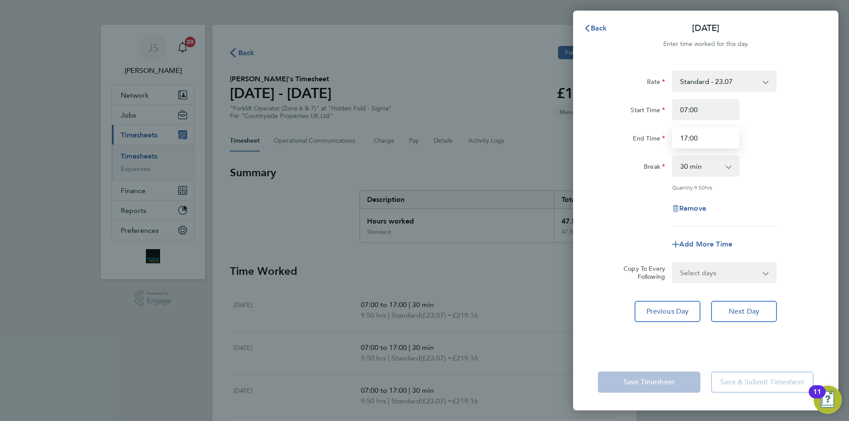
drag, startPoint x: 705, startPoint y: 141, endPoint x: 596, endPoint y: 141, distance: 108.8
click at [596, 142] on div "End Time 17:00" at bounding box center [705, 137] width 223 height 21
type input "16:30"
click at [641, 167] on div "Break" at bounding box center [631, 165] width 67 height 18
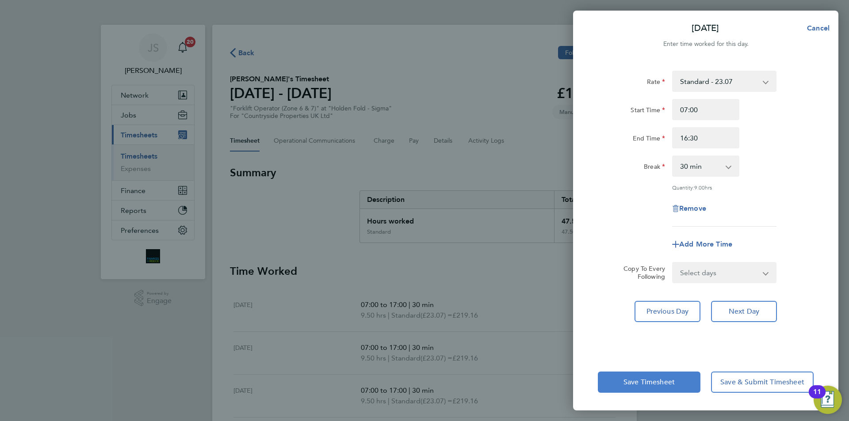
click at [656, 379] on span "Save Timesheet" at bounding box center [649, 382] width 51 height 9
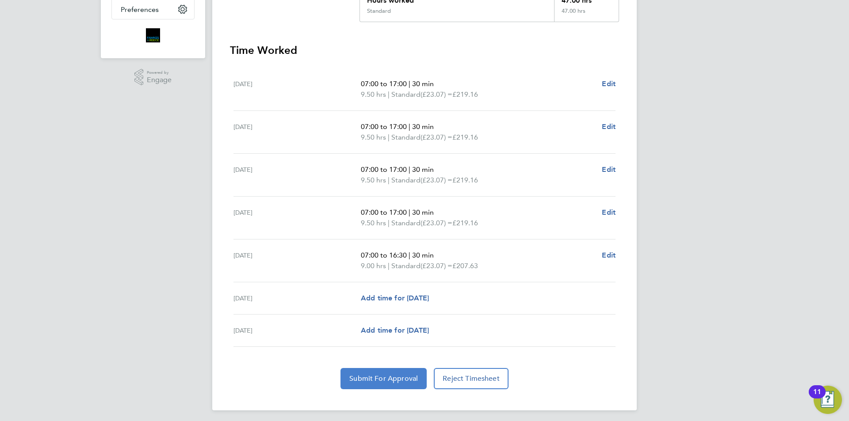
click at [400, 383] on button "Submit For Approval" at bounding box center [384, 378] width 86 height 21
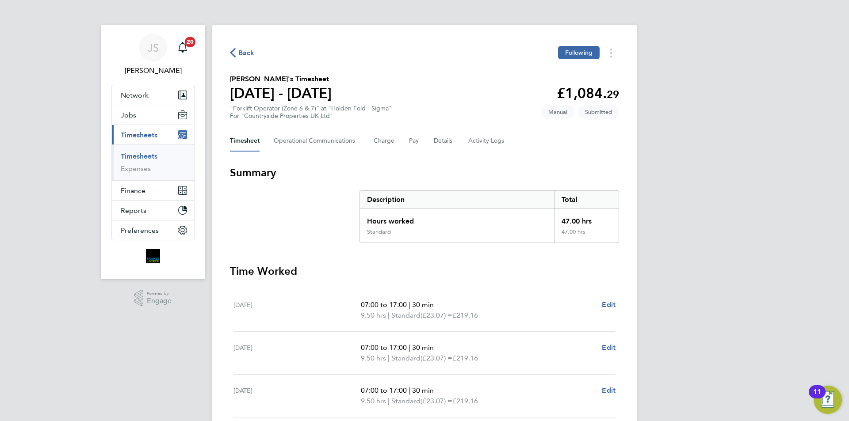
click at [245, 53] on span "Back" at bounding box center [246, 53] width 16 height 11
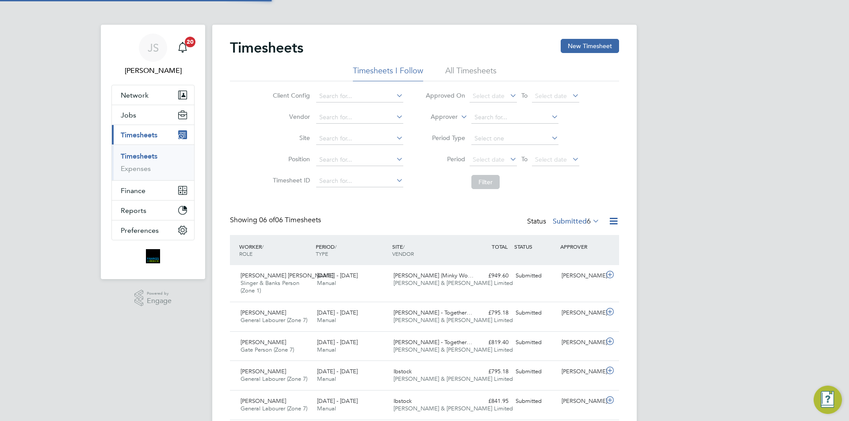
scroll to position [23, 77]
click at [594, 49] on button "New Timesheet" at bounding box center [590, 46] width 58 height 14
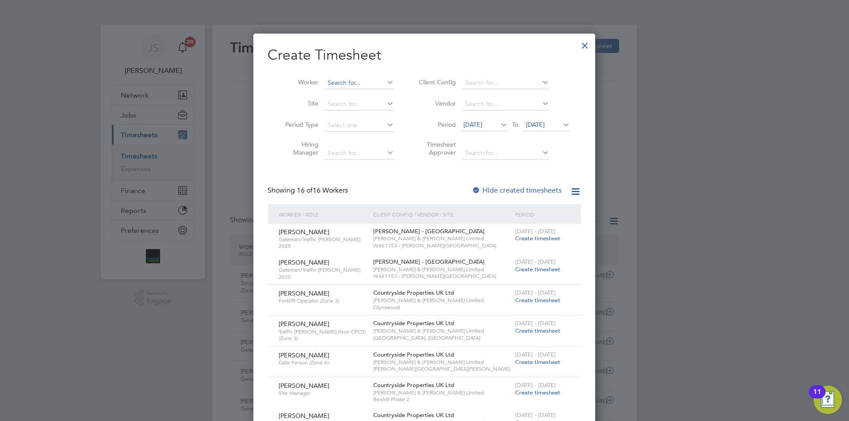
click at [344, 76] on li "Worker" at bounding box center [337, 83] width 138 height 21
click at [346, 82] on input at bounding box center [359, 83] width 69 height 12
click at [379, 95] on b "Hoyle" at bounding box center [404, 95] width 51 height 8
type input "Josh Hoyle"
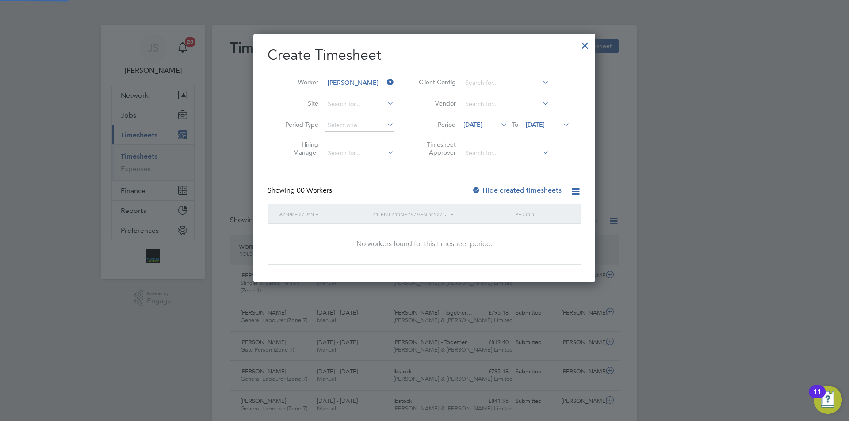
click at [480, 124] on span "[DATE]" at bounding box center [472, 125] width 19 height 8
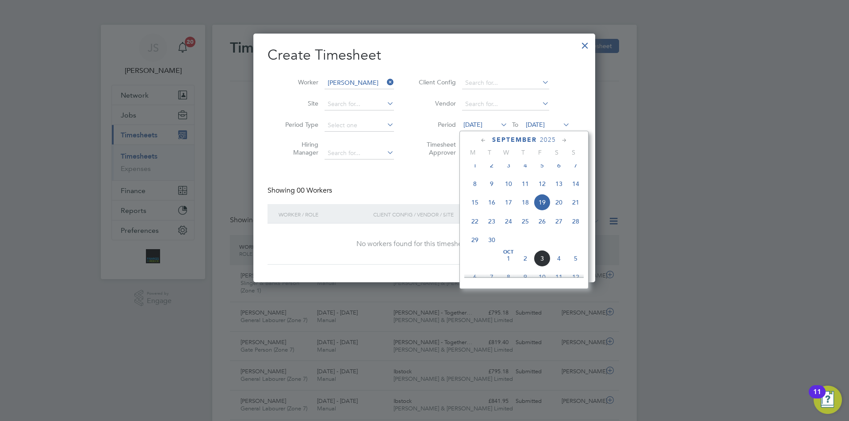
click at [477, 246] on span "29" at bounding box center [475, 240] width 17 height 17
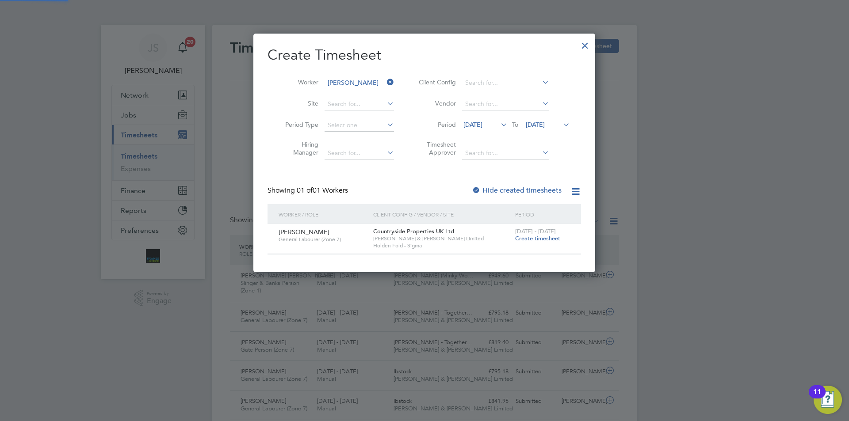
click at [536, 239] on span "Create timesheet" at bounding box center [537, 239] width 45 height 8
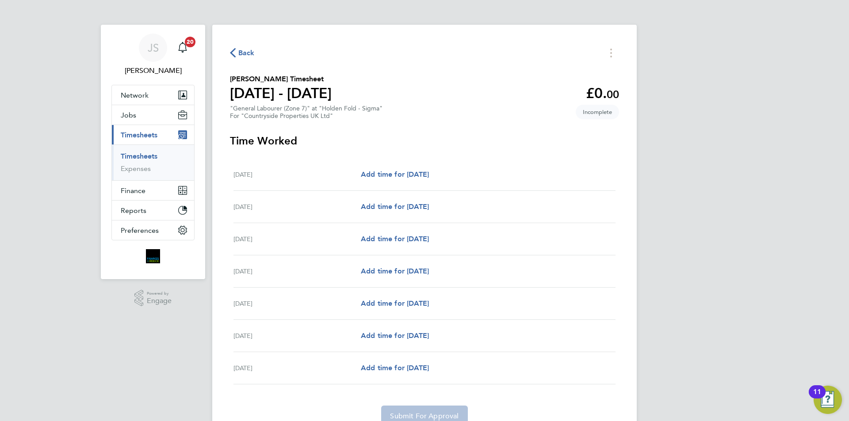
click at [435, 168] on div "Mon 29 Sep Add time for Mon 29 Sep Add time for Mon 29 Sep" at bounding box center [425, 175] width 382 height 32
click at [429, 175] on span "Add time for [DATE]" at bounding box center [395, 174] width 68 height 8
select select "30"
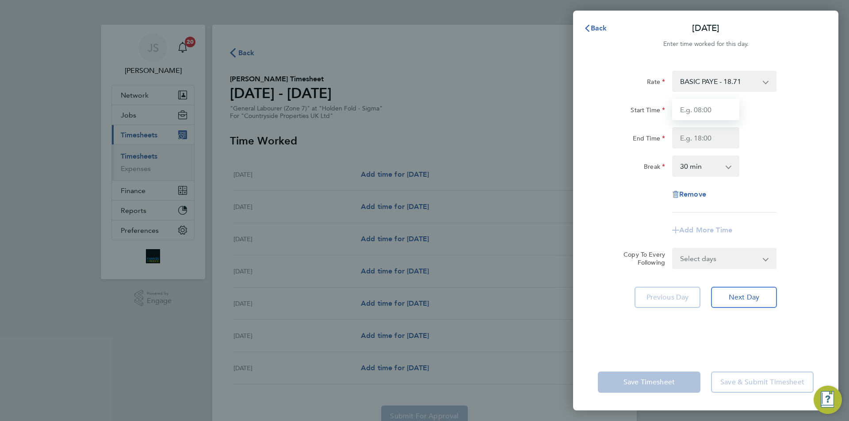
click at [711, 100] on input "Start Time" at bounding box center [705, 109] width 67 height 21
type input "07:30"
click at [712, 135] on input "End Time" at bounding box center [705, 137] width 67 height 21
type input "16:30"
drag, startPoint x: 697, startPoint y: 260, endPoint x: 703, endPoint y: 276, distance: 18.1
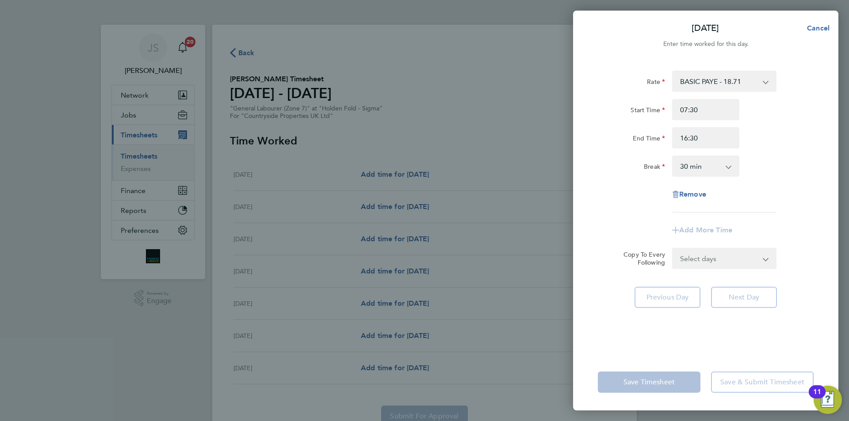
click at [698, 262] on div "Select days Day Weekday (Mon-Fri) Weekend (Sat-Sun) [DATE] [DATE] [DATE] [DATE]…" at bounding box center [724, 258] width 104 height 21
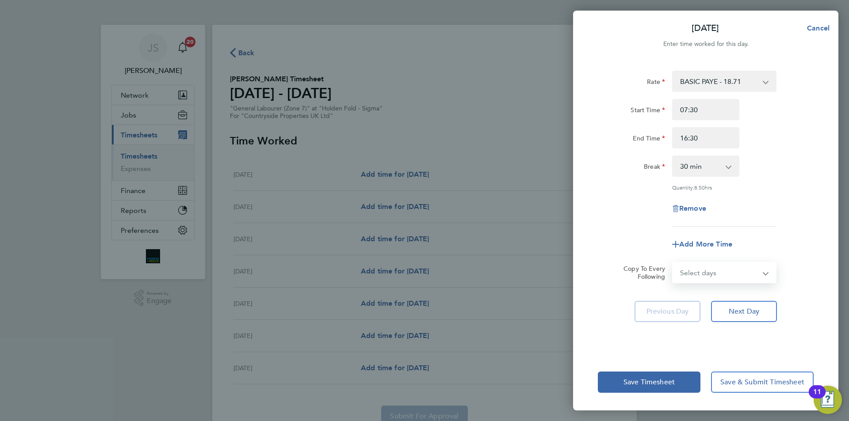
select select "WEEKDAY"
click at [673, 263] on select "Select days Day Weekday (Mon-Fri) Weekend (Sat-Sun) [DATE] [DATE] [DATE] [DATE]…" at bounding box center [719, 272] width 93 height 19
click at [620, 188] on div "Quantity: 8.50 hrs" at bounding box center [705, 187] width 223 height 7
select select "[DATE]"
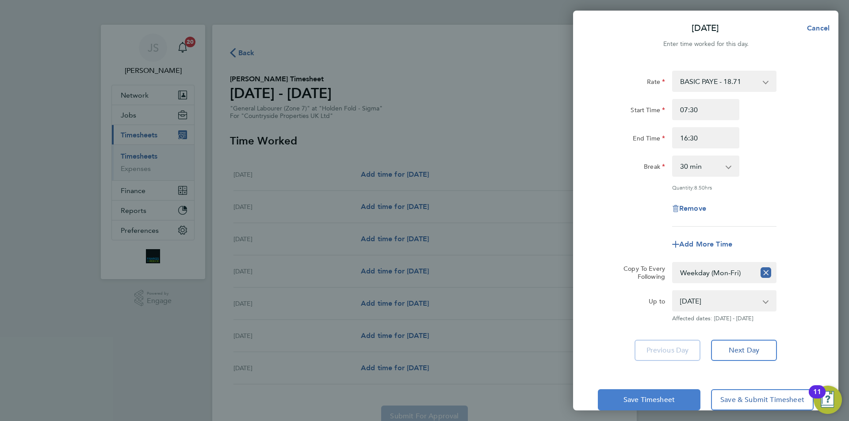
click at [648, 402] on span "Save Timesheet" at bounding box center [649, 400] width 51 height 9
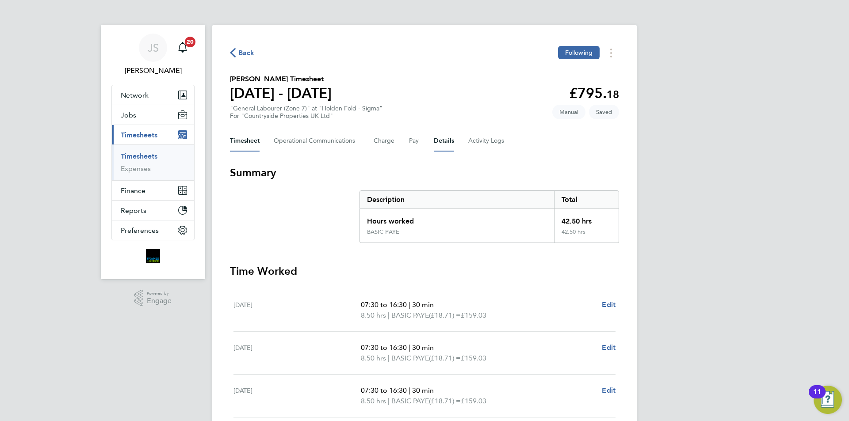
click at [436, 142] on button "Details" at bounding box center [444, 140] width 20 height 21
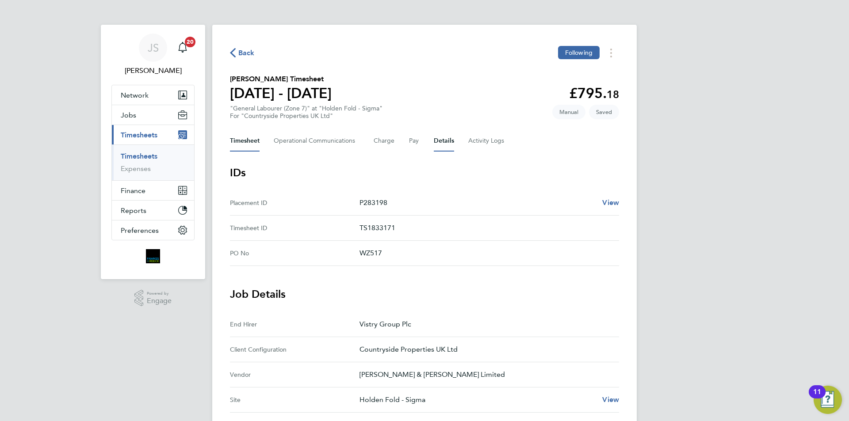
click at [245, 141] on button "Timesheet" at bounding box center [245, 140] width 30 height 21
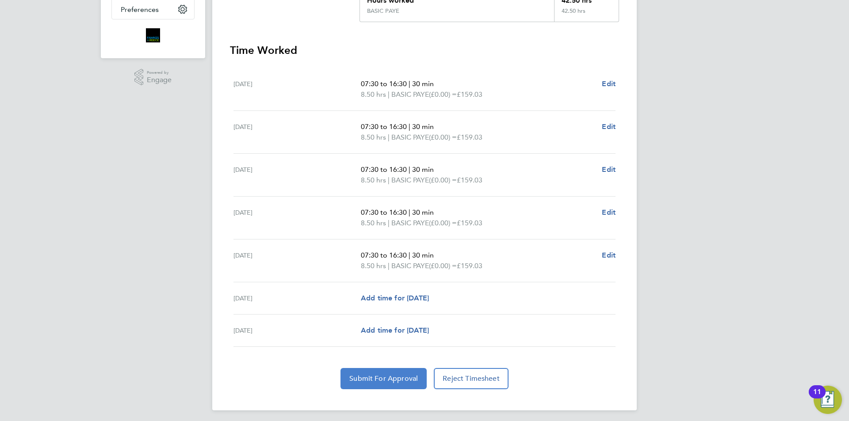
click at [405, 380] on span "Submit For Approval" at bounding box center [383, 379] width 69 height 9
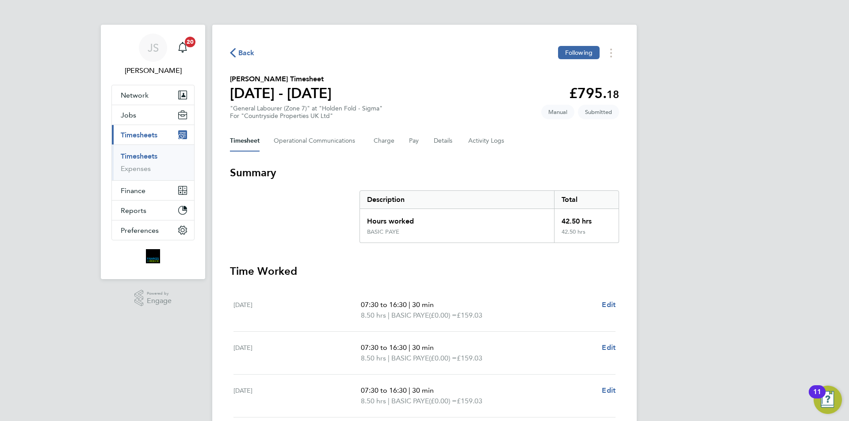
click at [242, 54] on span "Back" at bounding box center [246, 53] width 16 height 11
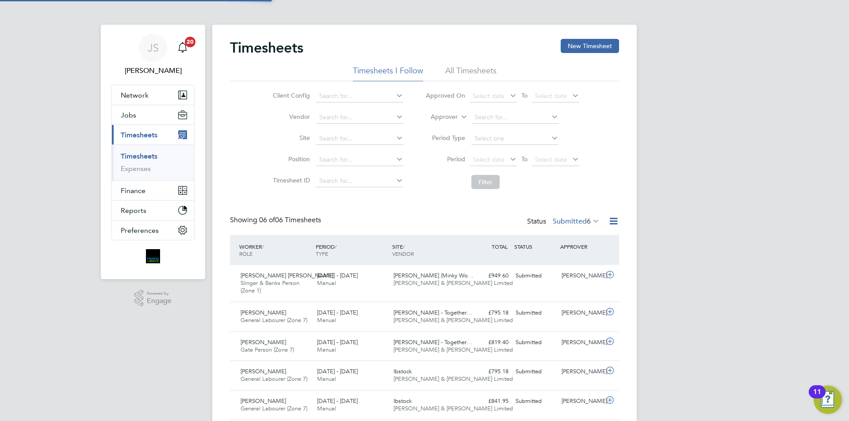
scroll to position [23, 77]
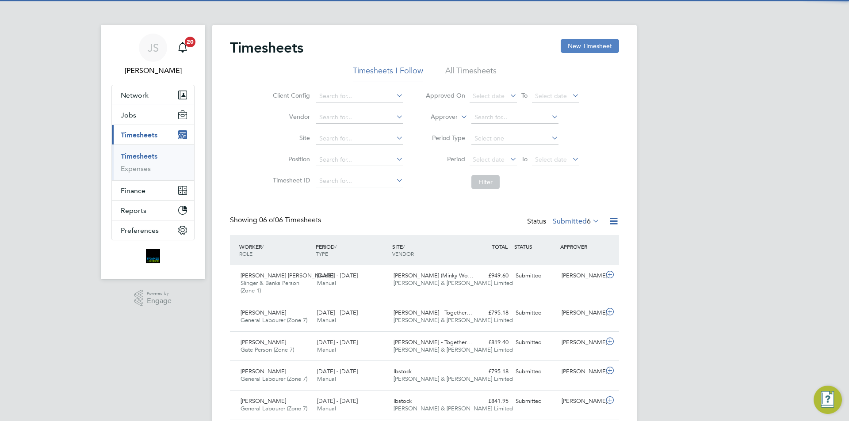
click at [584, 44] on button "New Timesheet" at bounding box center [590, 46] width 58 height 14
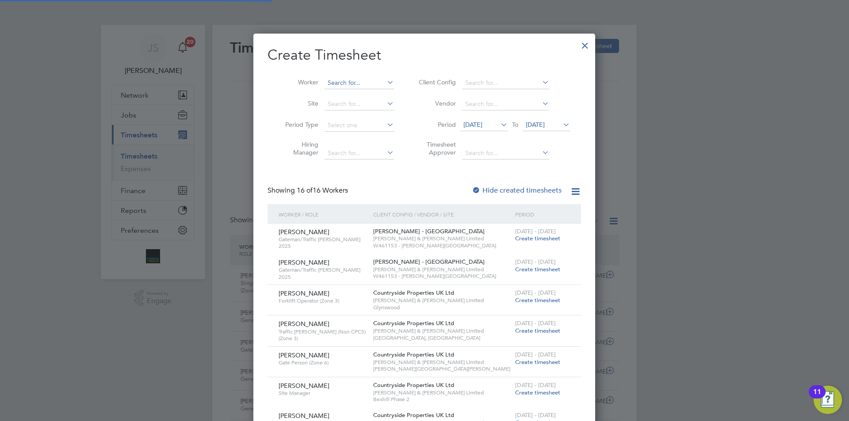
click at [359, 83] on input at bounding box center [359, 83] width 69 height 12
click at [362, 92] on li "Simon Br oscombe" at bounding box center [370, 95] width 92 height 12
type input "Simon Broscombe"
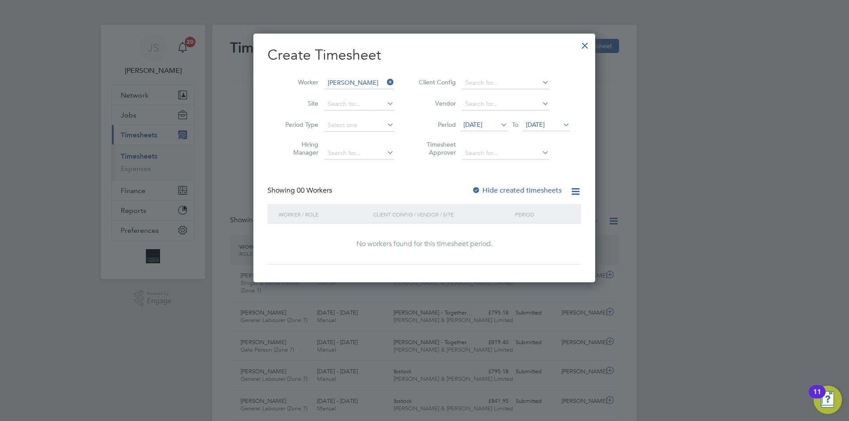
click at [475, 125] on span "[DATE]" at bounding box center [472, 125] width 19 height 8
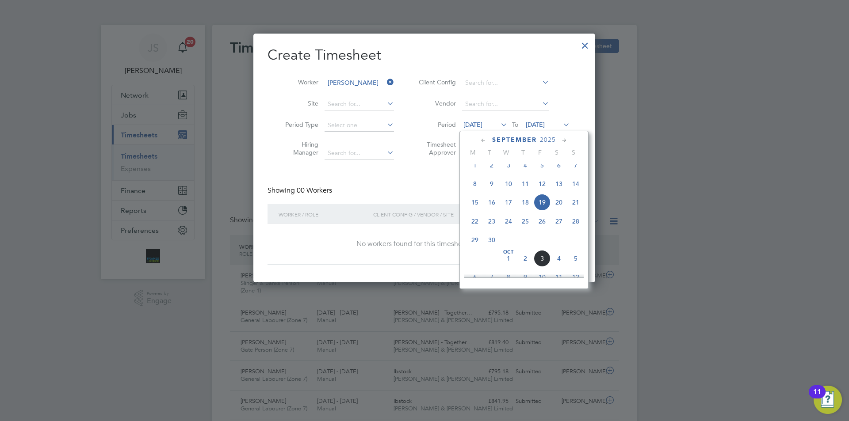
click at [471, 247] on span "29" at bounding box center [475, 240] width 17 height 17
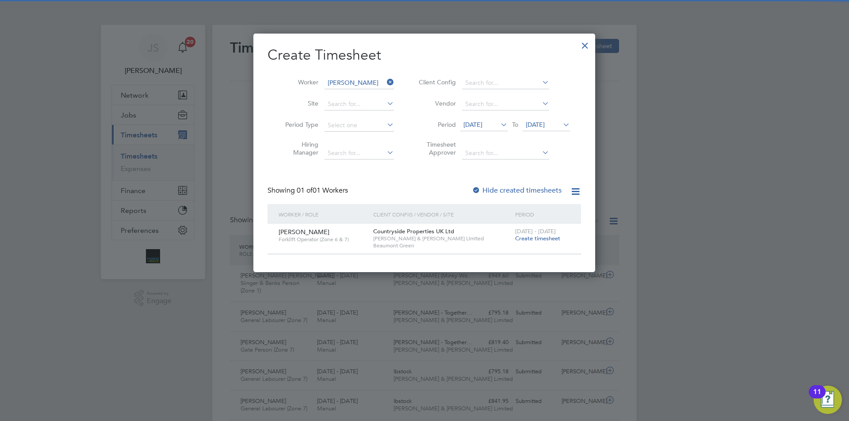
click at [536, 239] on span "Create timesheet" at bounding box center [537, 239] width 45 height 8
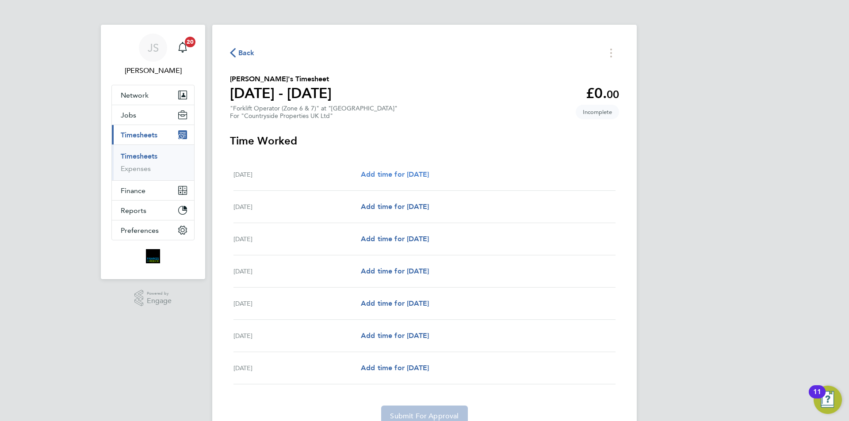
click at [400, 171] on span "Add time for [DATE]" at bounding box center [395, 174] width 68 height 8
select select "30"
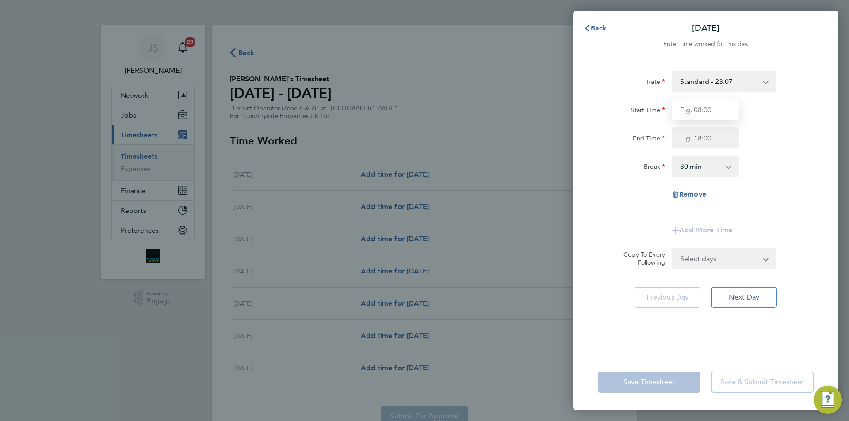
drag, startPoint x: 714, startPoint y: 104, endPoint x: 710, endPoint y: 100, distance: 6.3
click at [714, 104] on input "Start Time" at bounding box center [705, 109] width 67 height 21
type input "07:30"
click at [704, 139] on input "End Time" at bounding box center [705, 137] width 67 height 21
type input "16:30"
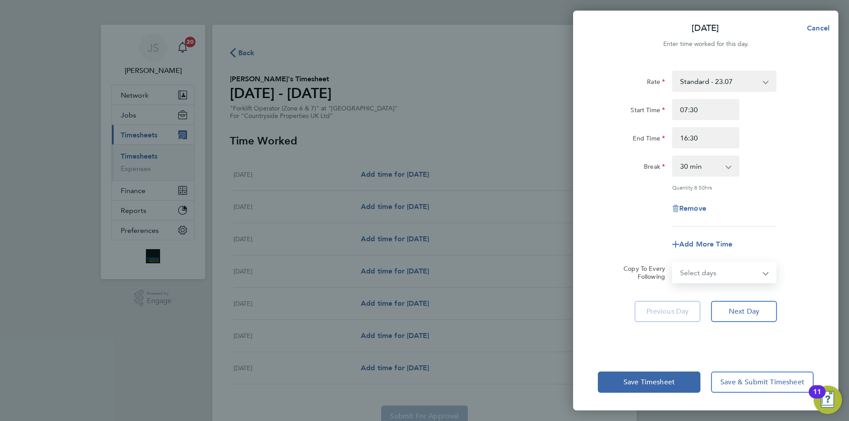
click at [706, 267] on select "Select days Day Weekday (Mon-Fri) Weekend (Sat-Sun) [DATE] [DATE] [DATE] [DATE]…" at bounding box center [719, 272] width 93 height 19
select select "WEEKDAY"
click at [673, 263] on select "Select days Day Weekday (Mon-Fri) Weekend (Sat-Sun) [DATE] [DATE] [DATE] [DATE]…" at bounding box center [719, 272] width 93 height 19
select select "[DATE]"
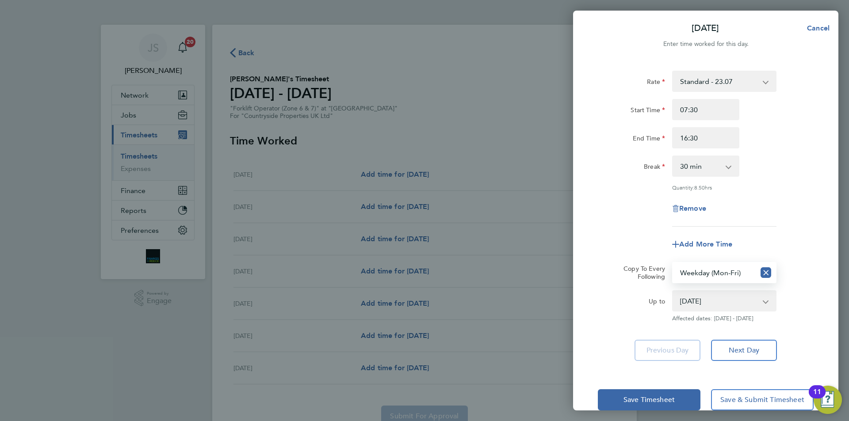
click at [619, 221] on div "Rate Standard - 23.07 Start Time 07:30 End Time 16:30 Break 0 min 15 min 30 min…" at bounding box center [706, 149] width 216 height 156
click at [637, 396] on span "Save Timesheet" at bounding box center [649, 400] width 51 height 9
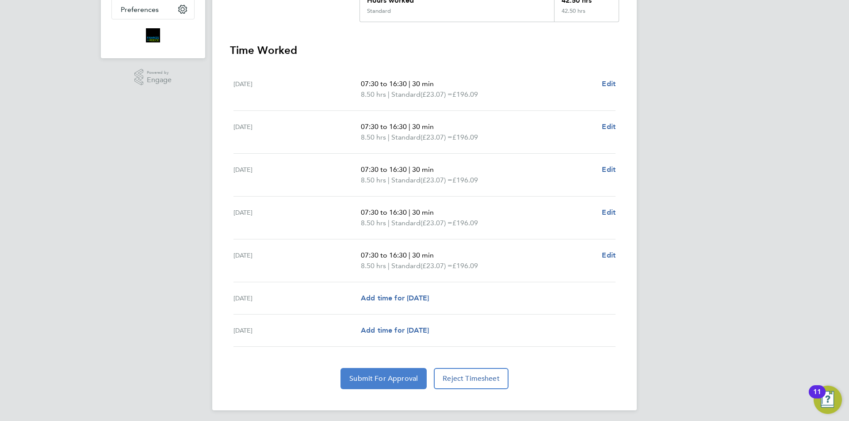
click at [375, 383] on span "Submit For Approval" at bounding box center [383, 379] width 69 height 9
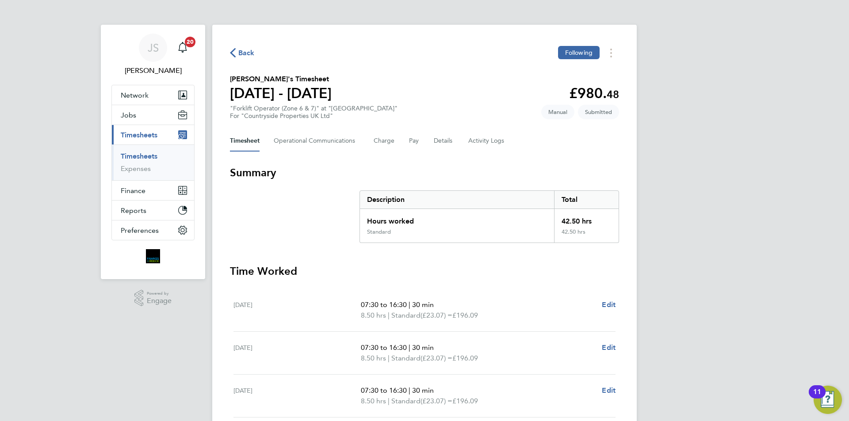
click at [236, 50] on span "Back" at bounding box center [242, 52] width 25 height 8
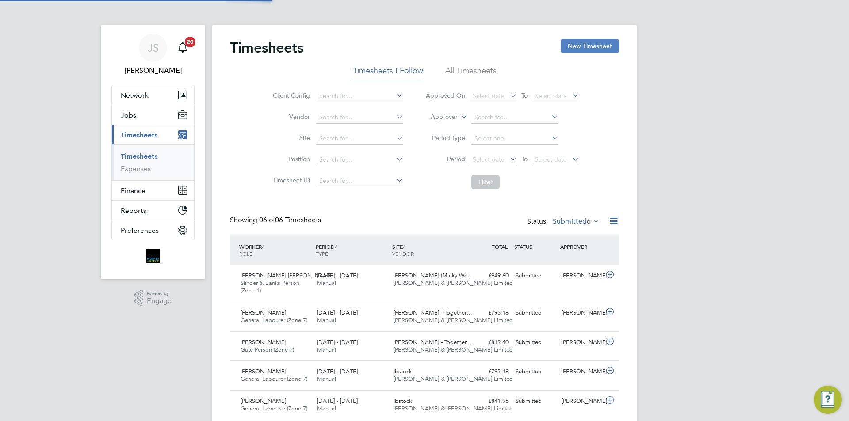
click at [589, 46] on button "New Timesheet" at bounding box center [590, 46] width 58 height 14
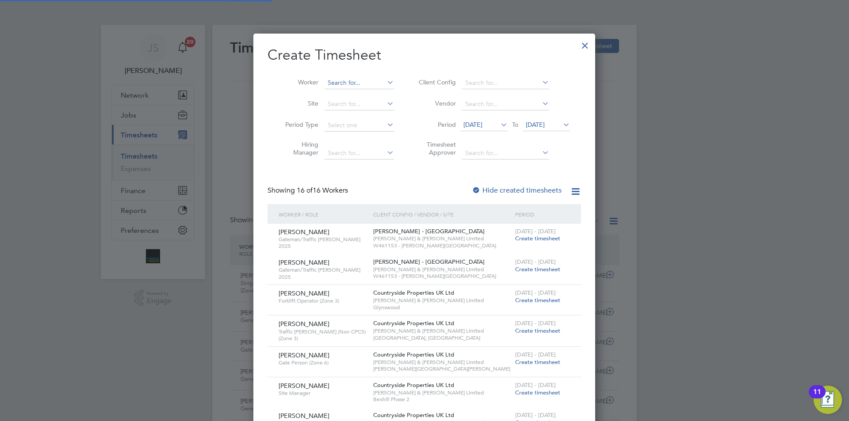
click at [338, 78] on input at bounding box center [359, 83] width 69 height 12
click at [370, 98] on li "Richard Da niels" at bounding box center [383, 95] width 119 height 12
type input "Richard Daniels"
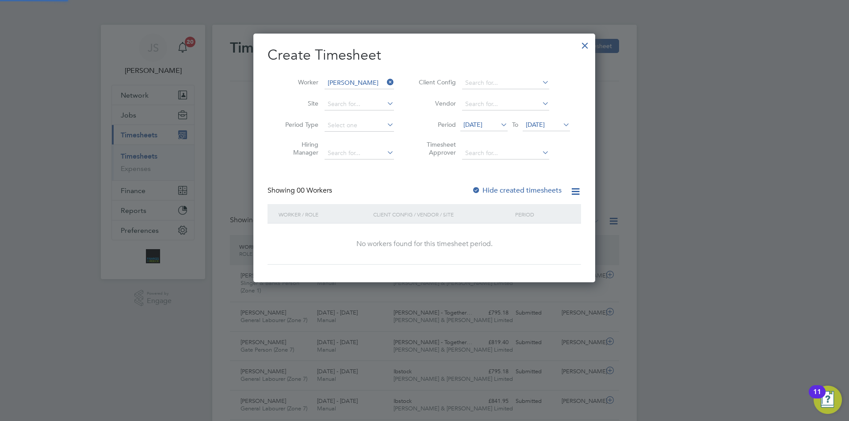
click at [481, 122] on span "[DATE]" at bounding box center [472, 125] width 19 height 8
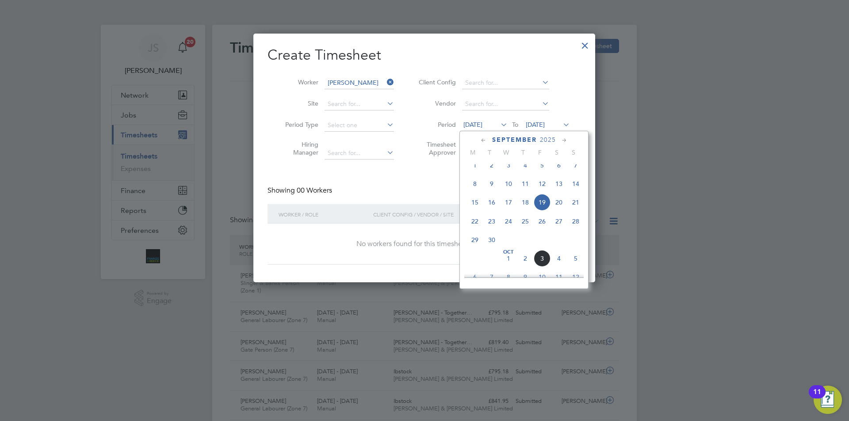
click at [477, 249] on span "29" at bounding box center [475, 240] width 17 height 17
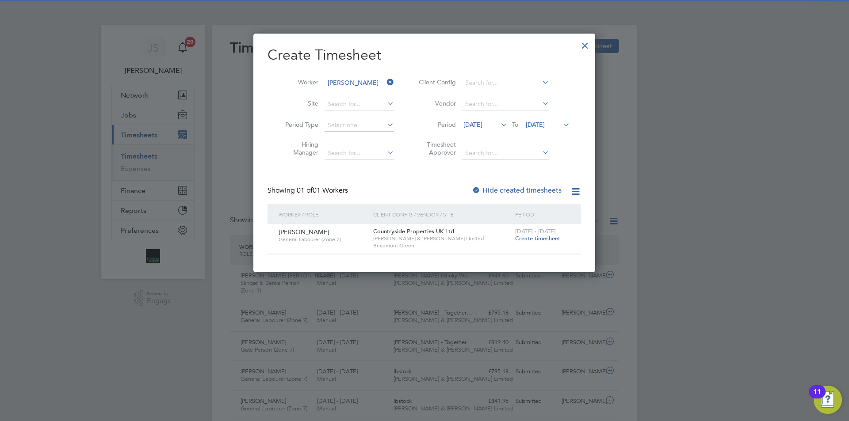
click at [530, 241] on span "Create timesheet" at bounding box center [537, 239] width 45 height 8
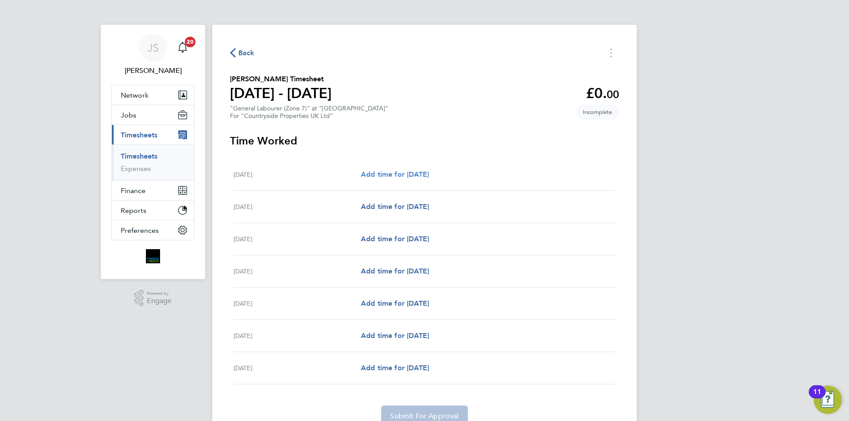
click at [429, 173] on span "Add time for [DATE]" at bounding box center [395, 174] width 68 height 8
select select "30"
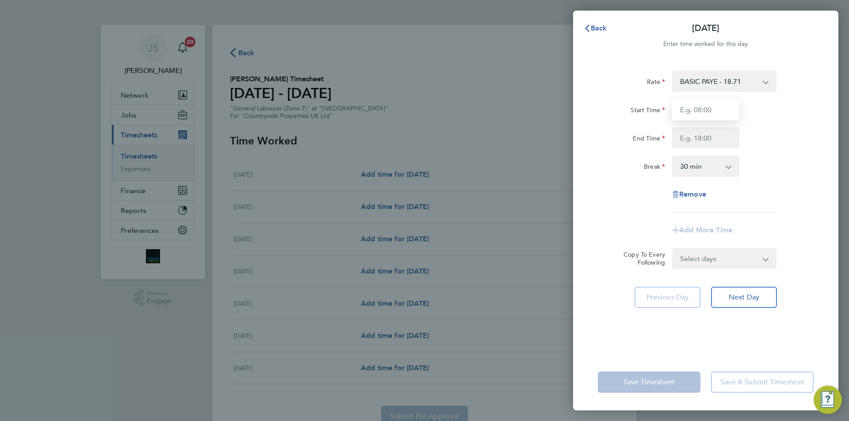
click at [704, 111] on input "Start Time" at bounding box center [705, 109] width 67 height 21
type input "07:30"
drag, startPoint x: 708, startPoint y: 136, endPoint x: 710, endPoint y: 118, distance: 18.2
click at [708, 136] on input "End Time" at bounding box center [705, 137] width 67 height 21
type input "16:30"
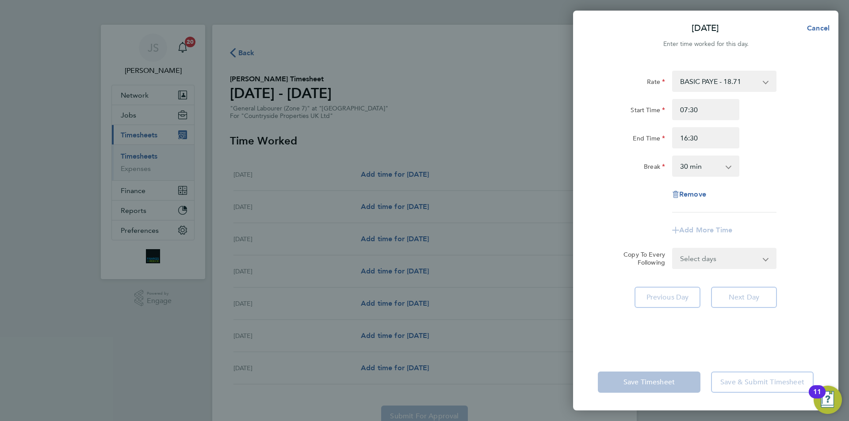
click at [711, 272] on div "Rate BASIC PAYE - 18.71 Start Time 07:30 End Time 16:30 Break 0 min 15 min 30 m…" at bounding box center [705, 207] width 265 height 294
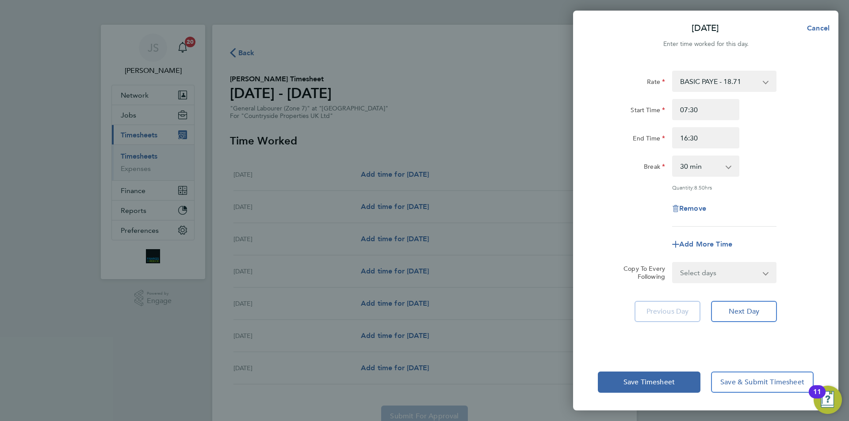
click at [708, 257] on form "Rate BASIC PAYE - 18.71 Start Time 07:30 End Time 16:30 Break 0 min 15 min 30 m…" at bounding box center [706, 177] width 216 height 213
click at [706, 271] on select "Select days Day Weekday (Mon-Fri) Weekend (Sat-Sun) [DATE] [DATE] [DATE] [DATE]…" at bounding box center [719, 272] width 93 height 19
select select "DAY"
click at [673, 263] on select "Select days Day Weekday (Mon-Fri) Weekend (Sat-Sun) [DATE] [DATE] [DATE] [DATE]…" at bounding box center [719, 272] width 93 height 19
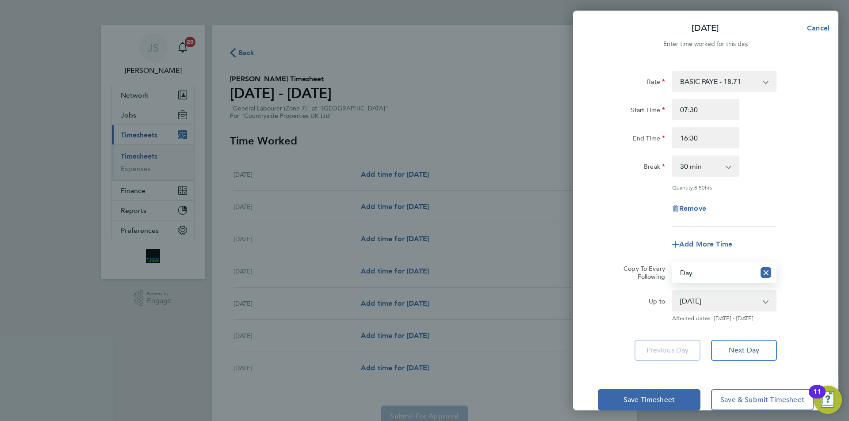
click at [708, 298] on select "30 Sep 2025 01 Oct 2025 02 Oct 2025 03 Oct 2025 04 Oct 2025 05 Oct 2025" at bounding box center [719, 300] width 92 height 19
select select "2025-10-02"
click at [673, 291] on select "30 Sep 2025 01 Oct 2025 02 Oct 2025 03 Oct 2025 04 Oct 2025 05 Oct 2025" at bounding box center [719, 300] width 92 height 19
click at [624, 199] on div "Remove" at bounding box center [705, 208] width 223 height 21
click at [654, 401] on span "Save Timesheet" at bounding box center [649, 400] width 51 height 9
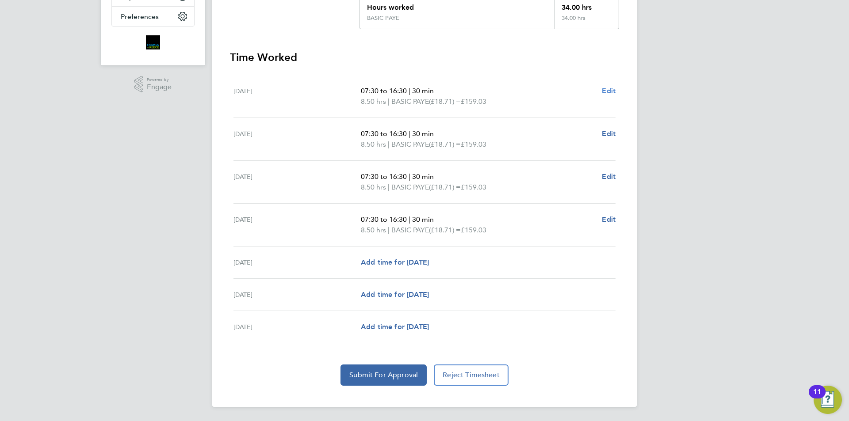
click at [612, 88] on span "Edit" at bounding box center [609, 91] width 14 height 8
select select "30"
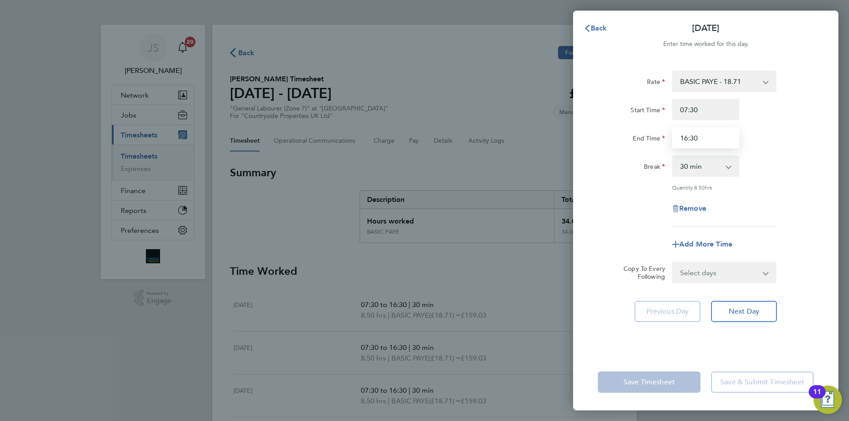
drag, startPoint x: 707, startPoint y: 133, endPoint x: 623, endPoint y: 140, distance: 84.4
click at [623, 140] on div "End Time 16:30" at bounding box center [705, 137] width 223 height 21
type input "17:00"
click at [730, 276] on select "Select days Day Weekday (Mon-Fri) Weekend (Sat-Sun) [DATE] [DATE] [DATE] [DATE]…" at bounding box center [719, 272] width 93 height 19
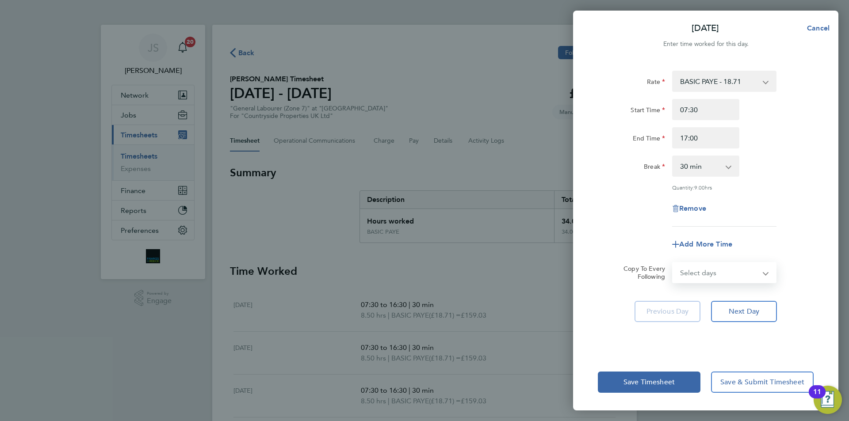
select select "DAY"
click at [673, 263] on select "Select days Day Weekday (Mon-Fri) Weekend (Sat-Sun) [DATE] [DATE] [DATE] [DATE]…" at bounding box center [719, 272] width 93 height 19
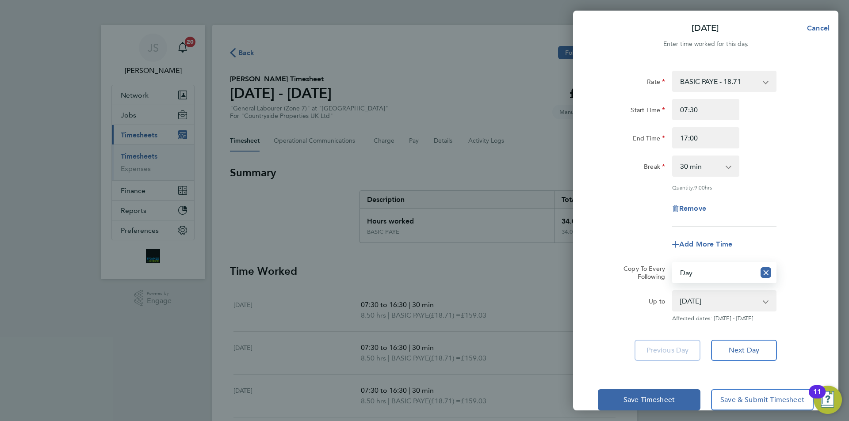
click at [702, 299] on select "30 Sep 2025 01 Oct 2025 02 Oct 2025 03 Oct 2025 04 Oct 2025 05 Oct 2025" at bounding box center [719, 300] width 92 height 19
select select "2025-10-02"
click at [673, 291] on select "30 Sep 2025 01 Oct 2025 02 Oct 2025 03 Oct 2025 04 Oct 2025 05 Oct 2025" at bounding box center [719, 300] width 92 height 19
click at [617, 239] on div "Add More Time" at bounding box center [705, 244] width 223 height 21
click at [650, 390] on button "Save Timesheet" at bounding box center [649, 400] width 103 height 21
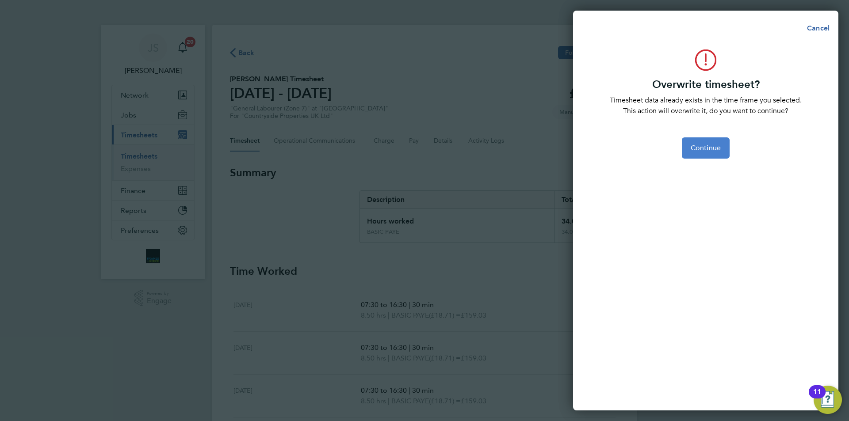
click at [712, 149] on span "Continue" at bounding box center [706, 148] width 30 height 9
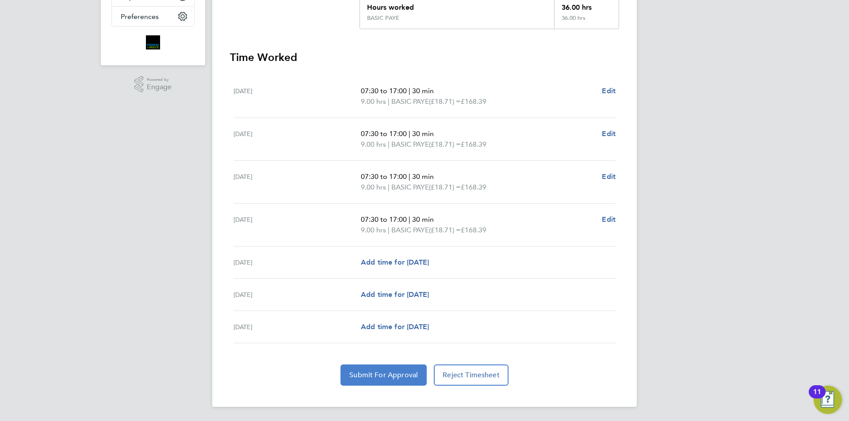
click at [389, 373] on span "Submit For Approval" at bounding box center [383, 375] width 69 height 9
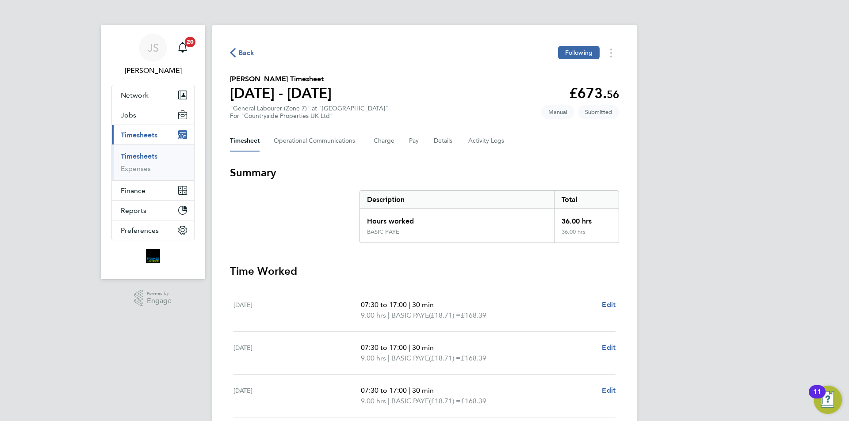
click at [239, 52] on span "Back" at bounding box center [246, 53] width 16 height 11
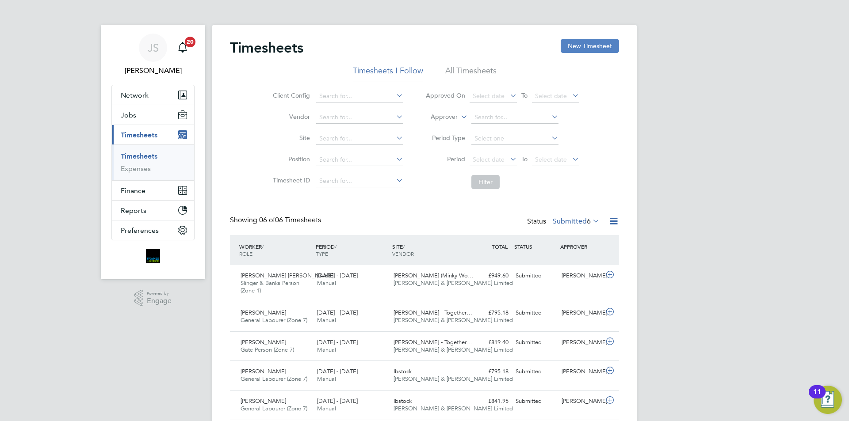
click at [578, 43] on button "New Timesheet" at bounding box center [590, 46] width 58 height 14
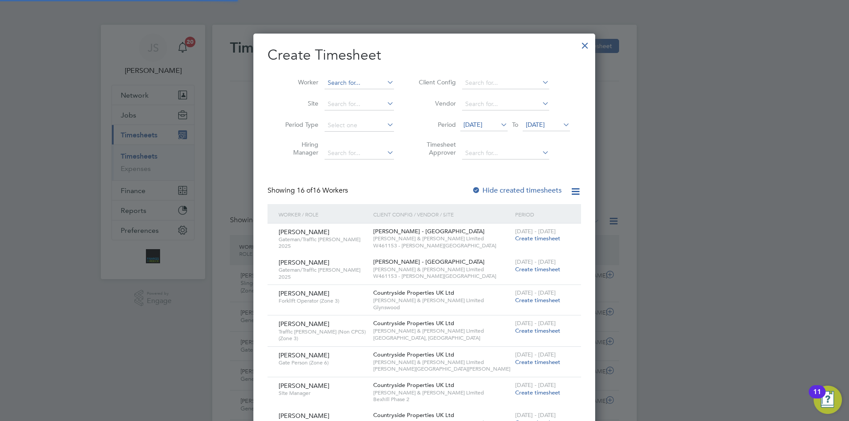
click at [353, 83] on input at bounding box center [359, 83] width 69 height 12
click at [379, 97] on b "Stoneban" at bounding box center [393, 95] width 28 height 8
type input "Paul Stonebanks"
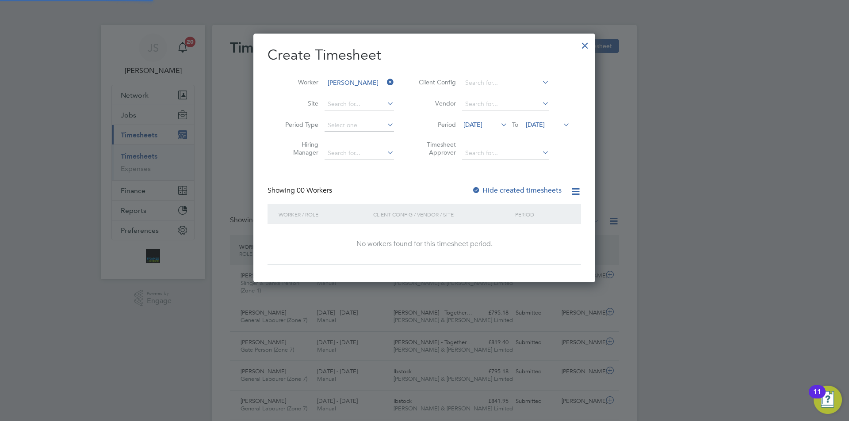
click at [480, 123] on span "[DATE]" at bounding box center [472, 125] width 19 height 8
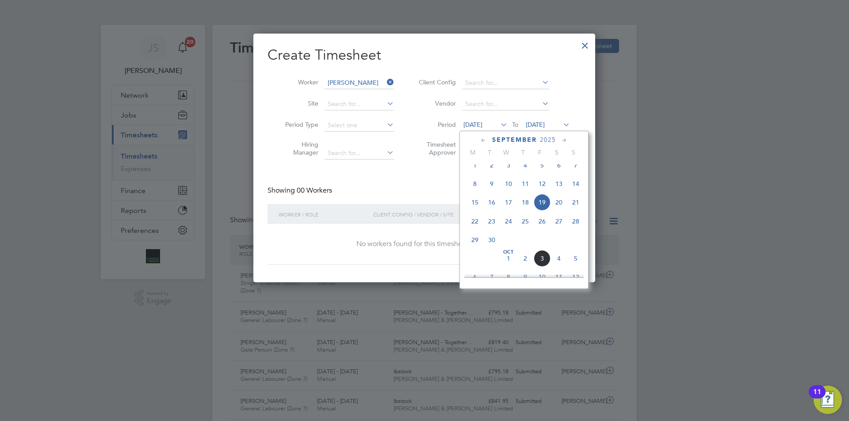
click at [472, 242] on span "29" at bounding box center [475, 240] width 17 height 17
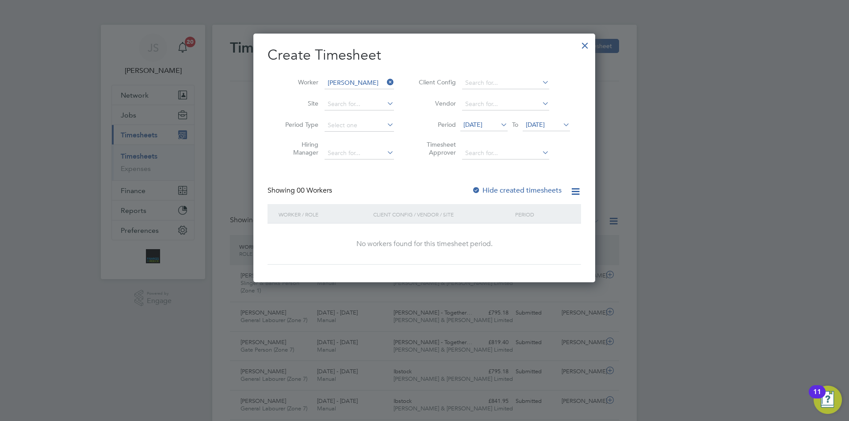
click at [482, 191] on label "Hide created timesheets" at bounding box center [517, 190] width 90 height 9
click at [531, 129] on span "[DATE]" at bounding box center [546, 125] width 47 height 12
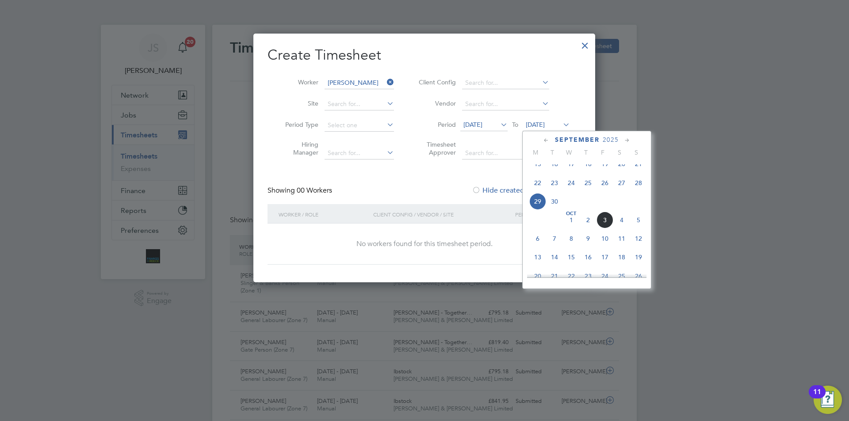
click at [605, 228] on span "3" at bounding box center [605, 220] width 17 height 17
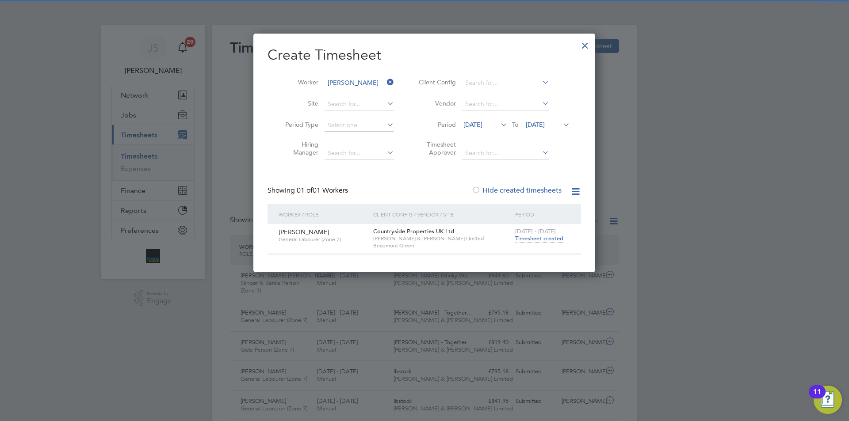
click at [536, 239] on span "Timesheet created" at bounding box center [539, 239] width 48 height 8
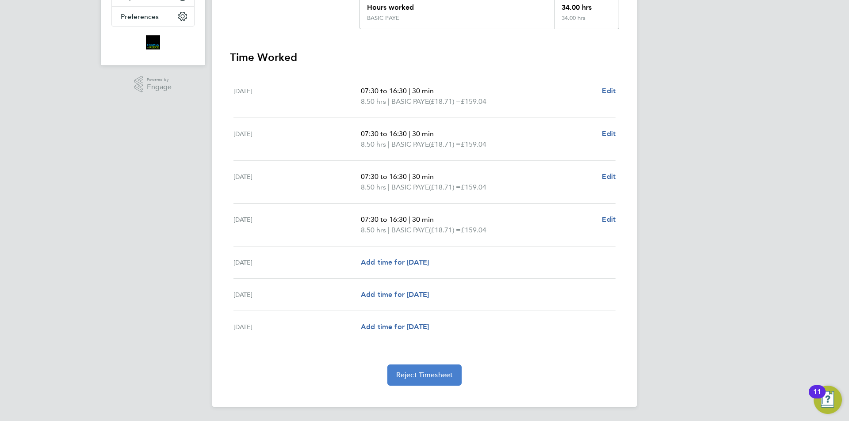
click at [427, 379] on span "Reject Timesheet" at bounding box center [424, 375] width 57 height 9
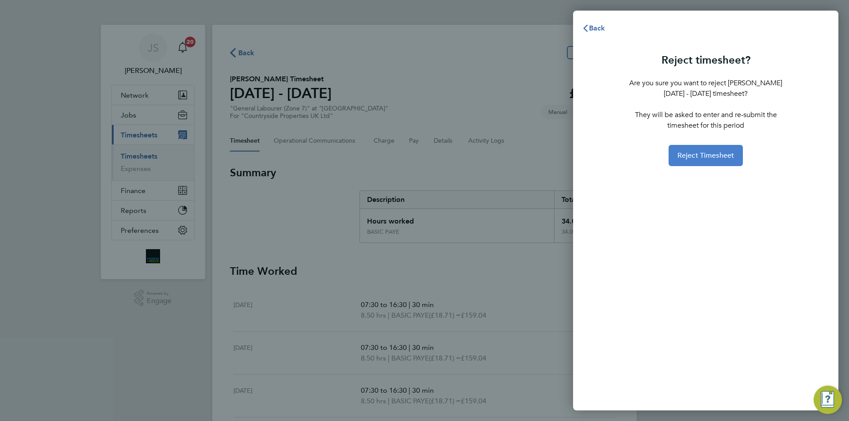
click at [705, 155] on span "Reject Timesheet" at bounding box center [706, 155] width 57 height 9
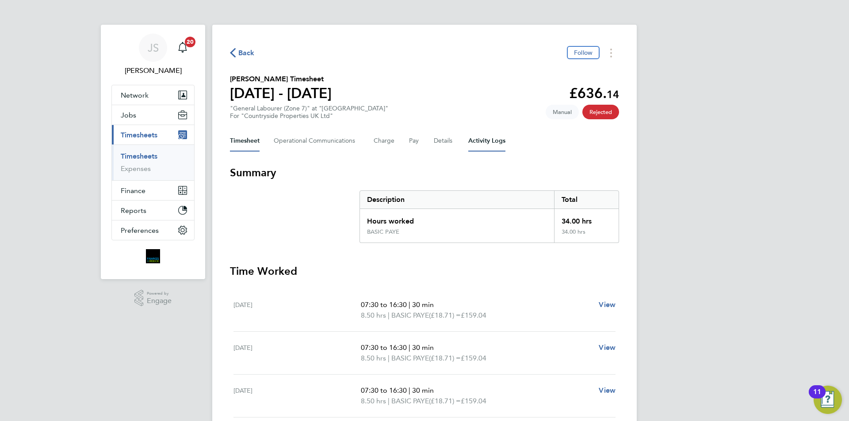
click at [481, 145] on Logs-tab "Activity Logs" at bounding box center [486, 140] width 37 height 21
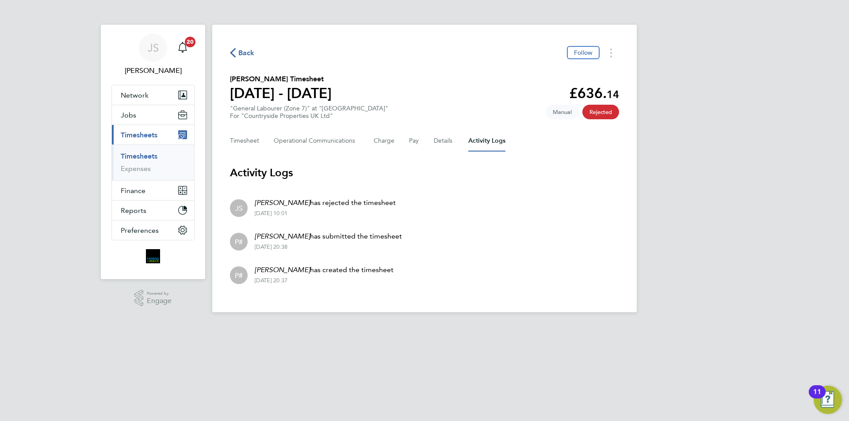
click at [246, 52] on span "Back" at bounding box center [246, 53] width 16 height 11
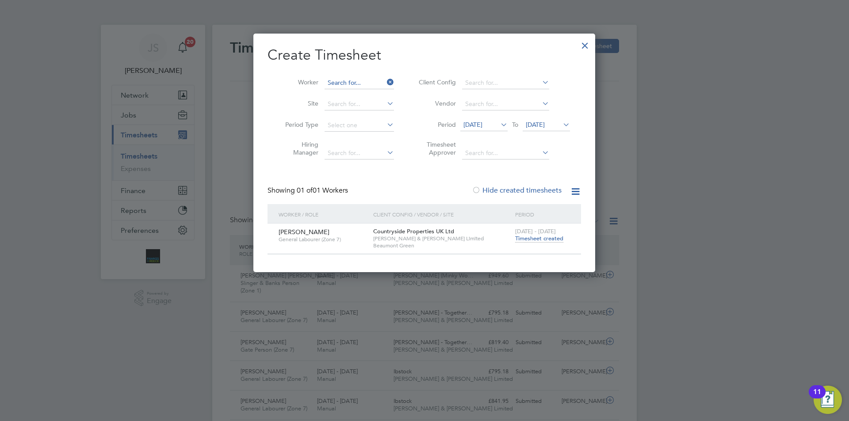
click at [353, 83] on input at bounding box center [359, 83] width 69 height 12
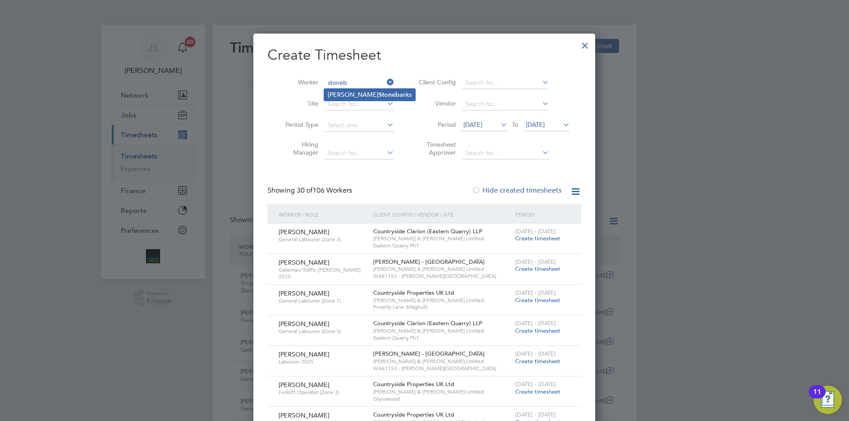
click at [366, 94] on li "Paul Stoneb anks" at bounding box center [369, 95] width 91 height 12
type input "Paul Stonebanks"
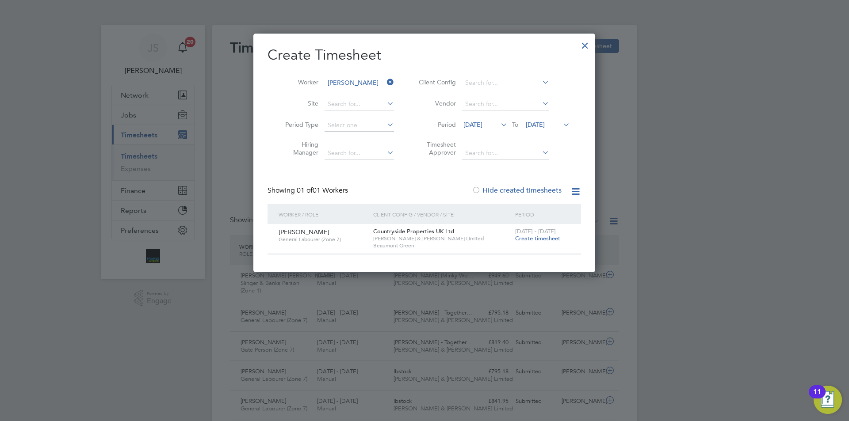
click at [534, 239] on span "Create timesheet" at bounding box center [537, 239] width 45 height 8
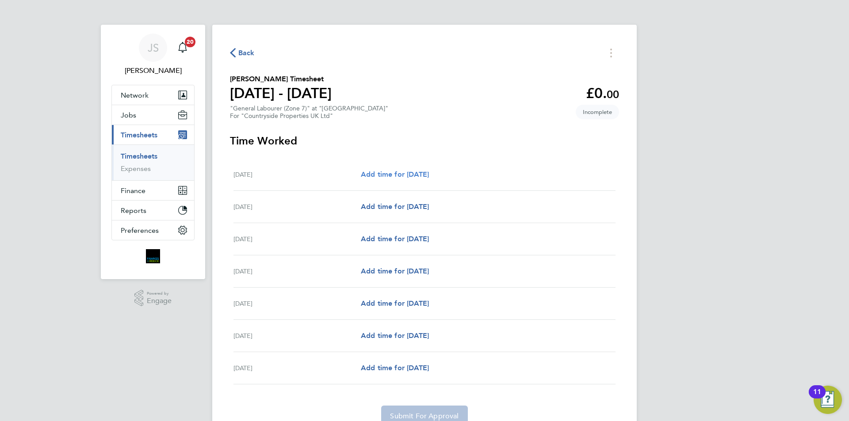
click at [406, 176] on span "Add time for [DATE]" at bounding box center [395, 174] width 68 height 8
select select "30"
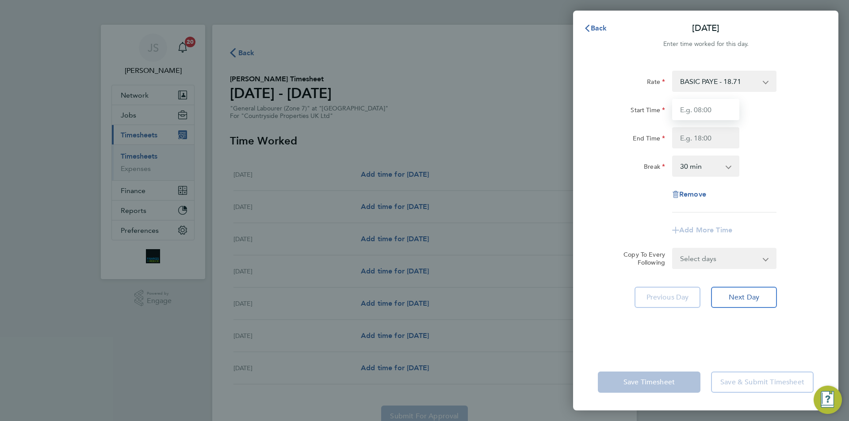
click at [688, 114] on input "Start Time" at bounding box center [705, 109] width 67 height 21
type input "07:30"
click at [692, 134] on input "End Time" at bounding box center [705, 137] width 67 height 21
type input "16:30"
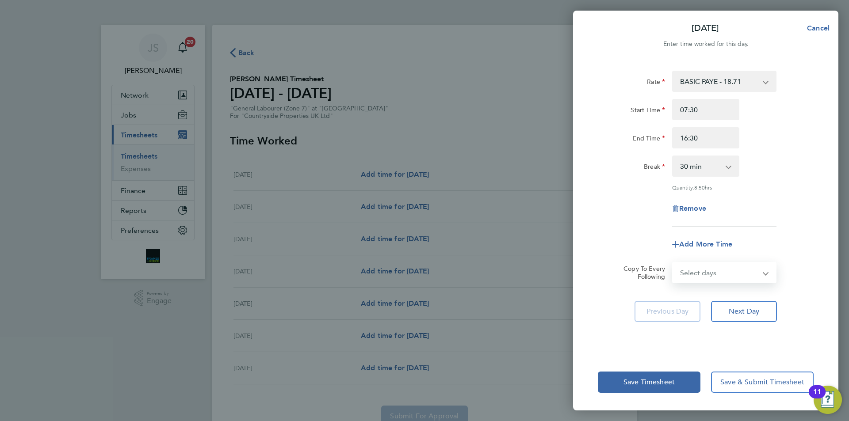
click at [737, 260] on form "Rate BASIC PAYE - 18.71 Start Time 07:30 End Time 16:30 Break 0 min 15 min 30 m…" at bounding box center [706, 177] width 216 height 213
select select "DAY"
click at [673, 263] on select "Select days Day Weekday (Mon-Fri) Weekend (Sat-Sun) [DATE] [DATE] [DATE] [DATE]…" at bounding box center [719, 272] width 93 height 19
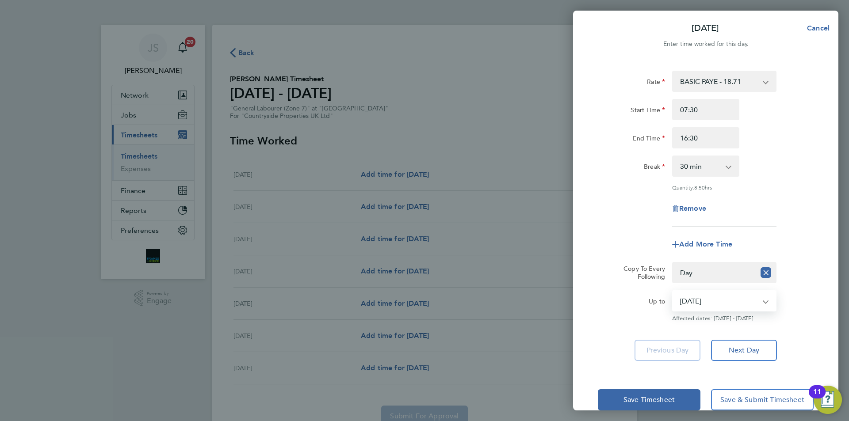
drag, startPoint x: 660, startPoint y: 320, endPoint x: 698, endPoint y: 306, distance: 40.7
click at [696, 301] on select "30 Sep 2025 01 Oct 2025 02 Oct 2025 03 Oct 2025 04 Oct 2025 05 Oct 2025" at bounding box center [719, 300] width 92 height 19
select select "2025-10-02"
click at [673, 291] on select "30 Sep 2025 01 Oct 2025 02 Oct 2025 03 Oct 2025 04 Oct 2025 05 Oct 2025" at bounding box center [719, 300] width 92 height 19
click at [625, 227] on app-timesheet-line-form-group "Rate BASIC PAYE - 18.71 Start Time 07:30 End Time 16:30 Break 0 min 15 min 30 m…" at bounding box center [706, 163] width 216 height 184
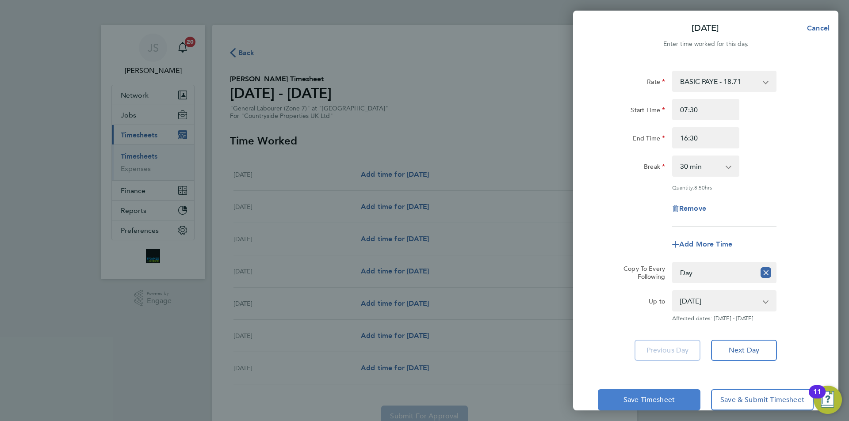
drag, startPoint x: 656, startPoint y: 404, endPoint x: 662, endPoint y: 400, distance: 6.4
click at [655, 404] on button "Save Timesheet" at bounding box center [649, 400] width 103 height 21
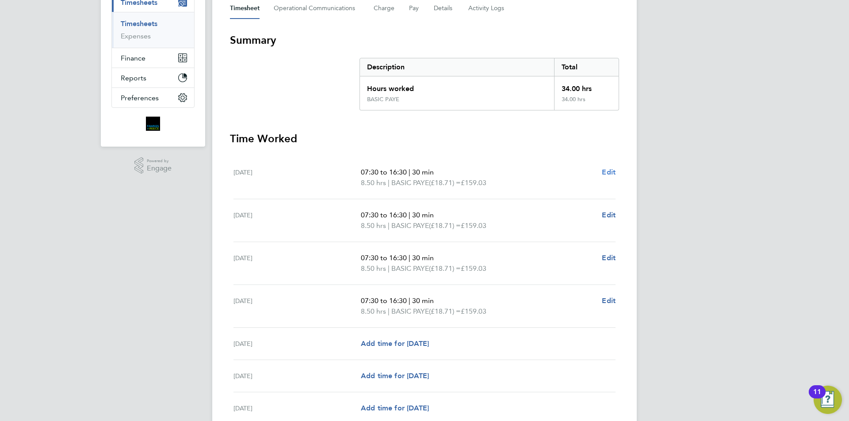
click at [604, 171] on span "Edit" at bounding box center [609, 172] width 14 height 8
select select "30"
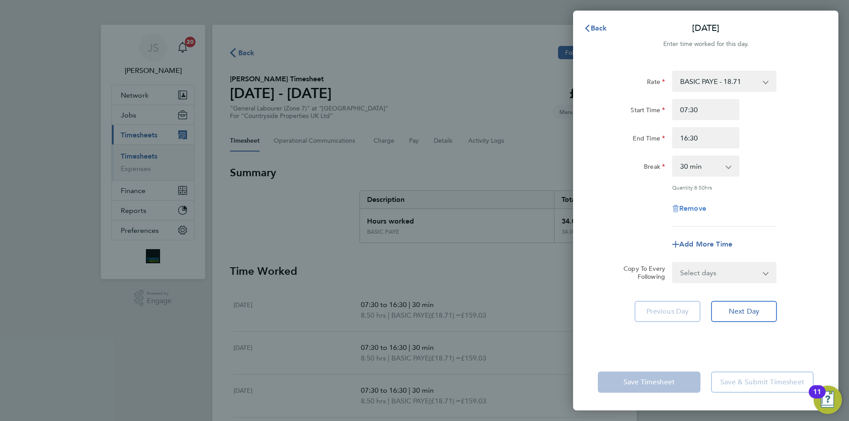
click at [698, 209] on span "Remove" at bounding box center [692, 208] width 27 height 8
select select "null"
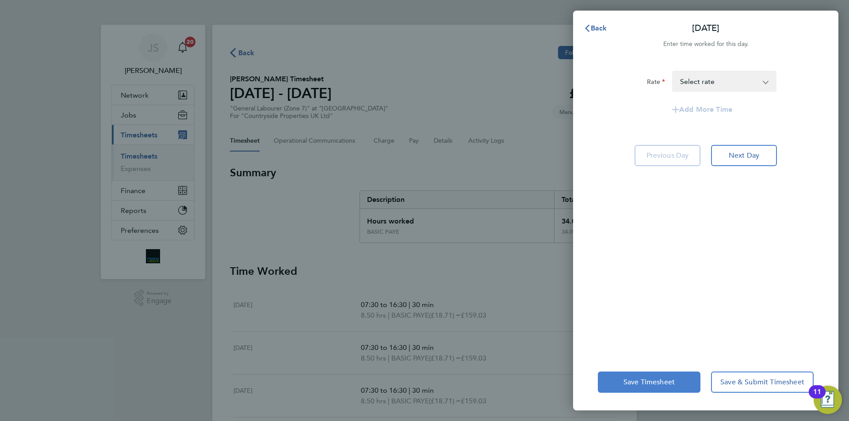
click at [642, 383] on span "Save Timesheet" at bounding box center [649, 382] width 51 height 9
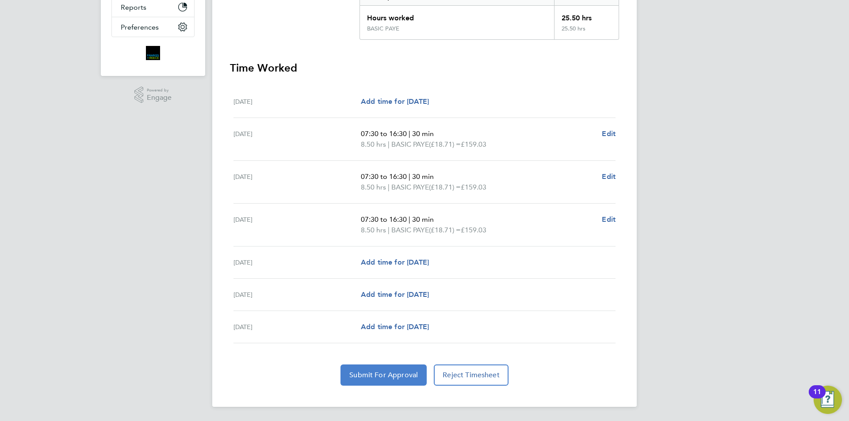
click at [386, 374] on span "Submit For Approval" at bounding box center [383, 375] width 69 height 9
click at [606, 130] on span "Edit" at bounding box center [609, 134] width 14 height 8
select select "30"
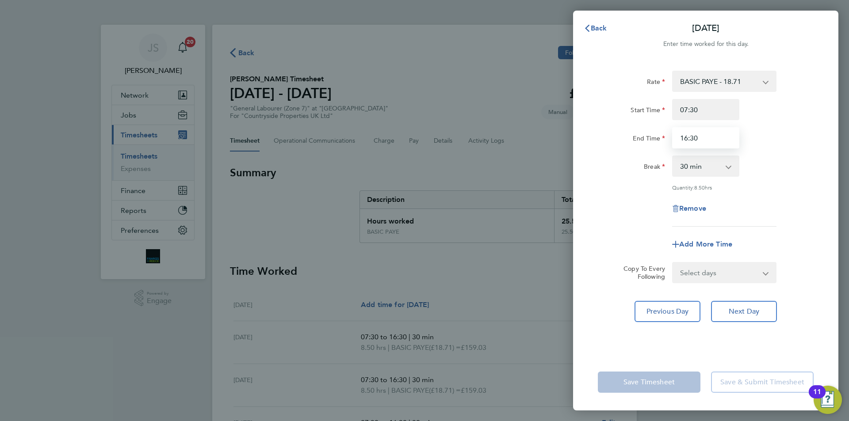
drag, startPoint x: 701, startPoint y: 137, endPoint x: 622, endPoint y: 134, distance: 78.8
click at [622, 134] on div "End Time 16:30" at bounding box center [705, 137] width 223 height 21
click at [722, 269] on select "Select days Day Weekday (Mon-Fri) Weekend (Sat-Sun) Wednesday Thursday Friday S…" at bounding box center [719, 272] width 93 height 19
select select "WEEKDAY"
click at [673, 263] on select "Select days Day Weekday (Mon-Fri) Weekend (Sat-Sun) Wednesday Thursday Friday S…" at bounding box center [719, 272] width 93 height 19
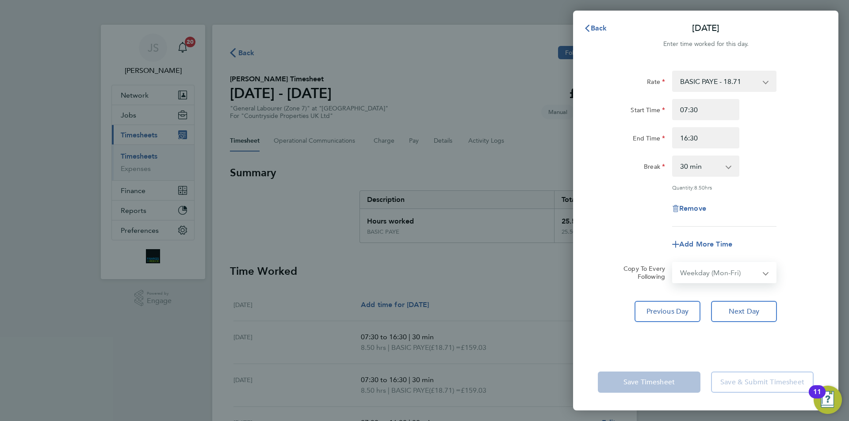
select select "[DATE]"
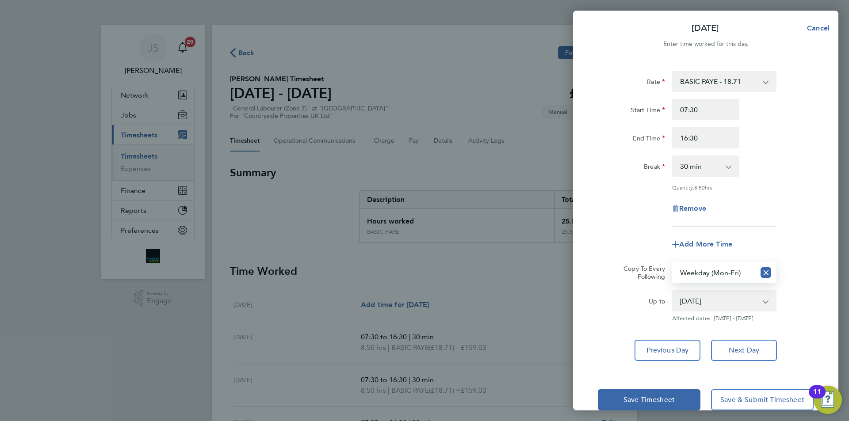
drag, startPoint x: 645, startPoint y: 239, endPoint x: 644, endPoint y: 244, distance: 5.3
click at [644, 239] on div "Add More Time" at bounding box center [705, 244] width 223 height 21
click at [654, 391] on button "Save Timesheet" at bounding box center [649, 400] width 103 height 21
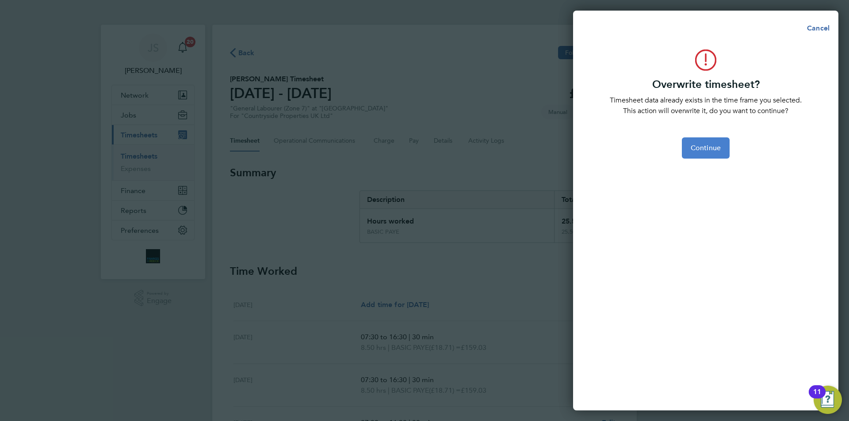
click at [698, 143] on button "Continue" at bounding box center [706, 148] width 48 height 21
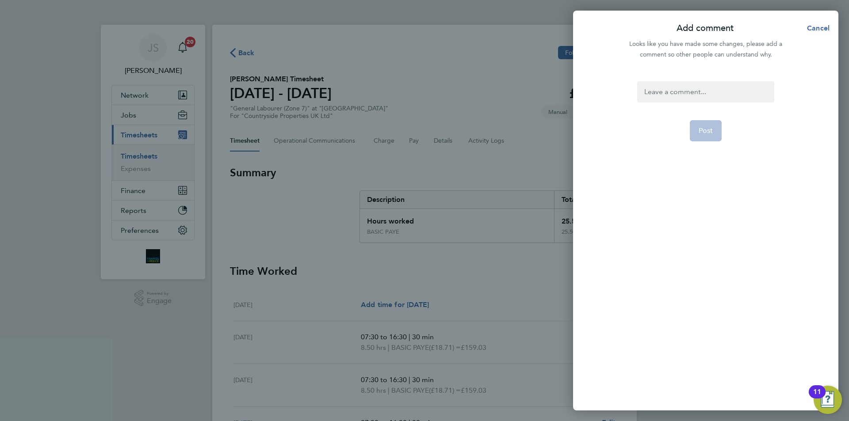
click at [676, 91] on div at bounding box center [705, 91] width 137 height 21
click at [673, 91] on div at bounding box center [705, 91] width 137 height 21
click at [707, 124] on button "Post" at bounding box center [706, 130] width 32 height 21
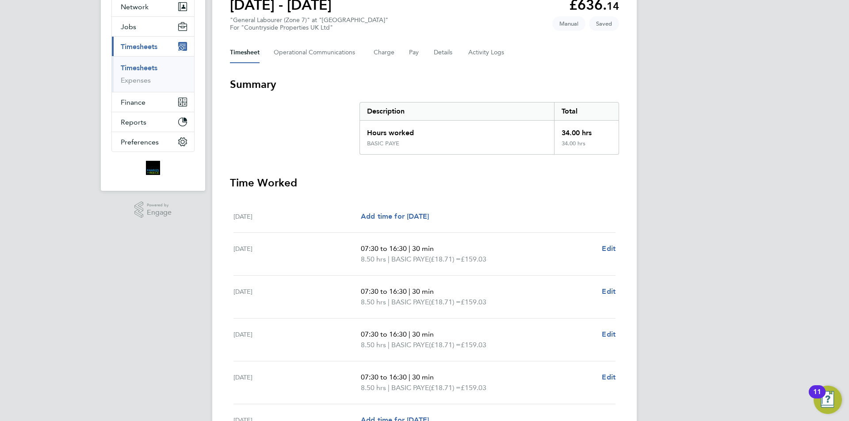
scroll to position [214, 0]
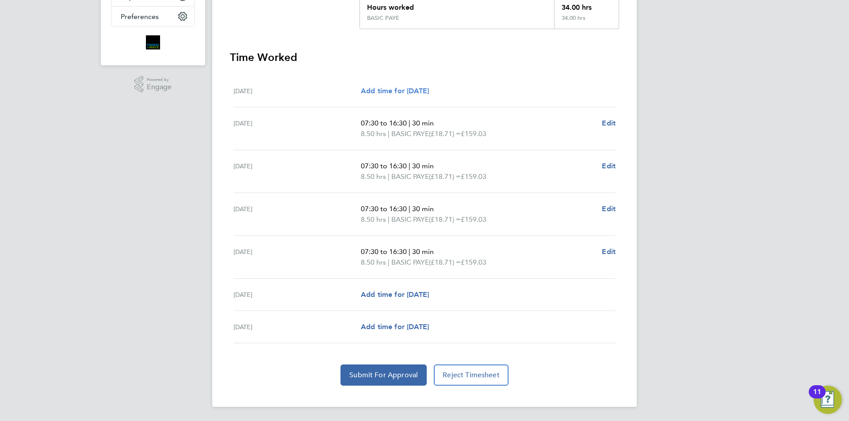
click at [386, 89] on span "Add time for [DATE]" at bounding box center [395, 91] width 68 height 8
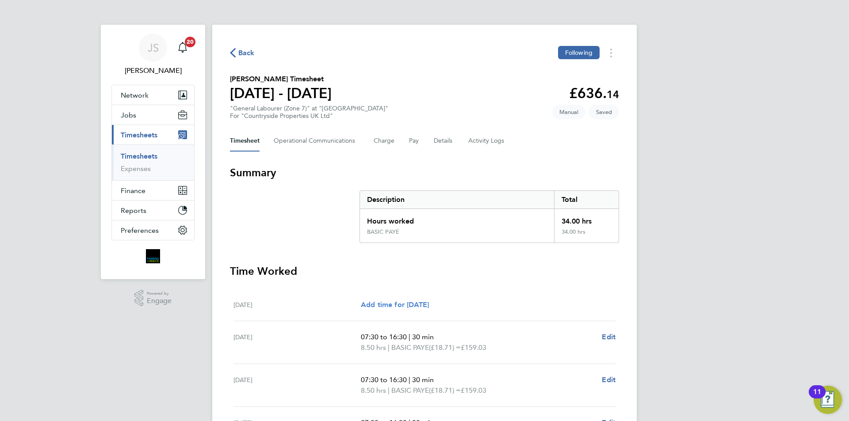
select select "30"
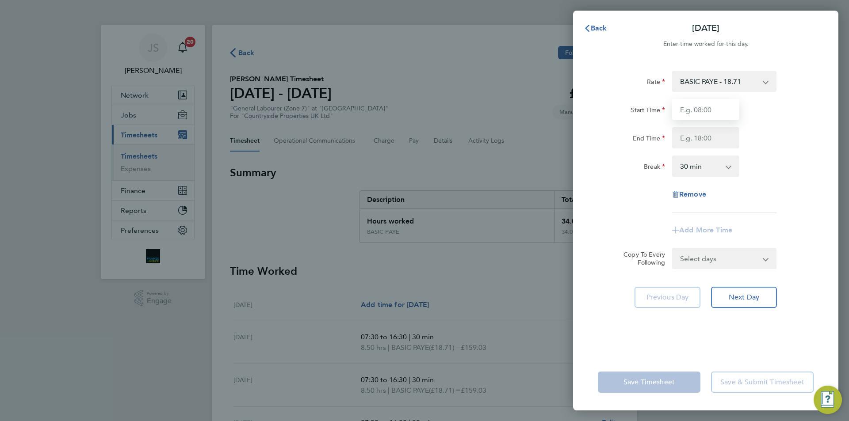
click at [722, 102] on input "Start Time" at bounding box center [705, 109] width 67 height 21
type input "07:30"
click at [682, 134] on input "End Time" at bounding box center [705, 137] width 67 height 21
type input "16:30"
click at [672, 186] on div "Rate BASIC PAYE - 18.71 Start Time 07:30 End Time 16:30 Break 0 min 15 min 30 m…" at bounding box center [706, 142] width 216 height 142
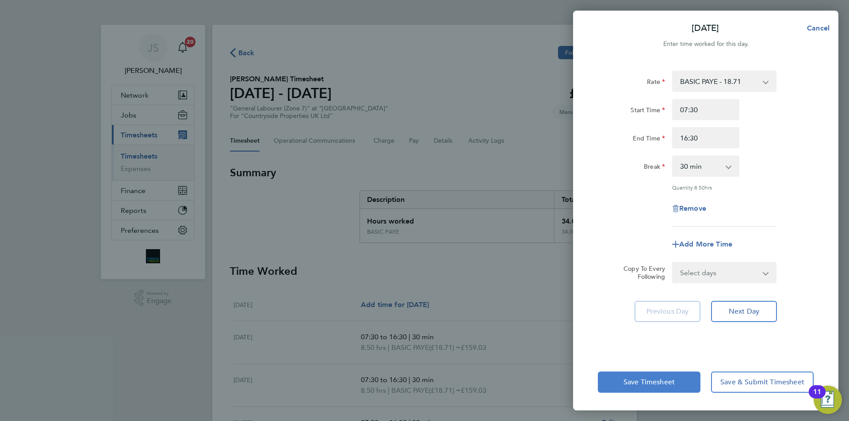
click at [647, 383] on span "Save Timesheet" at bounding box center [649, 382] width 51 height 9
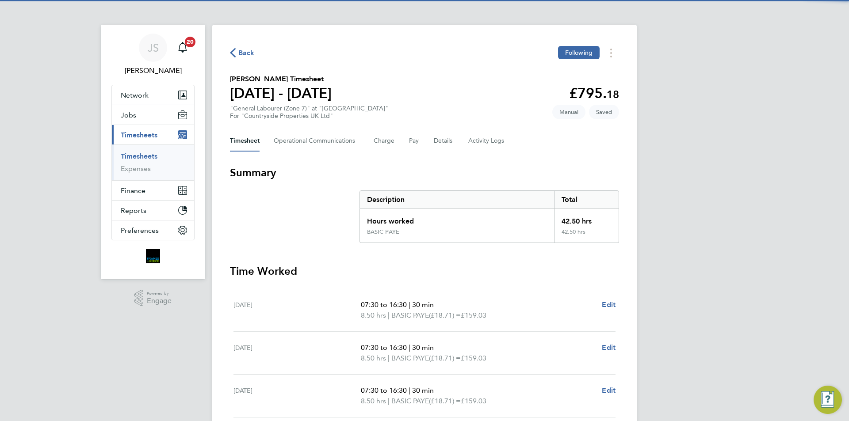
scroll to position [221, 0]
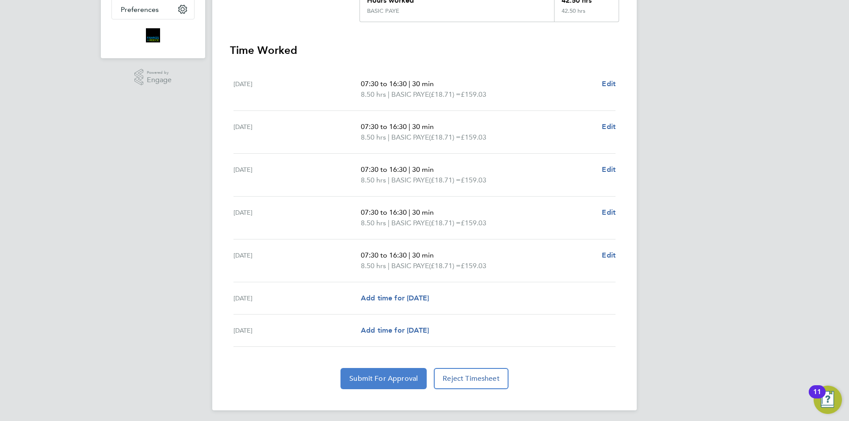
click at [400, 374] on button "Submit For Approval" at bounding box center [384, 378] width 86 height 21
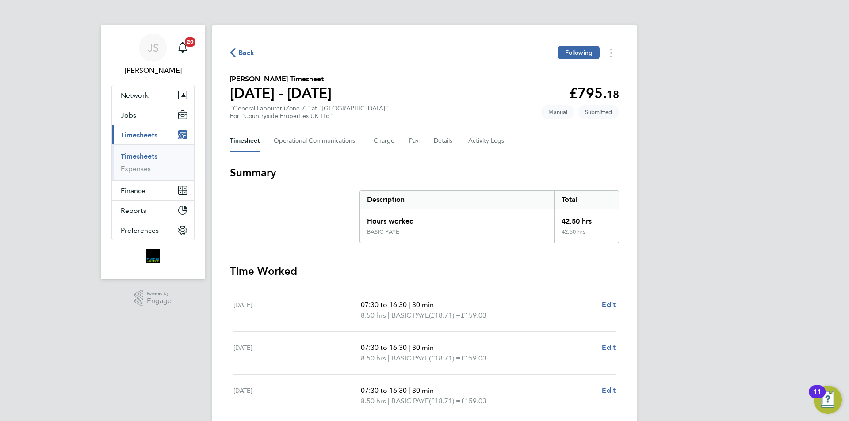
click at [248, 54] on span "Back" at bounding box center [246, 53] width 16 height 11
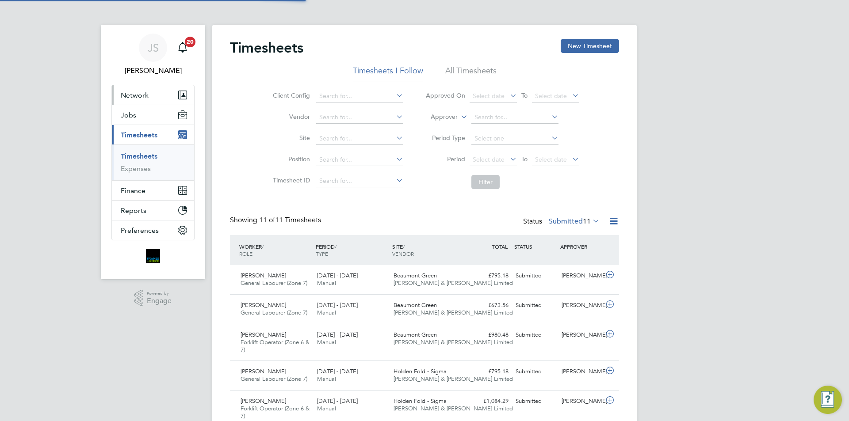
scroll to position [30, 77]
click at [606, 306] on icon at bounding box center [610, 304] width 11 height 7
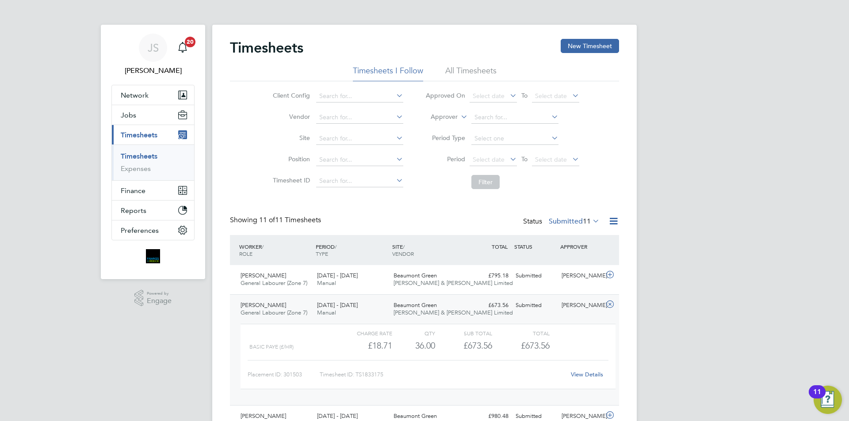
click at [575, 376] on link "View Details" at bounding box center [587, 375] width 32 height 8
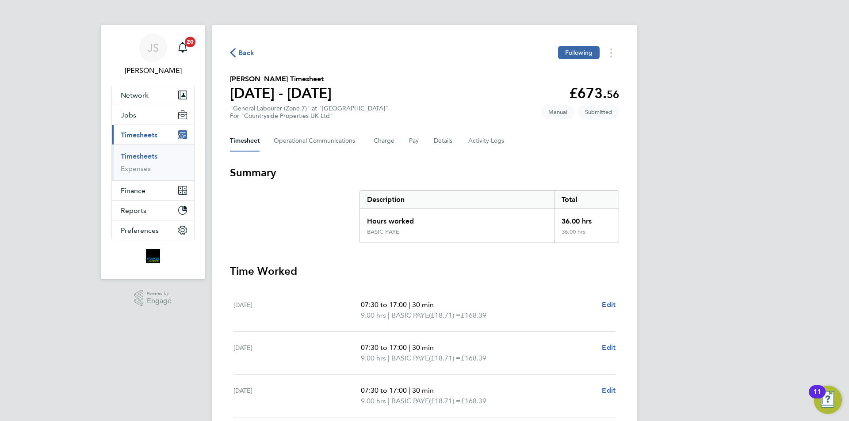
scroll to position [177, 0]
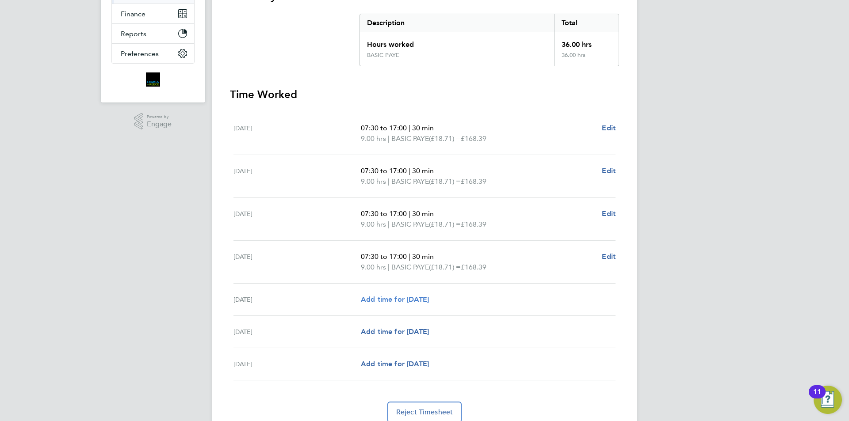
click at [425, 301] on span "Add time for [DATE]" at bounding box center [395, 299] width 68 height 8
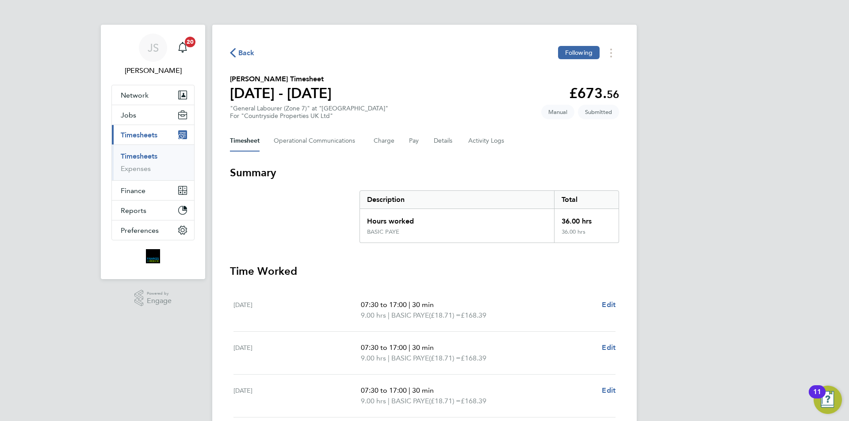
select select "30"
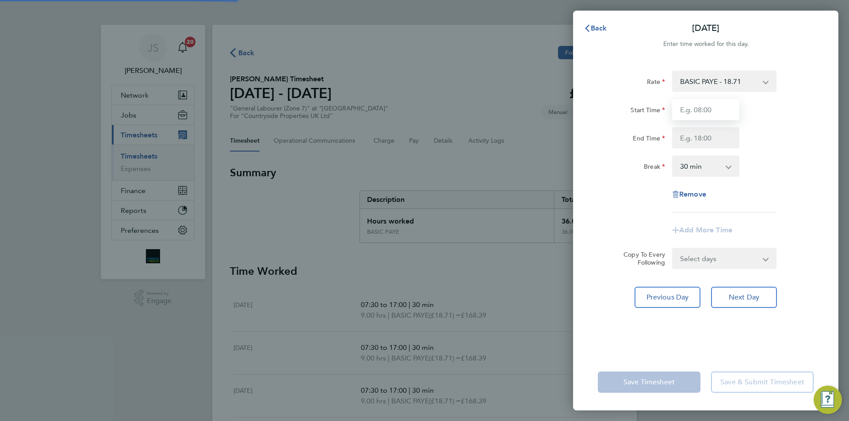
drag, startPoint x: 710, startPoint y: 107, endPoint x: 708, endPoint y: 103, distance: 4.6
click at [709, 108] on input "Start Time" at bounding box center [705, 109] width 67 height 21
type input "07:30"
click at [708, 134] on input "End Time" at bounding box center [705, 137] width 67 height 21
type input "17:00"
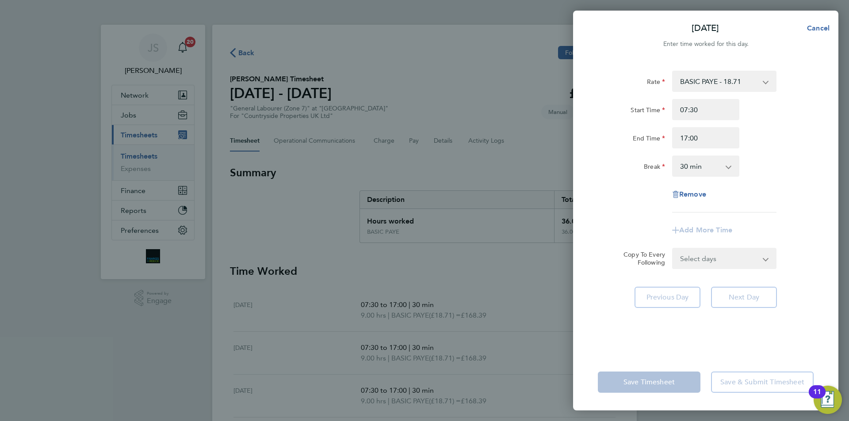
click at [616, 205] on div "Rate BASIC PAYE - 18.71 Start Time 07:30 End Time 17:00 Break 0 min 15 min 30 m…" at bounding box center [706, 142] width 216 height 142
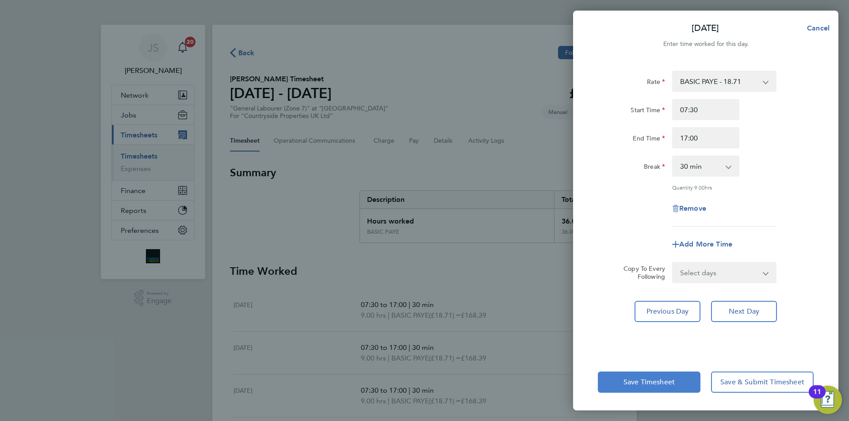
click at [649, 384] on span "Save Timesheet" at bounding box center [649, 382] width 51 height 9
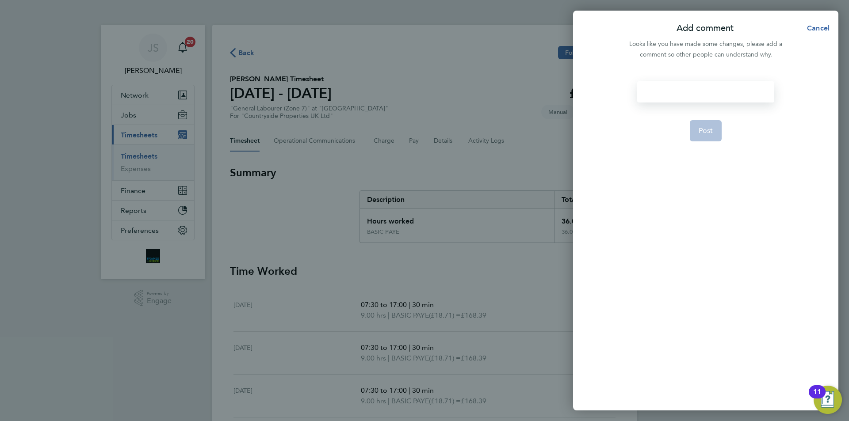
click at [655, 85] on div at bounding box center [705, 91] width 137 height 21
click at [704, 138] on button "Post" at bounding box center [706, 130] width 32 height 21
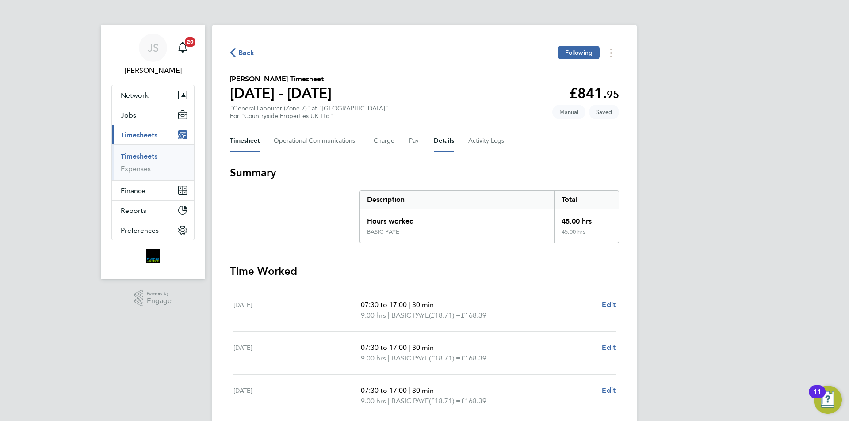
click at [444, 136] on button "Details" at bounding box center [444, 140] width 20 height 21
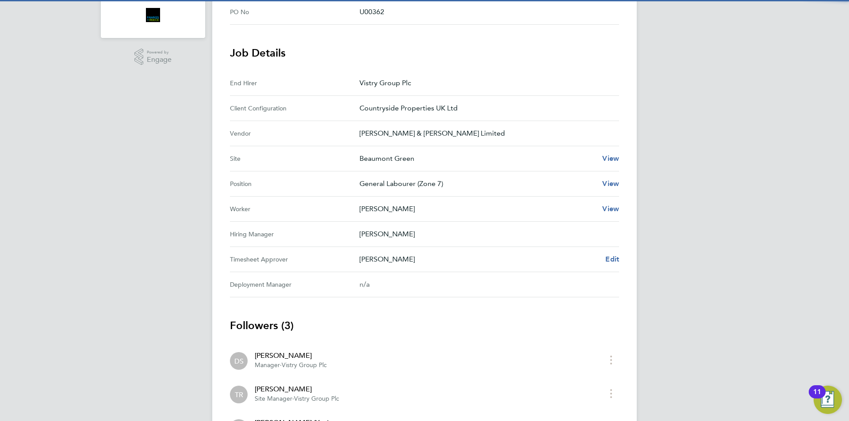
scroll to position [20, 0]
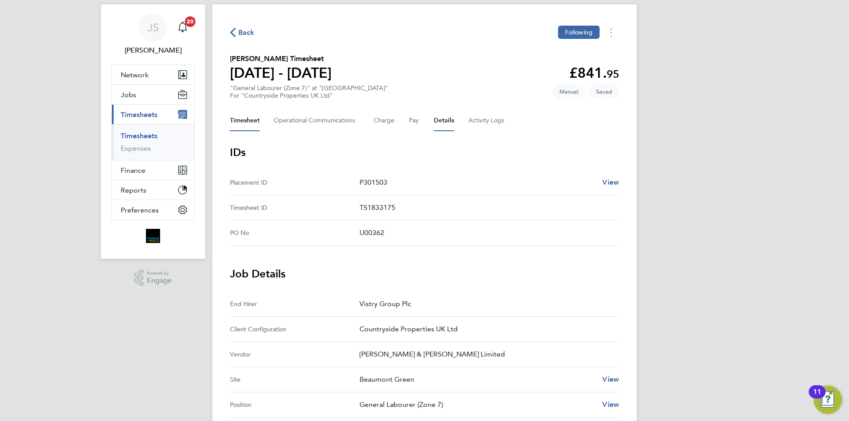
click at [241, 118] on button "Timesheet" at bounding box center [245, 120] width 30 height 21
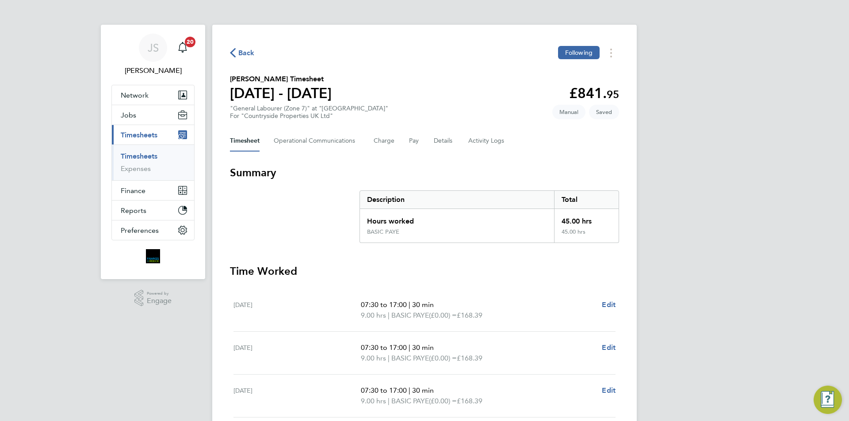
scroll to position [221, 0]
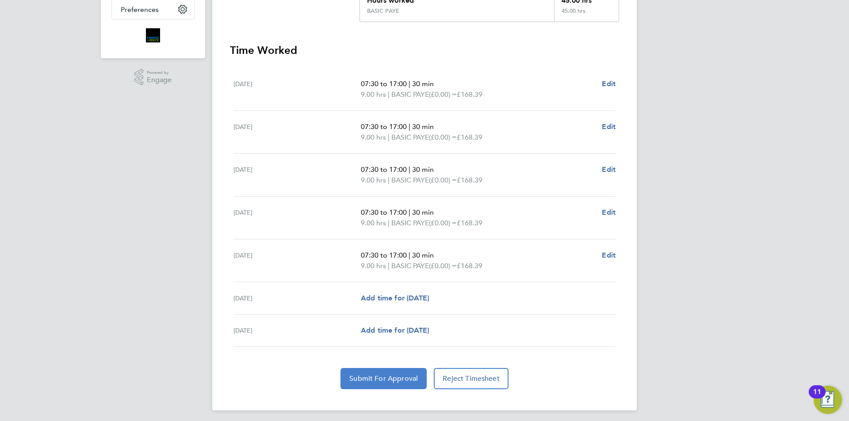
click at [408, 377] on span "Submit For Approval" at bounding box center [383, 379] width 69 height 9
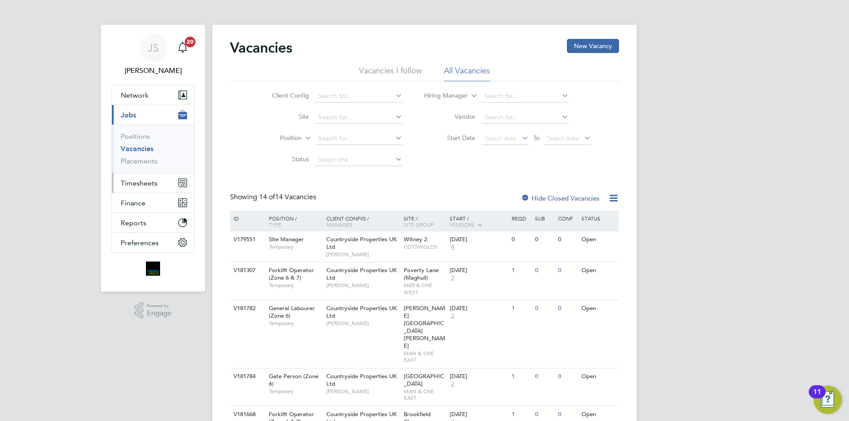
click at [138, 183] on span "Timesheets" at bounding box center [139, 183] width 37 height 8
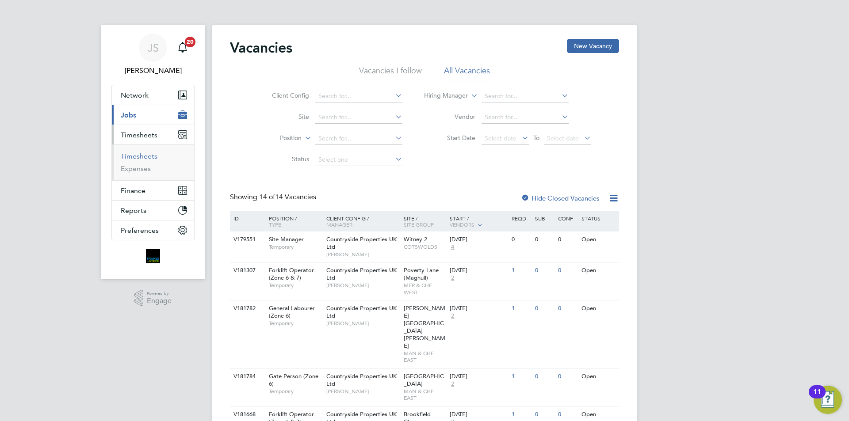
drag, startPoint x: 144, startPoint y: 155, endPoint x: 210, endPoint y: 114, distance: 77.3
click at [144, 154] on link "Timesheets" at bounding box center [139, 156] width 37 height 8
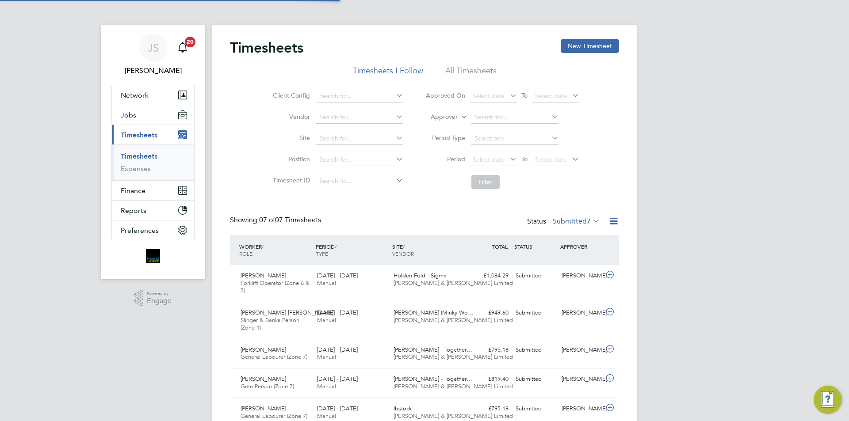
drag, startPoint x: 593, startPoint y: 50, endPoint x: 548, endPoint y: 44, distance: 45.0
click at [592, 50] on button "New Timesheet" at bounding box center [590, 46] width 58 height 14
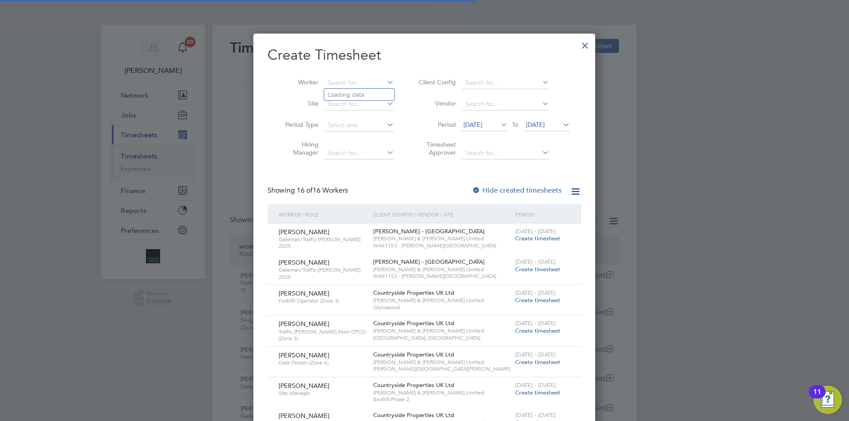
drag, startPoint x: 367, startPoint y: 83, endPoint x: 357, endPoint y: 74, distance: 12.8
click at [366, 83] on input at bounding box center [359, 83] width 69 height 12
click at [381, 93] on b "Co" at bounding box center [385, 95] width 8 height 8
type input "[PERSON_NAME]"
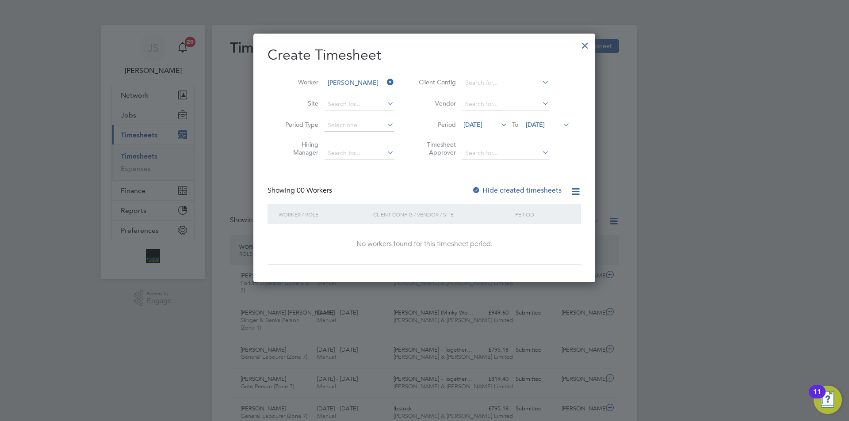
click at [478, 127] on span "[DATE]" at bounding box center [472, 125] width 19 height 8
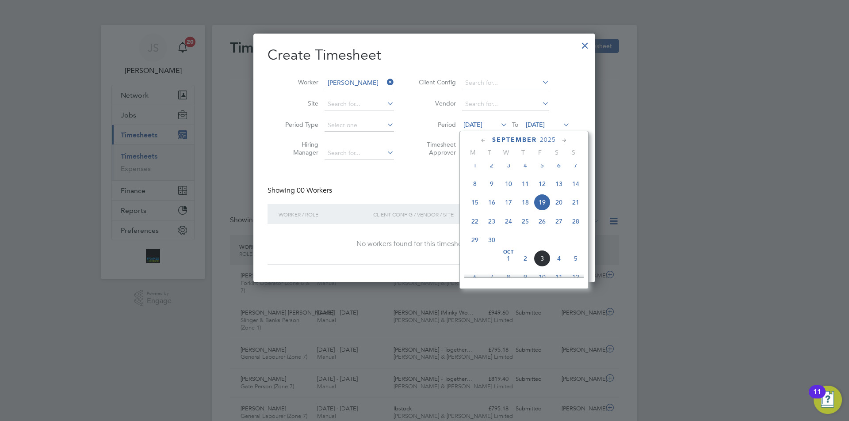
click at [473, 249] on span "29" at bounding box center [475, 240] width 17 height 17
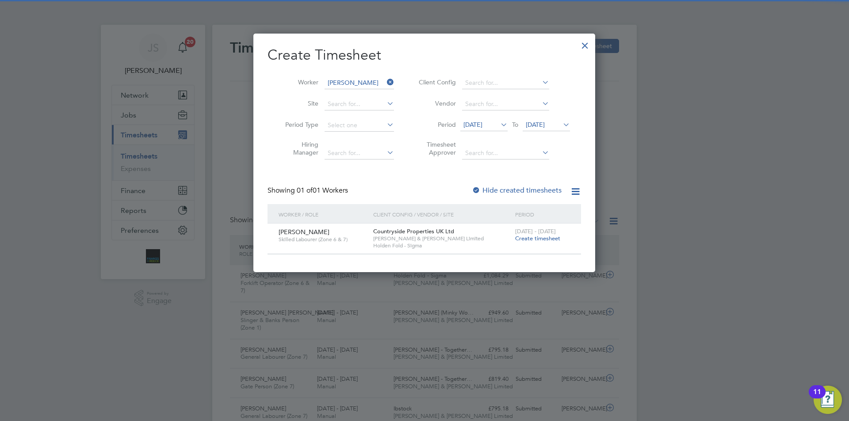
click at [538, 238] on span "Create timesheet" at bounding box center [537, 239] width 45 height 8
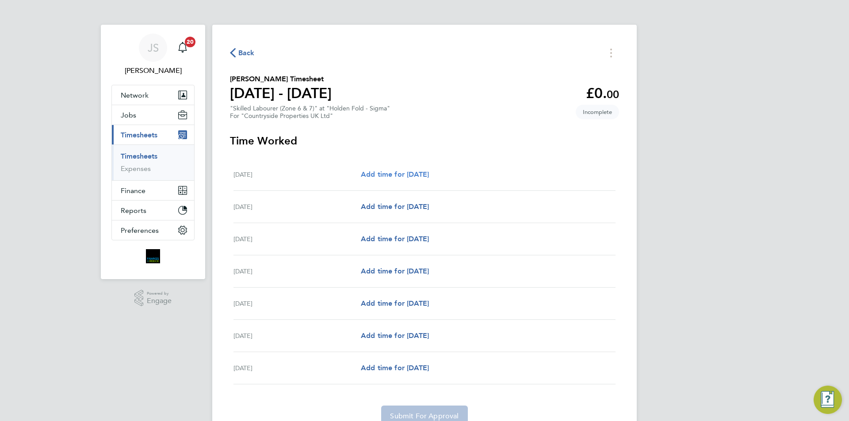
click at [395, 175] on span "Add time for [DATE]" at bounding box center [395, 174] width 68 height 8
select select "30"
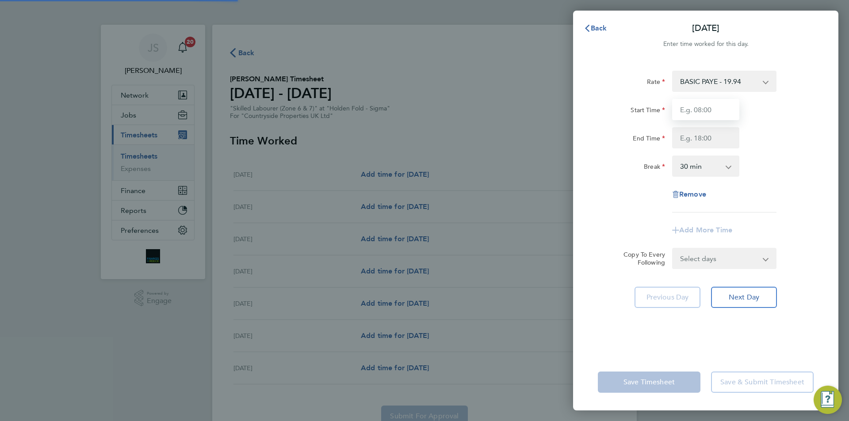
click at [706, 106] on input "Start Time" at bounding box center [705, 109] width 67 height 21
type input "07:30"
click at [705, 142] on input "End Time" at bounding box center [705, 137] width 67 height 21
type input "16:30"
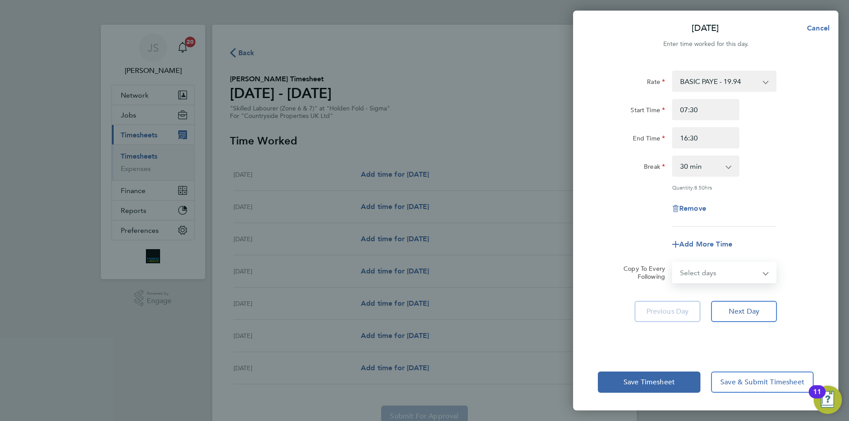
click at [712, 251] on form "Rate BASIC PAYE - 19.94 Start Time 07:30 End Time 16:30 Break 0 min 15 min 30 m…" at bounding box center [706, 177] width 216 height 213
select select "WEEKDAY"
click at [673, 263] on select "Select days Day Weekday (Mon-Fri) Weekend (Sat-Sun) [DATE] [DATE] [DATE] [DATE]…" at bounding box center [719, 272] width 93 height 19
select select "[DATE]"
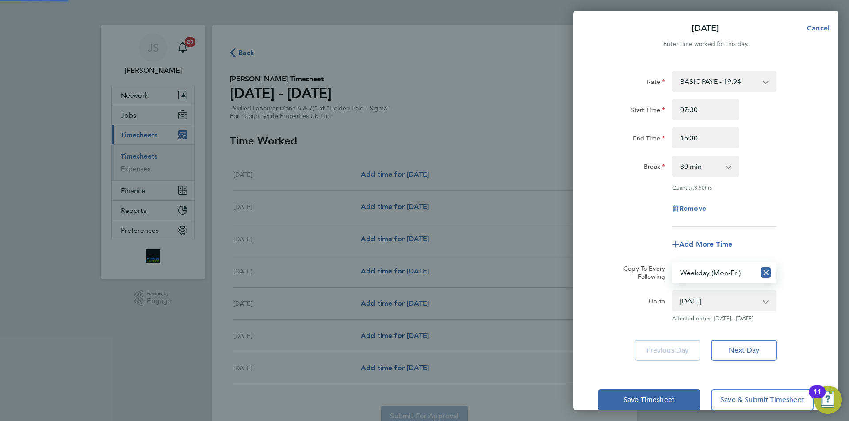
click at [605, 208] on div "Remove" at bounding box center [705, 208] width 223 height 21
click at [643, 393] on button "Save Timesheet" at bounding box center [649, 400] width 103 height 21
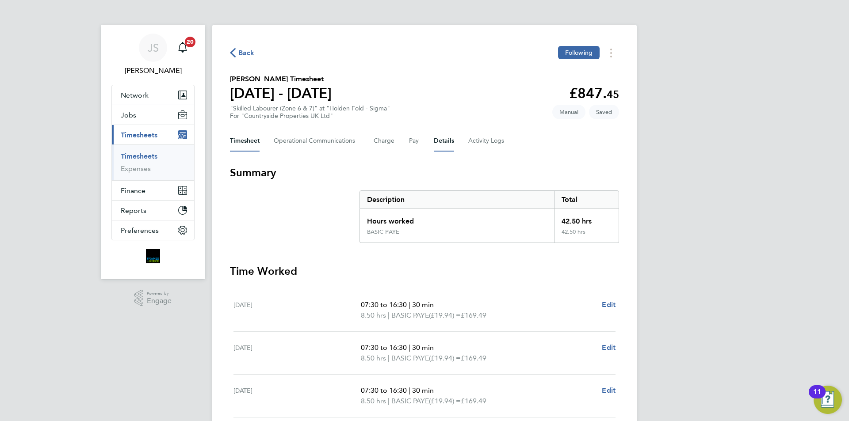
click at [440, 138] on button "Details" at bounding box center [444, 140] width 20 height 21
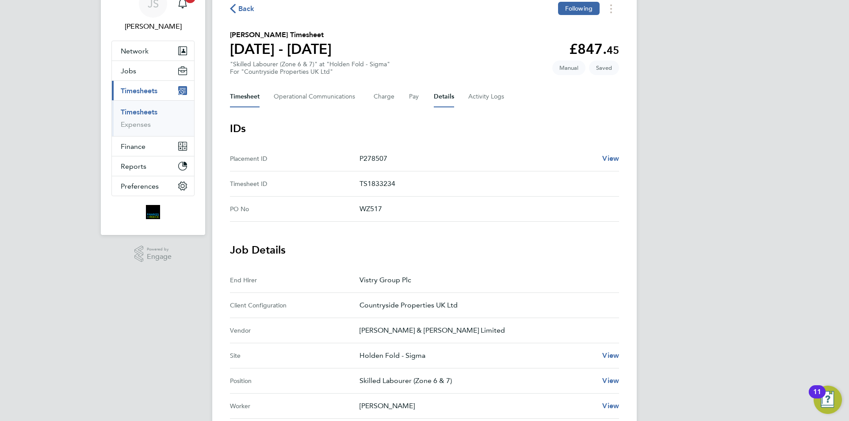
click at [253, 96] on button "Timesheet" at bounding box center [245, 96] width 30 height 21
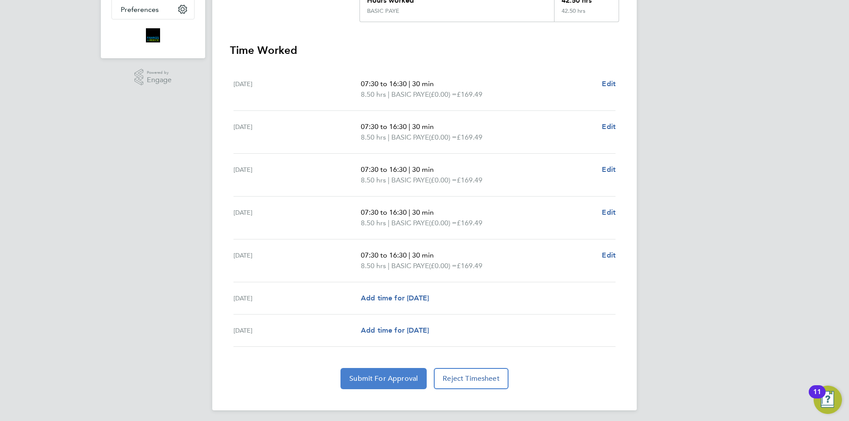
click at [416, 385] on button "Submit For Approval" at bounding box center [384, 378] width 86 height 21
